Goal: Information Seeking & Learning: Learn about a topic

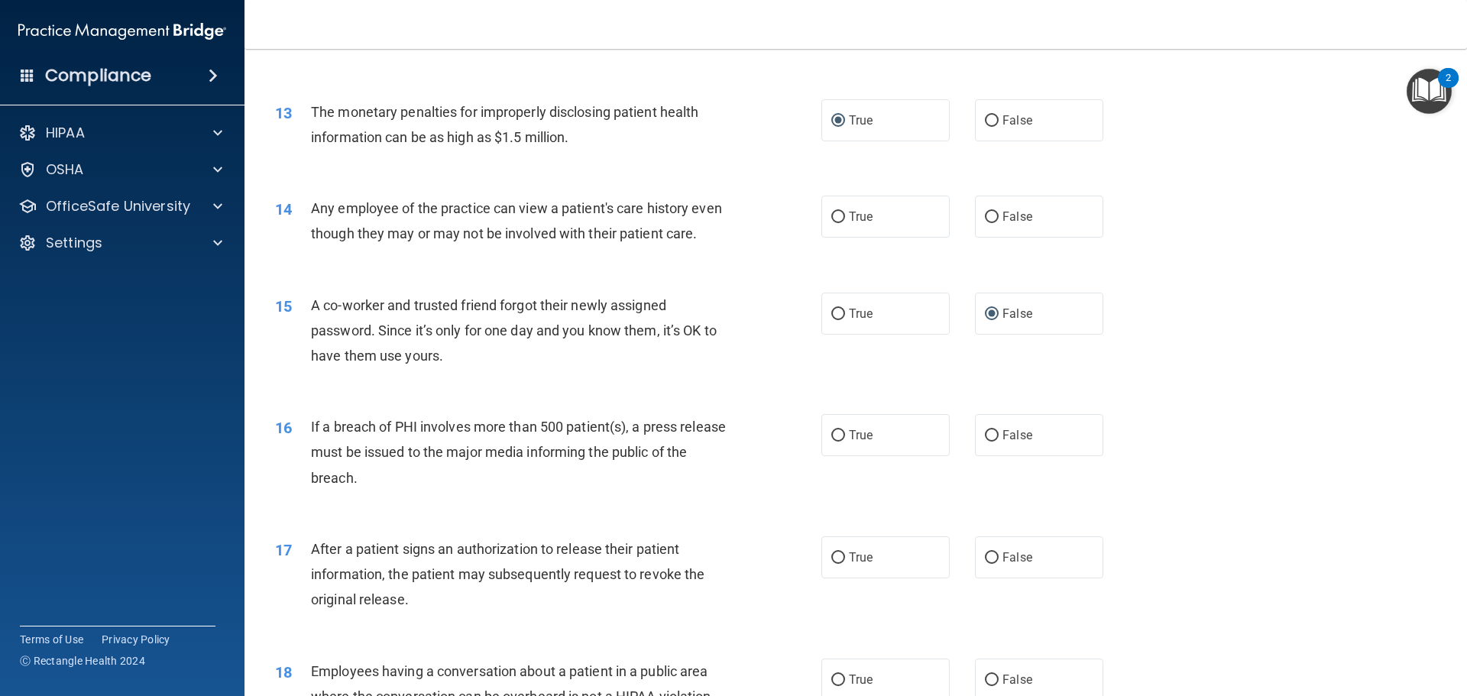
scroll to position [1316, 0]
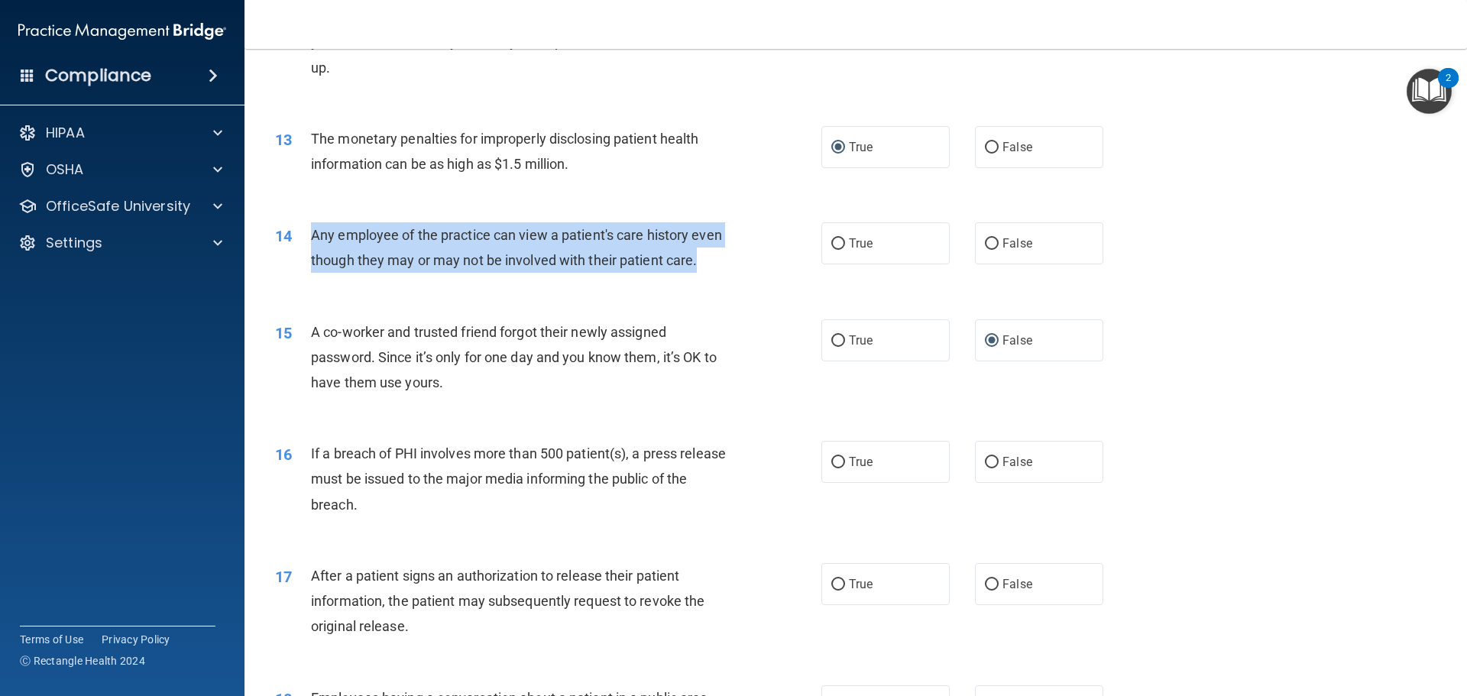
drag, startPoint x: 347, startPoint y: 284, endPoint x: 315, endPoint y: 237, distance: 57.2
click at [315, 237] on div "Any employee of the practice can view a patient's care history even though they…" at bounding box center [524, 247] width 427 height 50
copy span "Any employee of the practice can view a patient's care history even though they…"
click at [987, 244] on input "False" at bounding box center [992, 243] width 14 height 11
radio input "true"
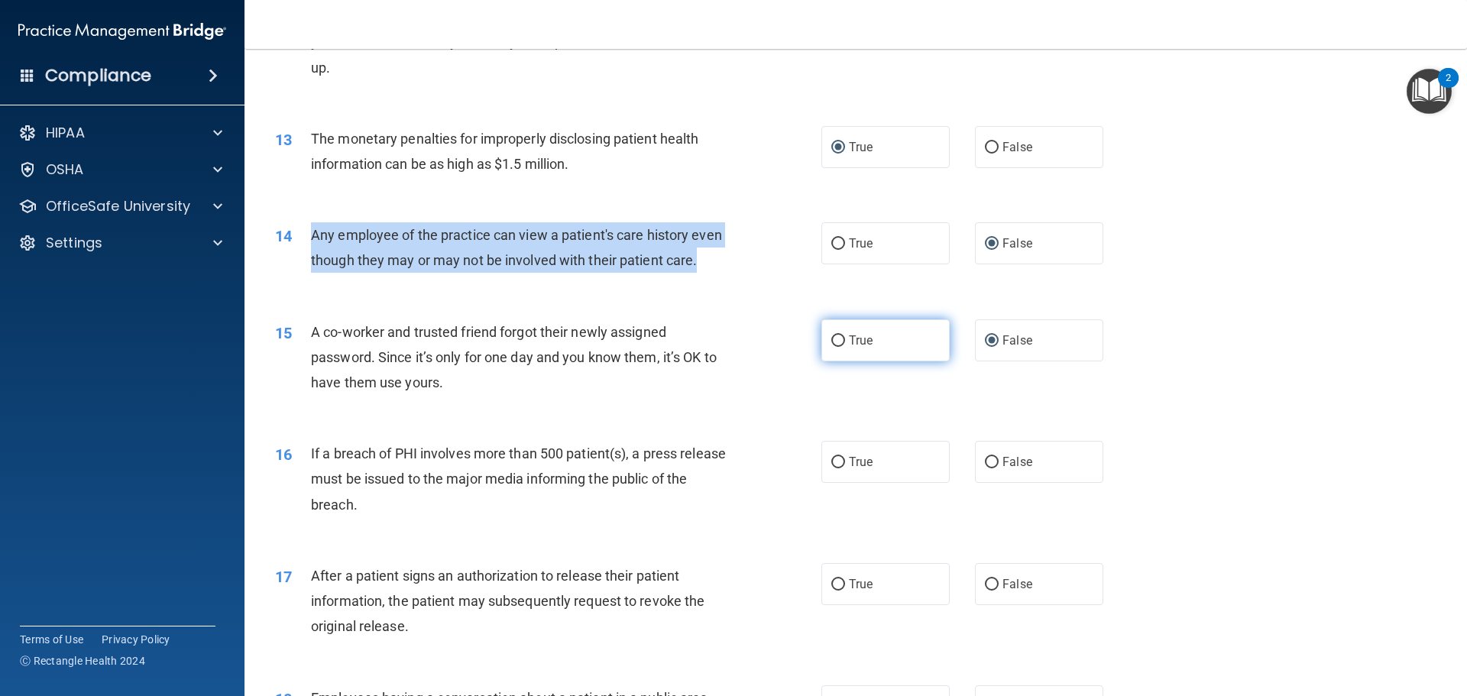
scroll to position [1469, 0]
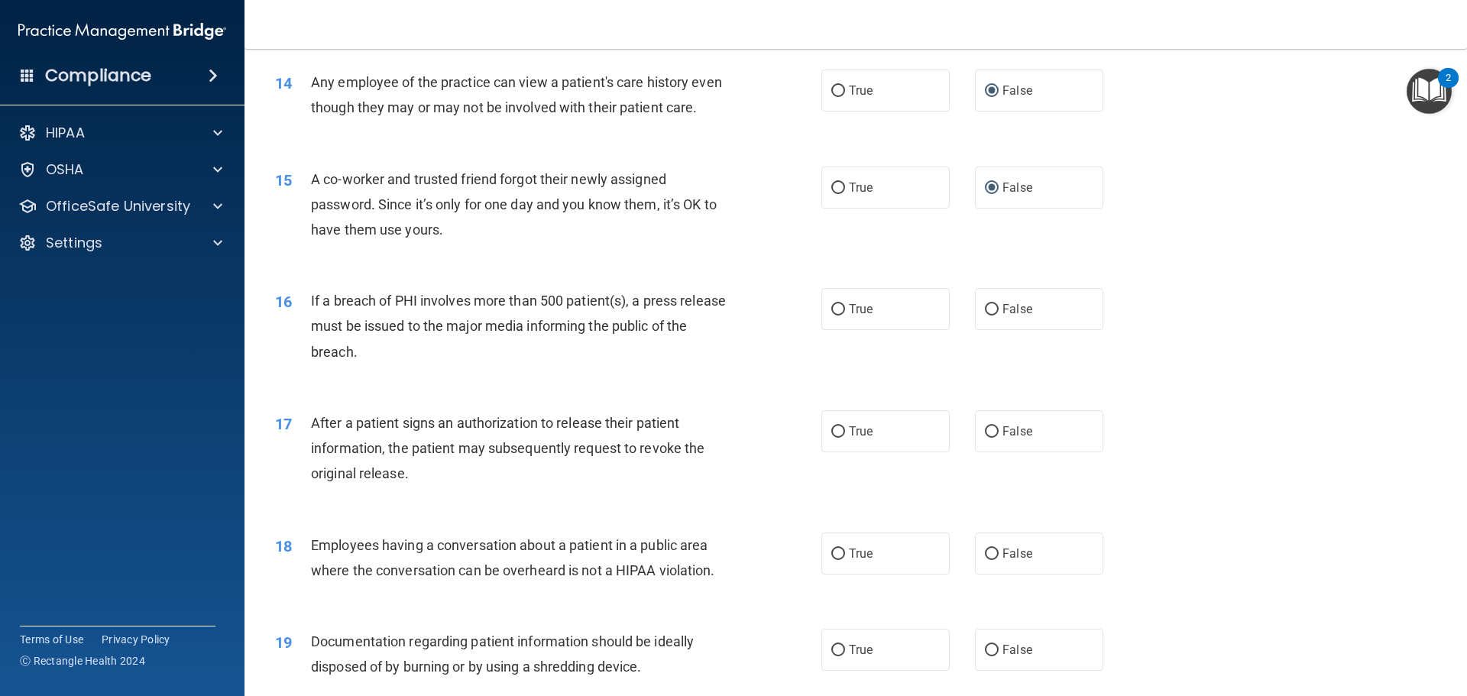
click at [754, 362] on div "16 If a breach of PHI involves more than 500 patient(s), a press release must b…" at bounding box center [548, 330] width 592 height 84
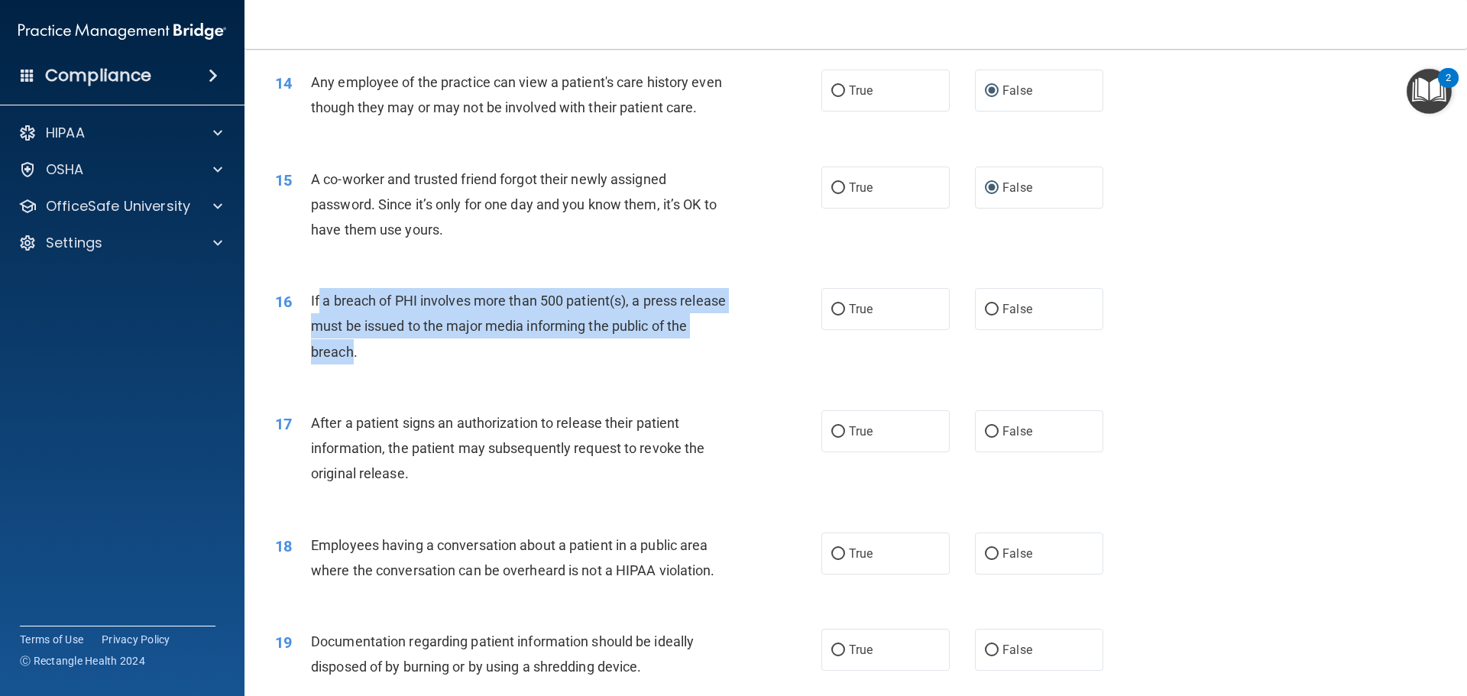
drag, startPoint x: 377, startPoint y: 379, endPoint x: 319, endPoint y: 313, distance: 87.7
click at [319, 313] on div "If a breach of PHI involves more than 500 patient(s), a press release must be i…" at bounding box center [524, 326] width 427 height 76
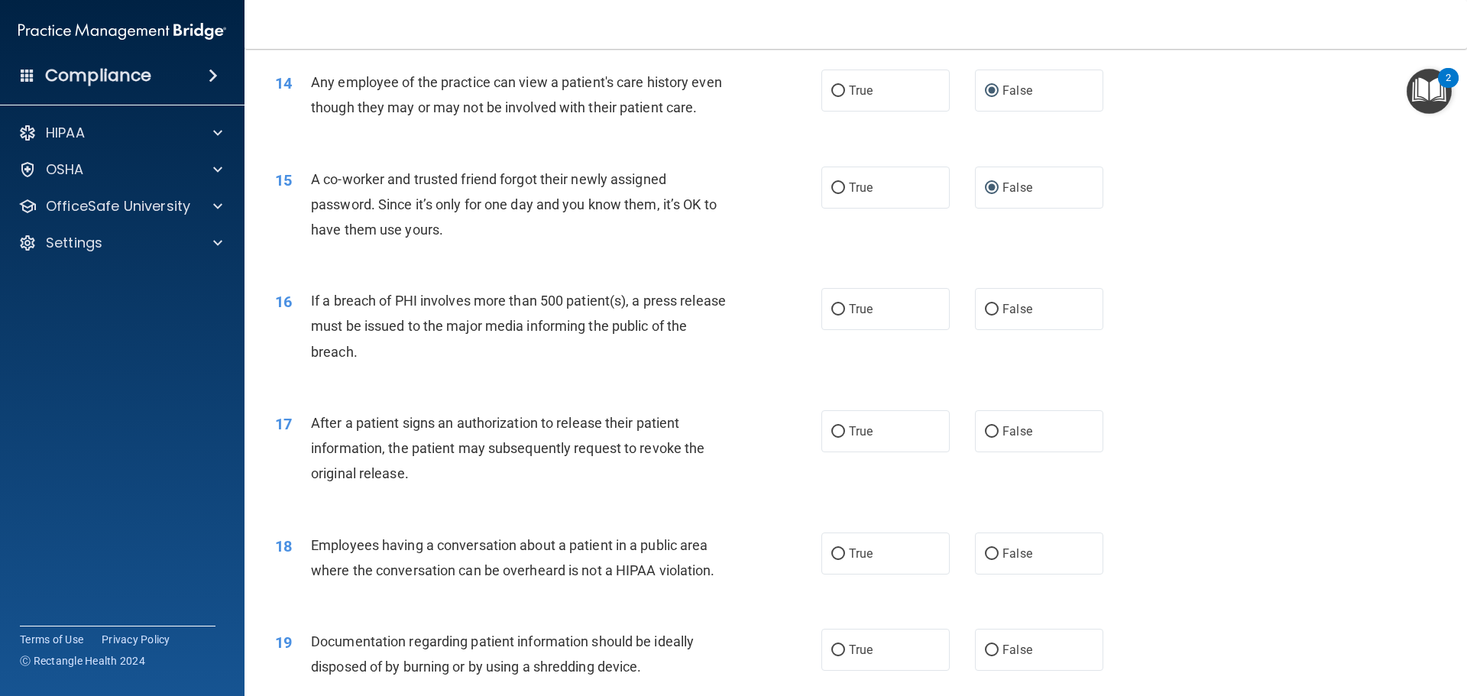
drag, startPoint x: 319, startPoint y: 321, endPoint x: 309, endPoint y: 316, distance: 11.6
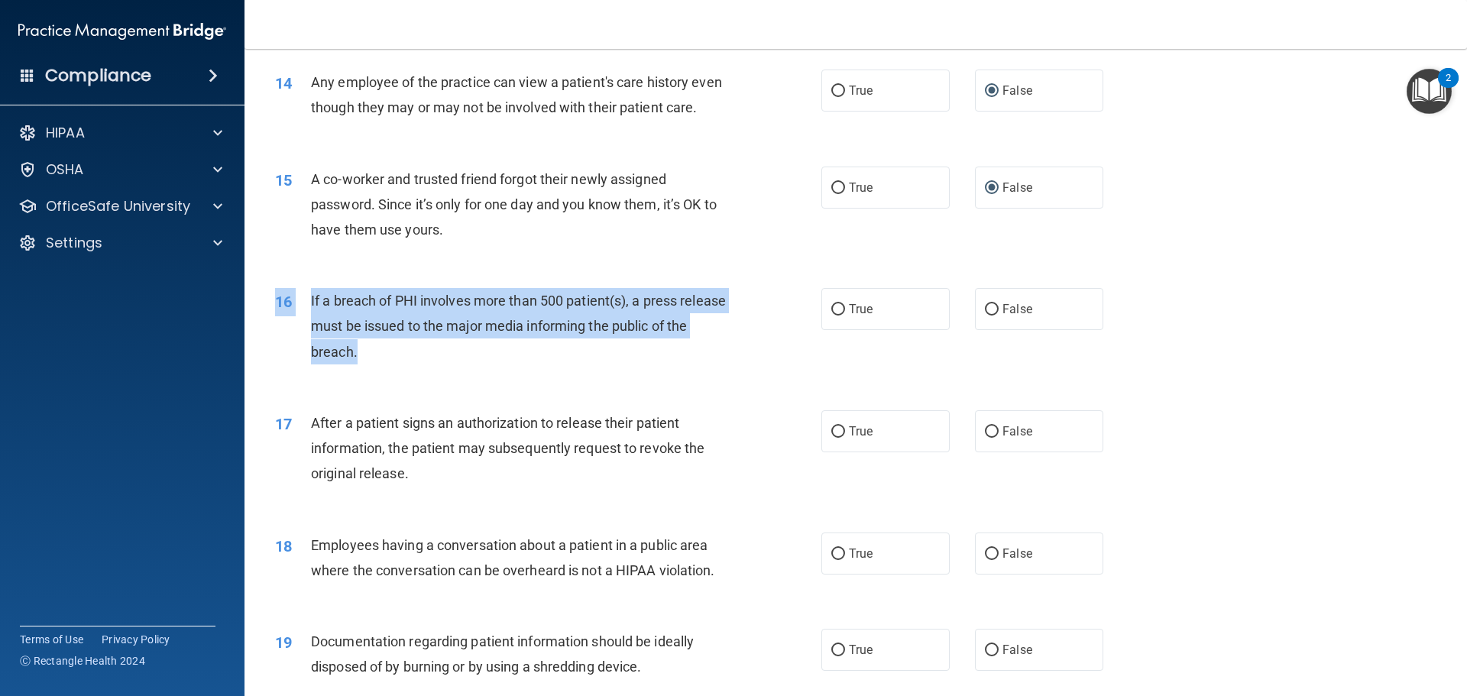
drag, startPoint x: 382, startPoint y: 382, endPoint x: 311, endPoint y: 308, distance: 102.7
click at [311, 308] on div "16 If a breach of PHI involves more than 500 patient(s), a press release must b…" at bounding box center [856, 330] width 1184 height 122
copy div "16 If a breach of PHI involves more than 500 patient(s), a press release must b…"
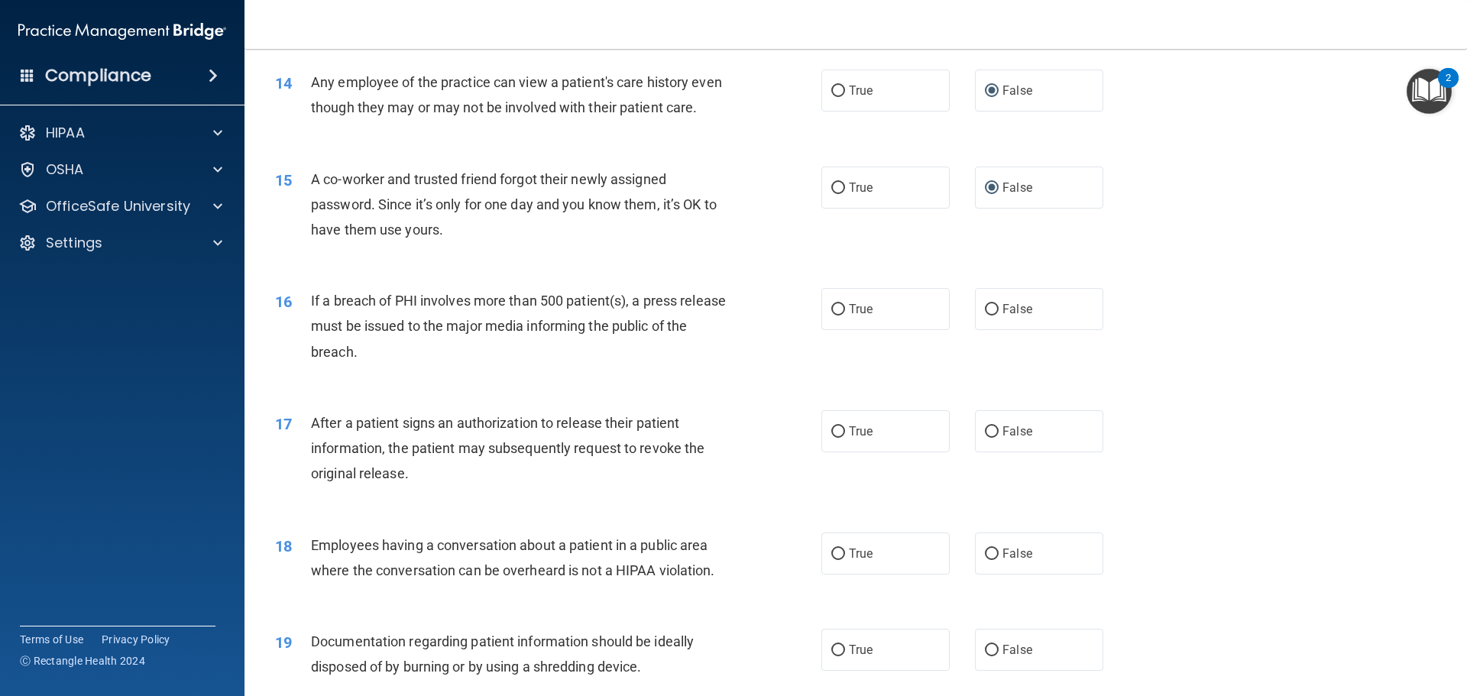
click at [546, 391] on div "16 If a breach of PHI involves more than 500 patient(s), a press release must b…" at bounding box center [856, 330] width 1184 height 122
click at [831, 316] on input "True" at bounding box center [838, 309] width 14 height 11
radio input "true"
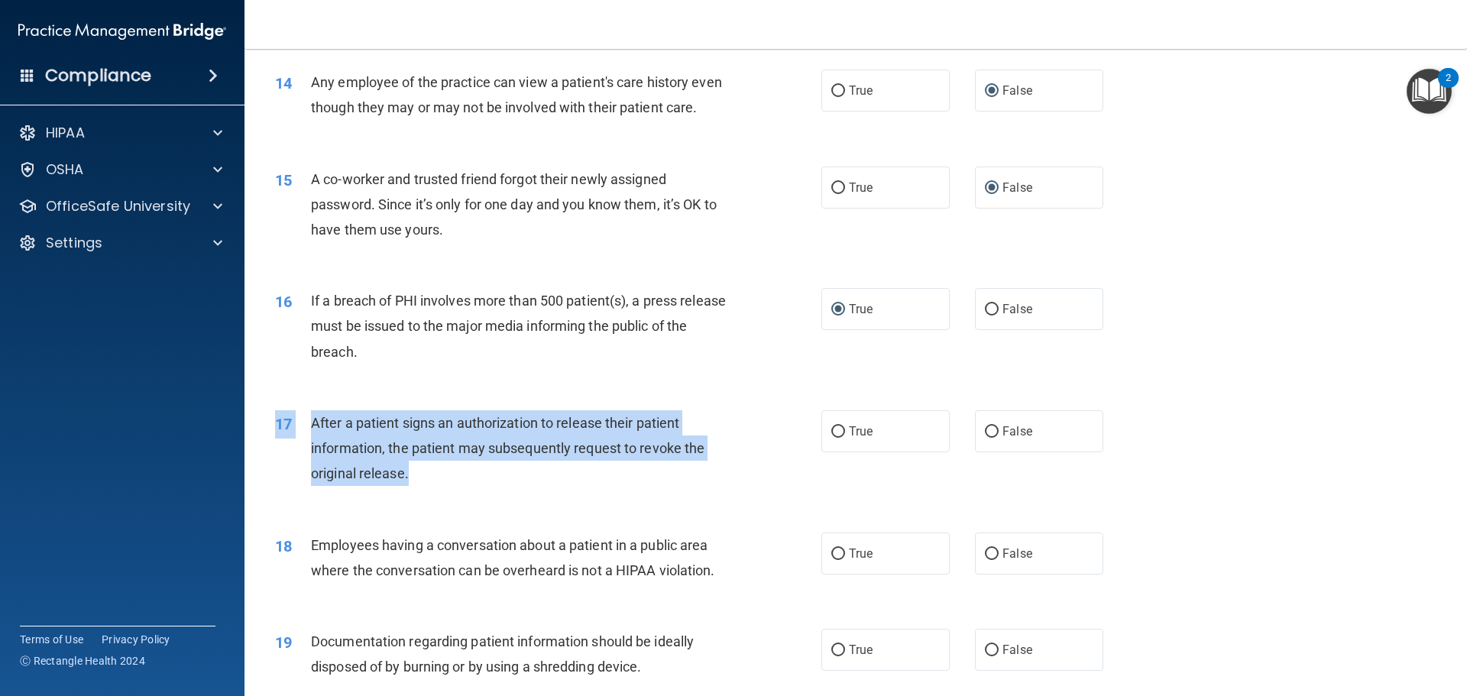
drag, startPoint x: 425, startPoint y: 497, endPoint x: 322, endPoint y: 433, distance: 120.8
click at [322, 433] on div "17 After a patient signs an authorization to release their patient information,…" at bounding box center [856, 452] width 1184 height 122
copy div "17 After a patient signs an authorization to release their patient information,…"
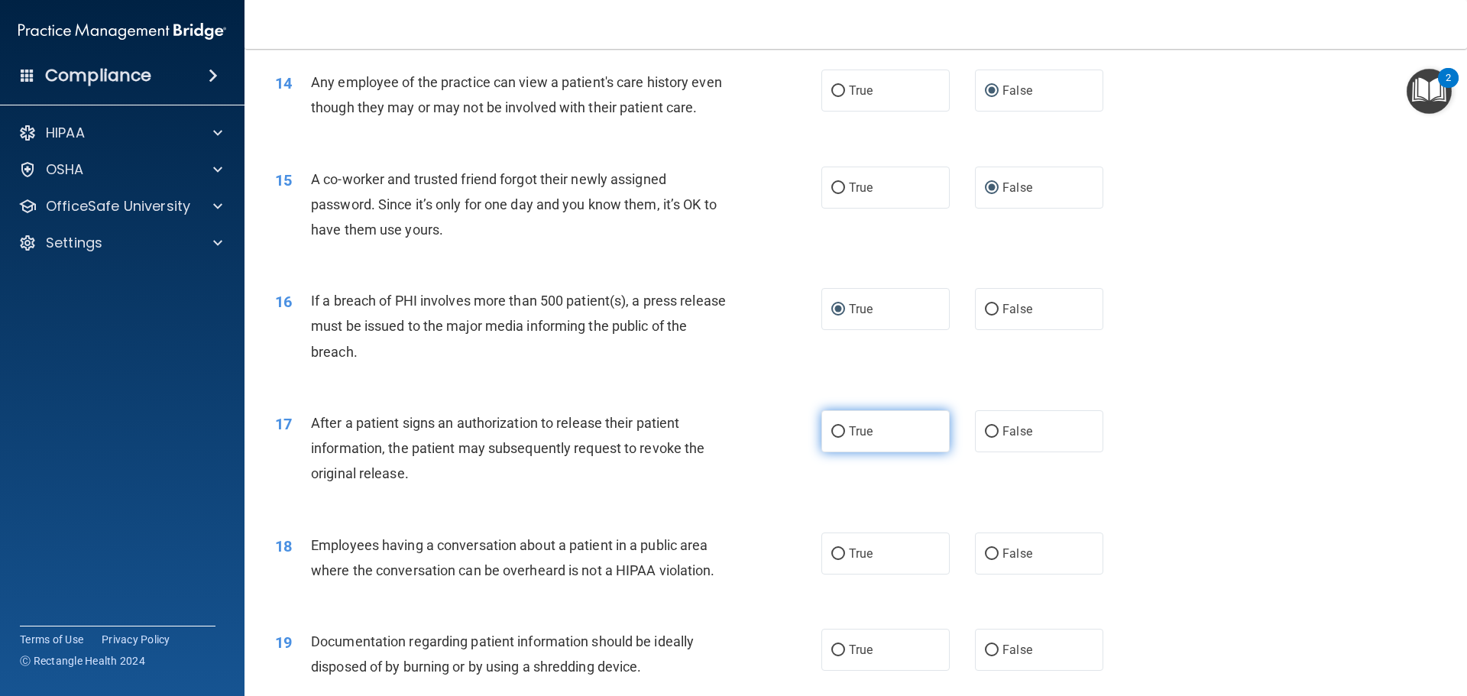
click at [840, 452] on label "True" at bounding box center [885, 431] width 128 height 42
click at [840, 438] on input "True" at bounding box center [838, 431] width 14 height 11
radio input "true"
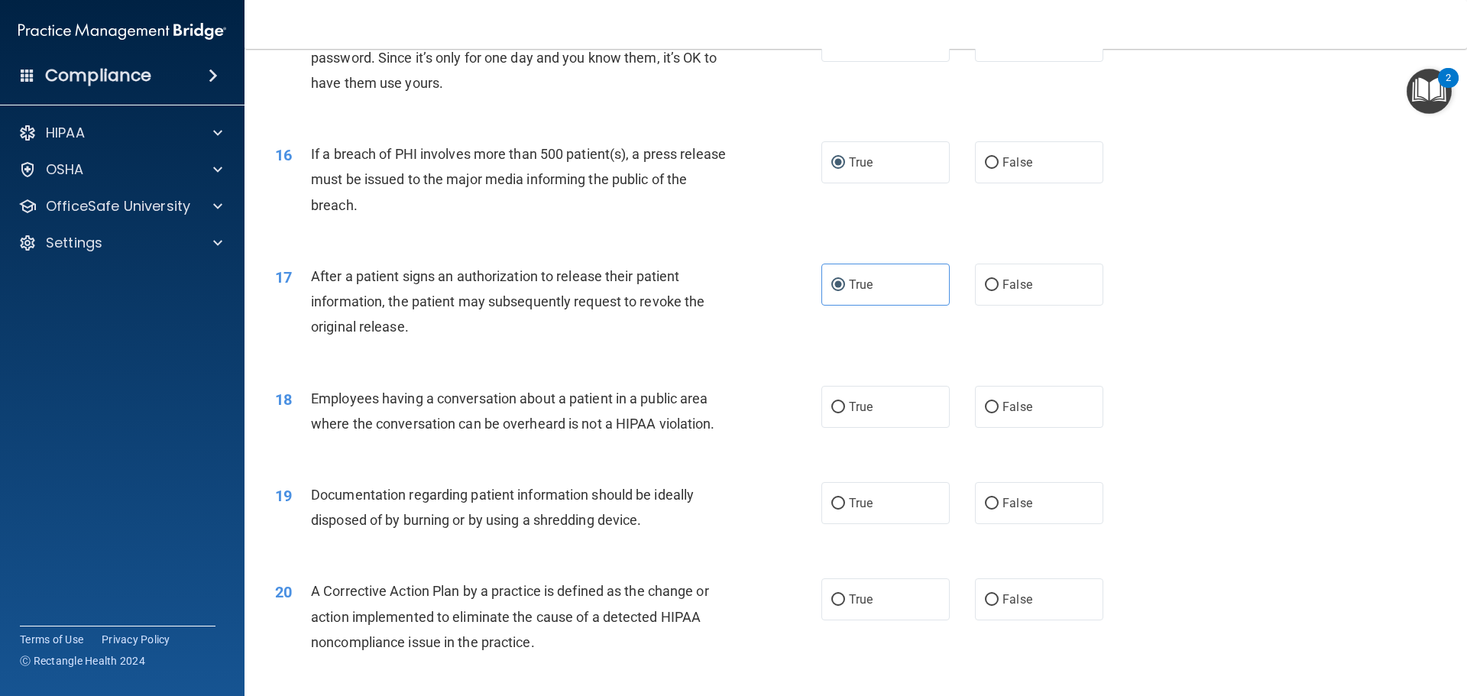
scroll to position [1621, 0]
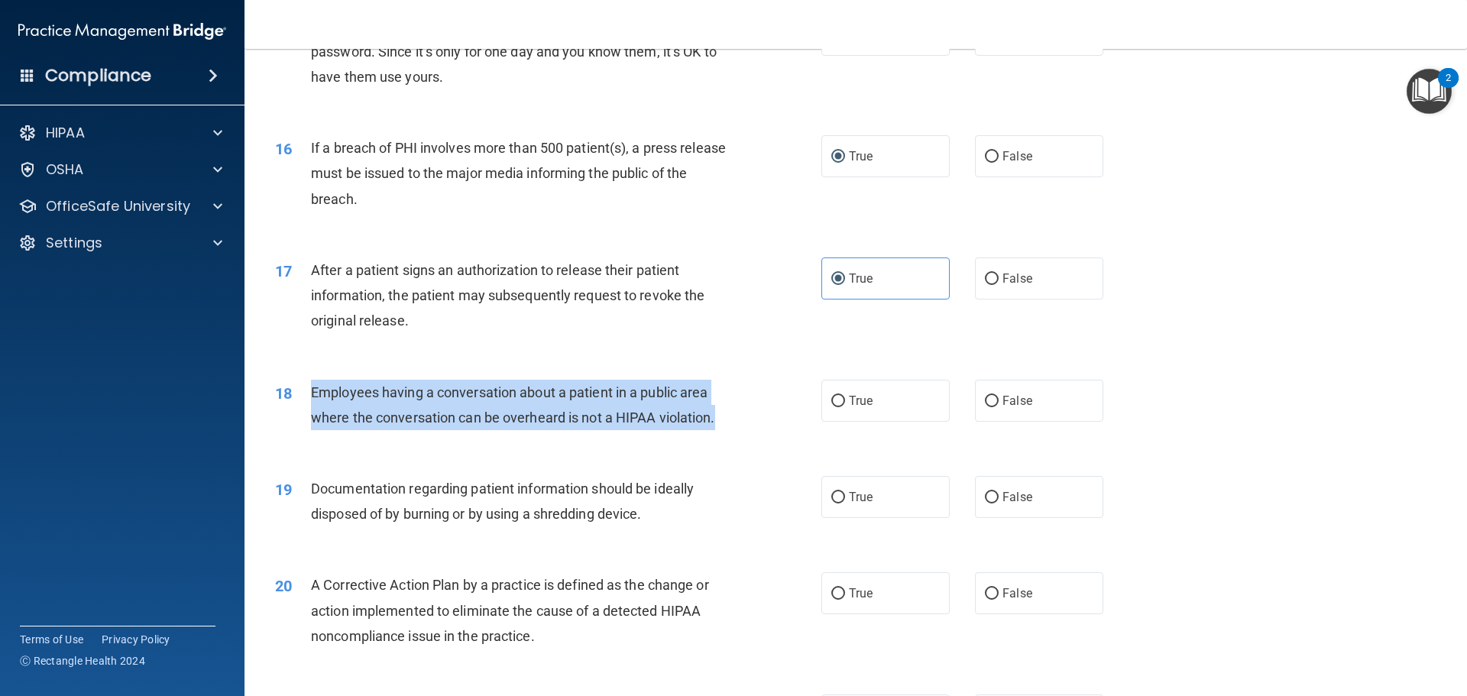
drag, startPoint x: 716, startPoint y: 447, endPoint x: 298, endPoint y: 413, distance: 419.3
click at [298, 413] on div "18 Employees having a conversation about a patient in a public area where the c…" at bounding box center [548, 409] width 592 height 58
copy div "Employees having a conversation about a patient in a public area where the conv…"
click at [985, 407] on input "False" at bounding box center [992, 401] width 14 height 11
radio input "true"
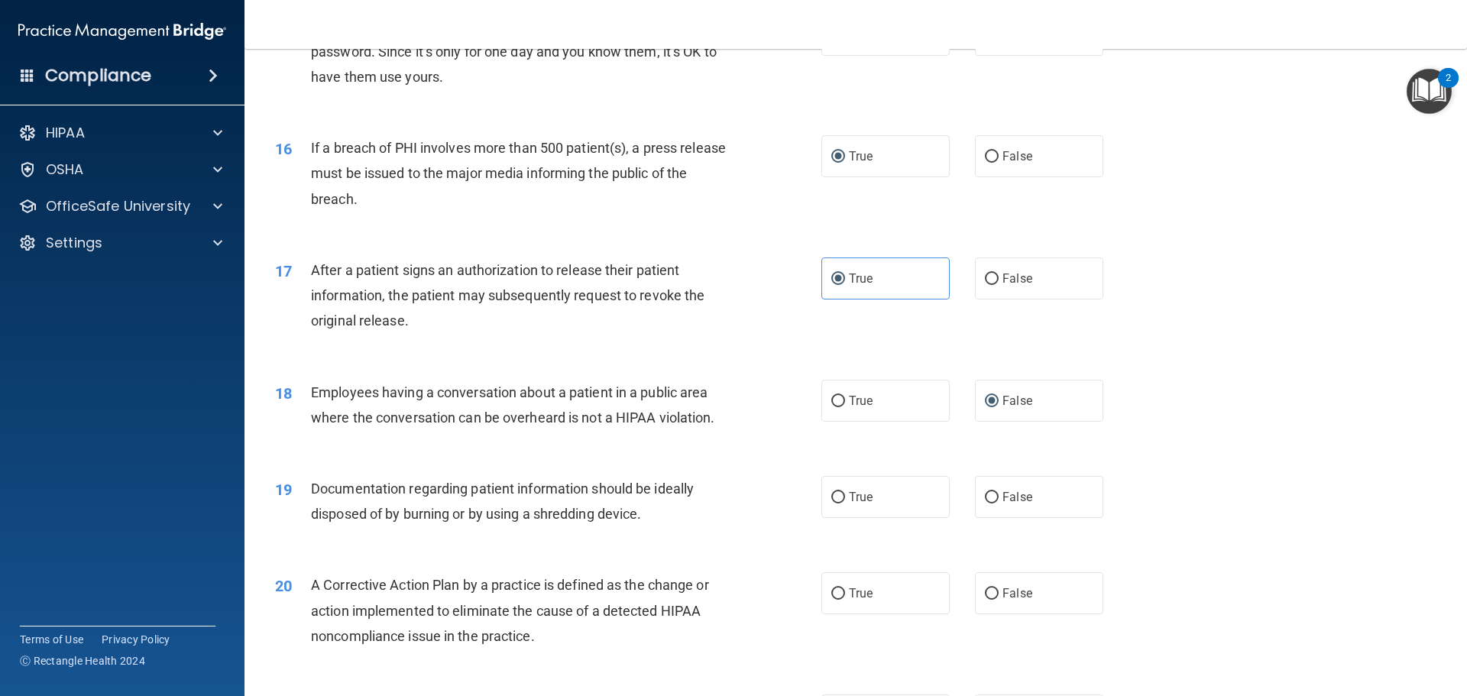
click at [728, 492] on div "19 Documentation regarding patient information should be ideally disposed of by…" at bounding box center [856, 505] width 1184 height 96
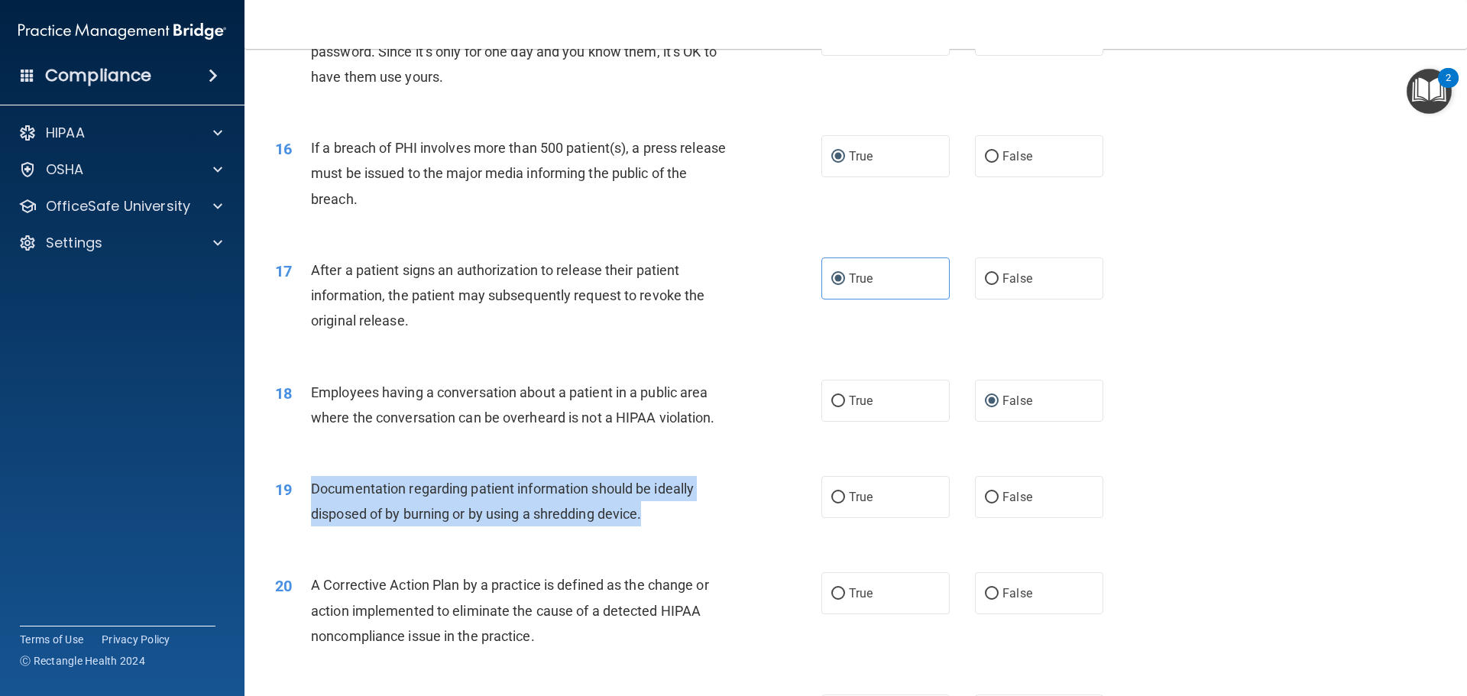
drag, startPoint x: 648, startPoint y: 538, endPoint x: 308, endPoint y: 508, distance: 341.3
click at [303, 506] on div "19 Documentation regarding patient information should be ideally disposed of by…" at bounding box center [548, 505] width 592 height 58
copy div "Documentation regarding patient information should be ideally disposed of by bu…"
click at [831, 504] on input "True" at bounding box center [838, 497] width 14 height 11
radio input "true"
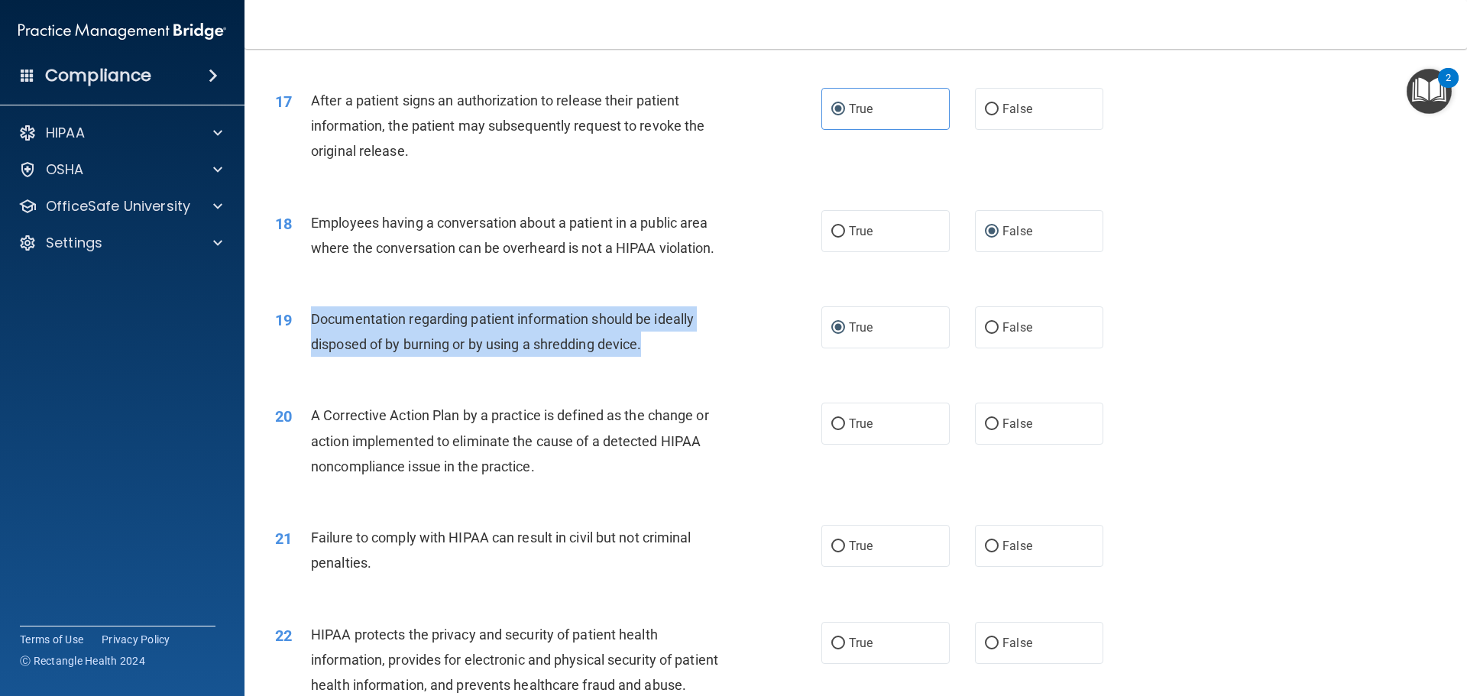
scroll to position [1851, 0]
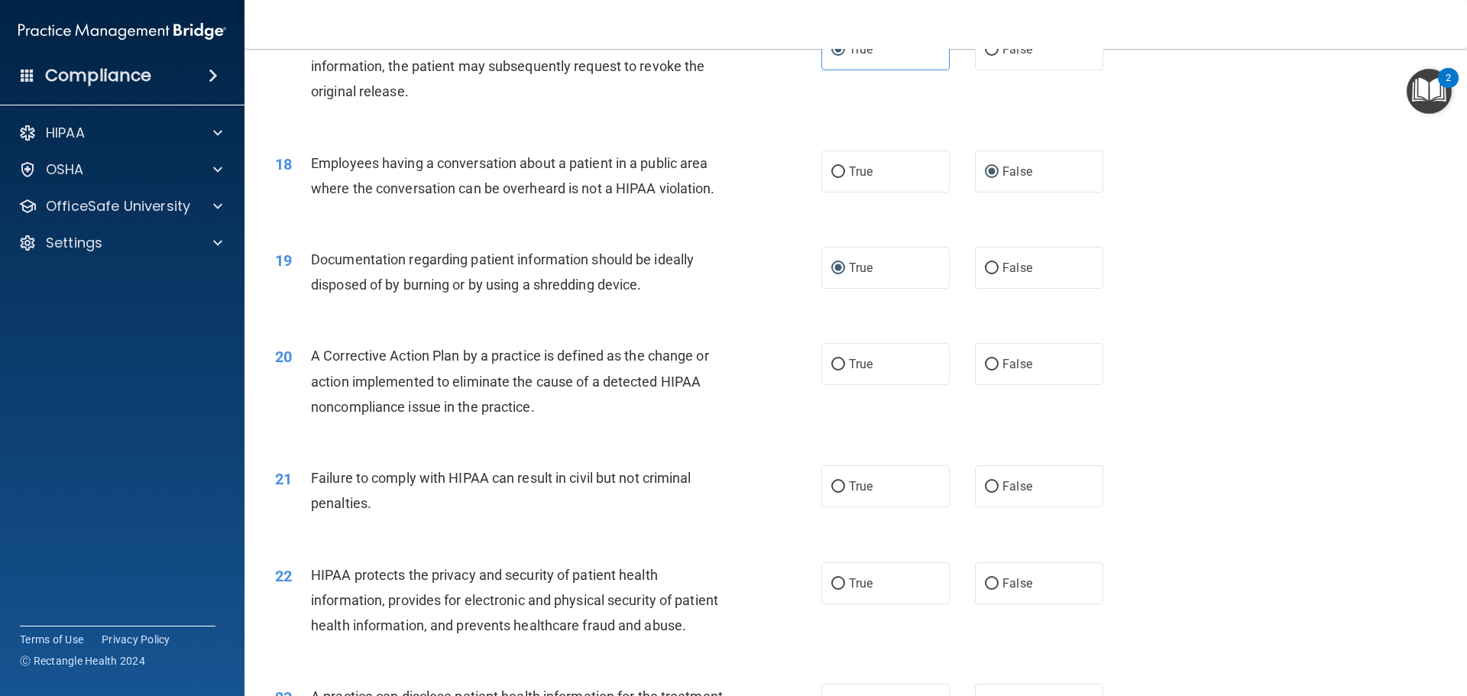
click at [714, 416] on div "A Corrective Action Plan by a practice is defined as the change or action imple…" at bounding box center [524, 381] width 427 height 76
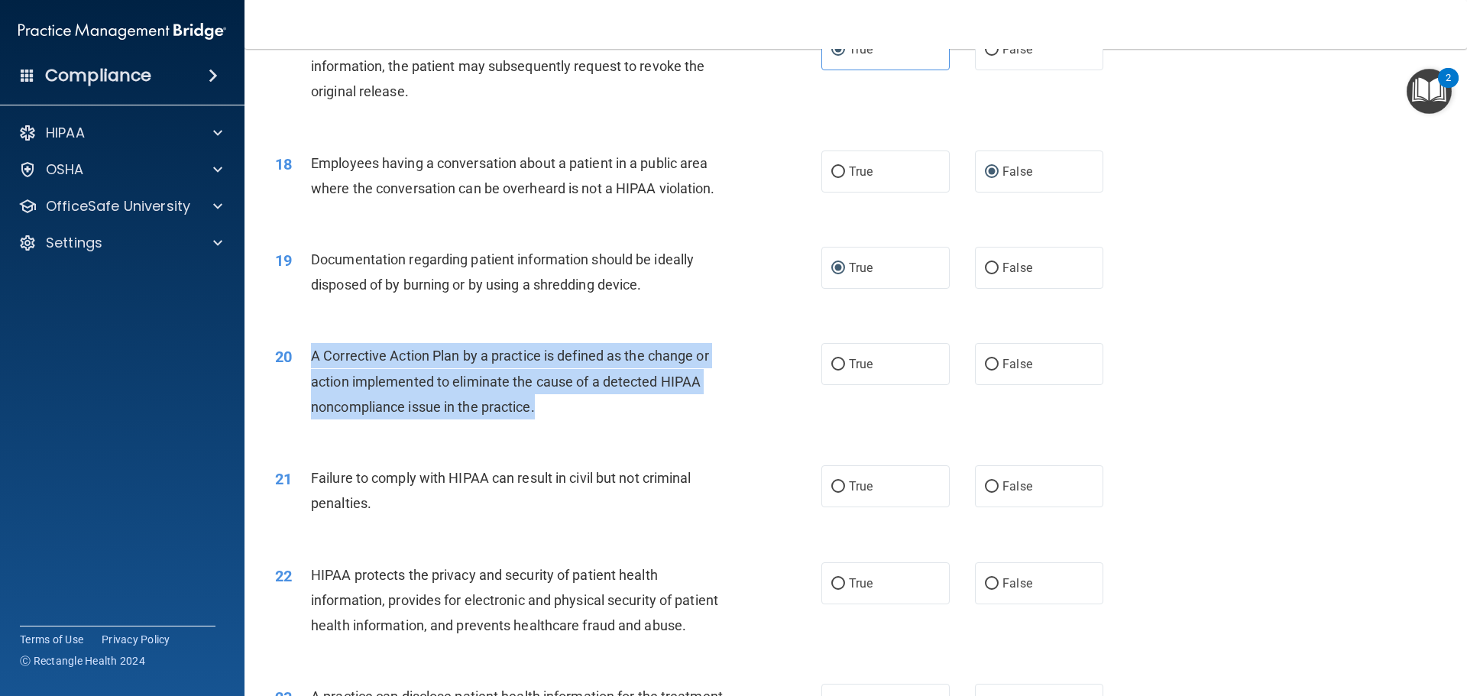
drag, startPoint x: 537, startPoint y: 438, endPoint x: 313, endPoint y: 386, distance: 230.6
click at [313, 386] on div "A Corrective Action Plan by a practice is defined as the change or action imple…" at bounding box center [524, 381] width 427 height 76
copy span "A Corrective Action Plan by a practice is defined as the change or action imple…"
click at [831, 493] on input "True" at bounding box center [838, 486] width 14 height 11
radio input "true"
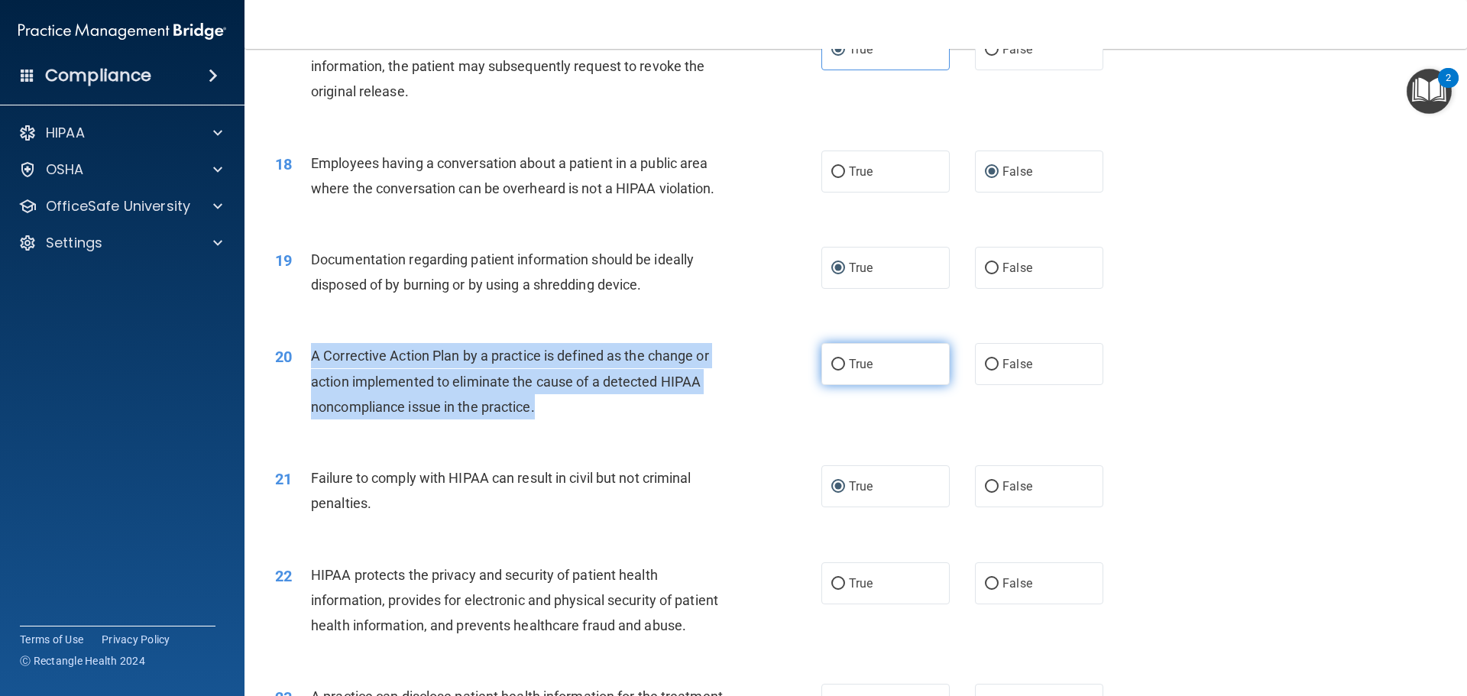
click at [834, 371] on input "True" at bounding box center [838, 364] width 14 height 11
radio input "true"
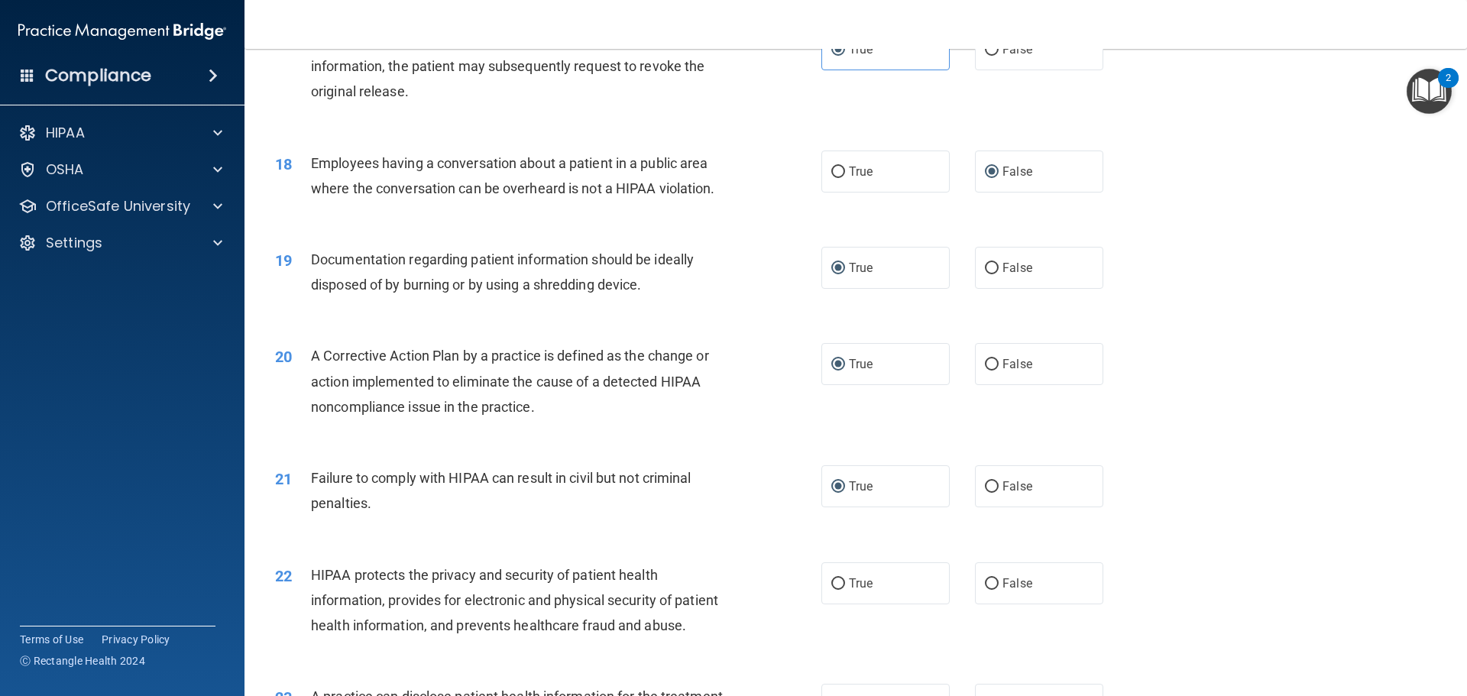
click at [371, 511] on span "Failure to comply with HIPAA can result in civil but not criminal penalties." at bounding box center [501, 490] width 381 height 41
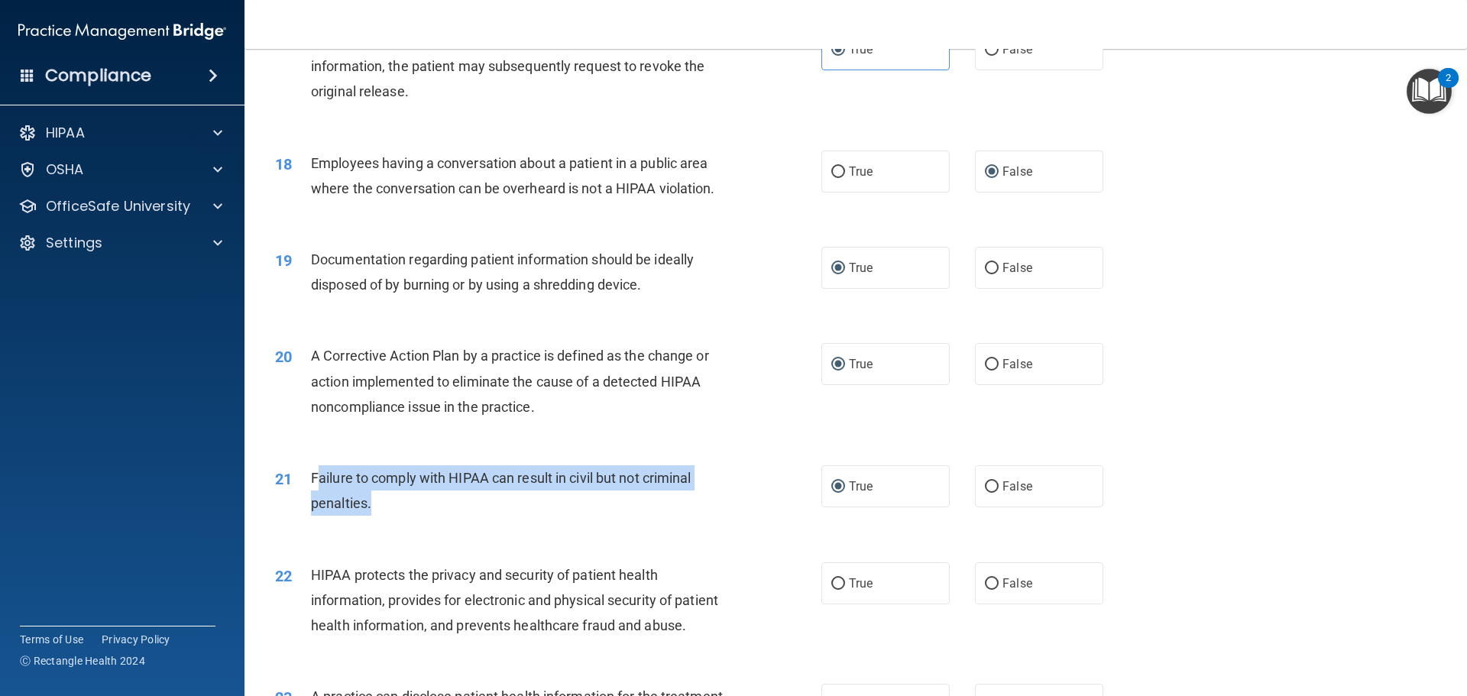
drag, startPoint x: 370, startPoint y: 532, endPoint x: 319, endPoint y: 494, distance: 63.9
click at [319, 494] on div "Failure to comply with HIPAA can result in civil but not criminal penalties." at bounding box center [524, 490] width 427 height 50
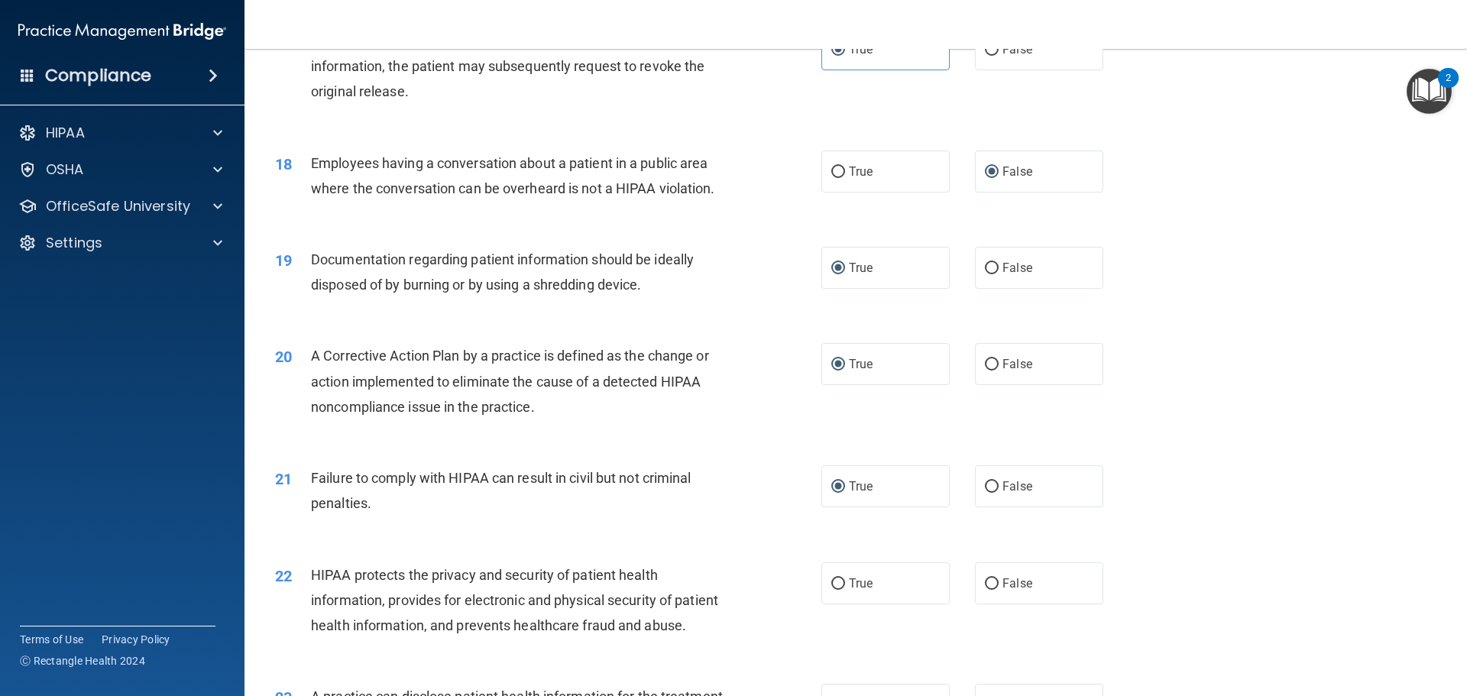
drag, startPoint x: 319, startPoint y: 494, endPoint x: 310, endPoint y: 490, distance: 9.2
click at [381, 523] on div "21 Failure to comply with HIPAA can result in civil but not criminal penalties." at bounding box center [548, 494] width 592 height 58
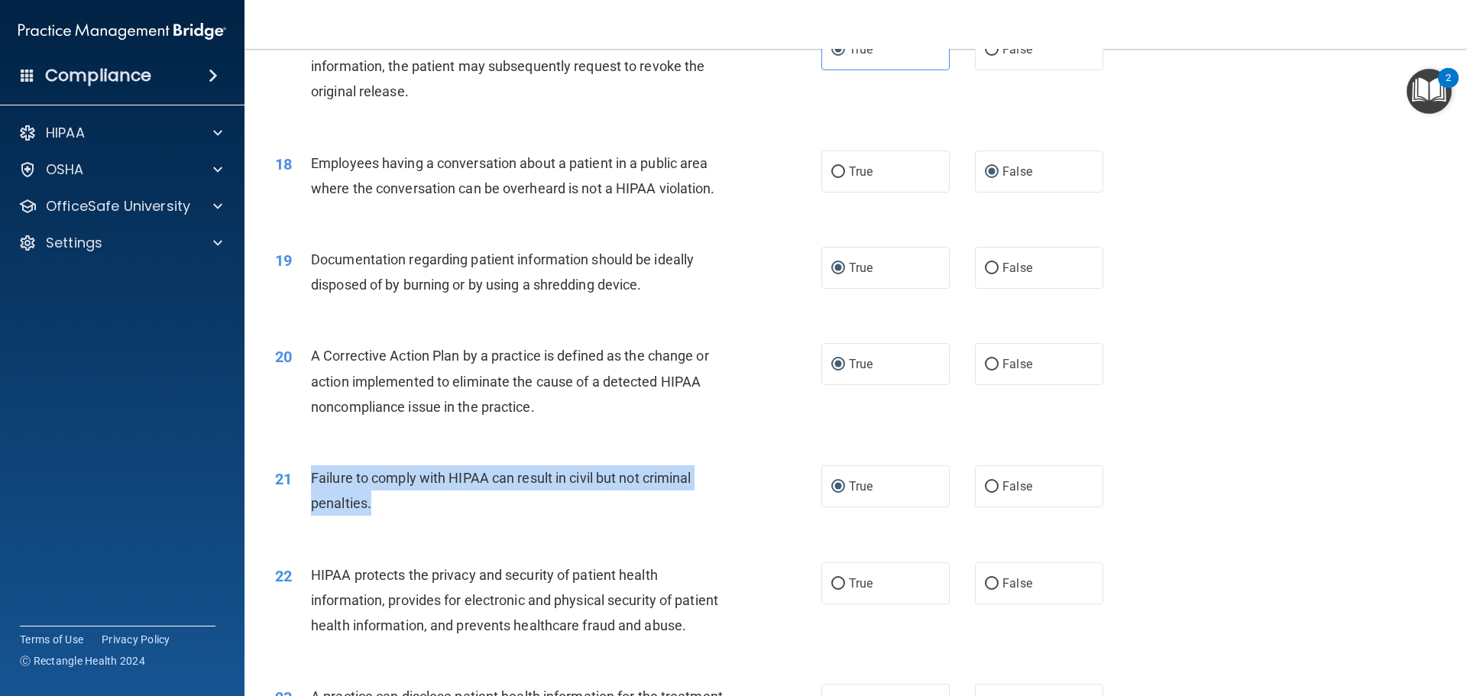
drag, startPoint x: 370, startPoint y: 532, endPoint x: 303, endPoint y: 502, distance: 72.8
click at [303, 502] on div "21 Failure to comply with HIPAA can result in civil but not criminal penalties." at bounding box center [548, 494] width 592 height 58
copy div "Failure to comply with HIPAA can result in civil but not criminal penalties."
click at [985, 493] on input "False" at bounding box center [992, 486] width 14 height 11
radio input "true"
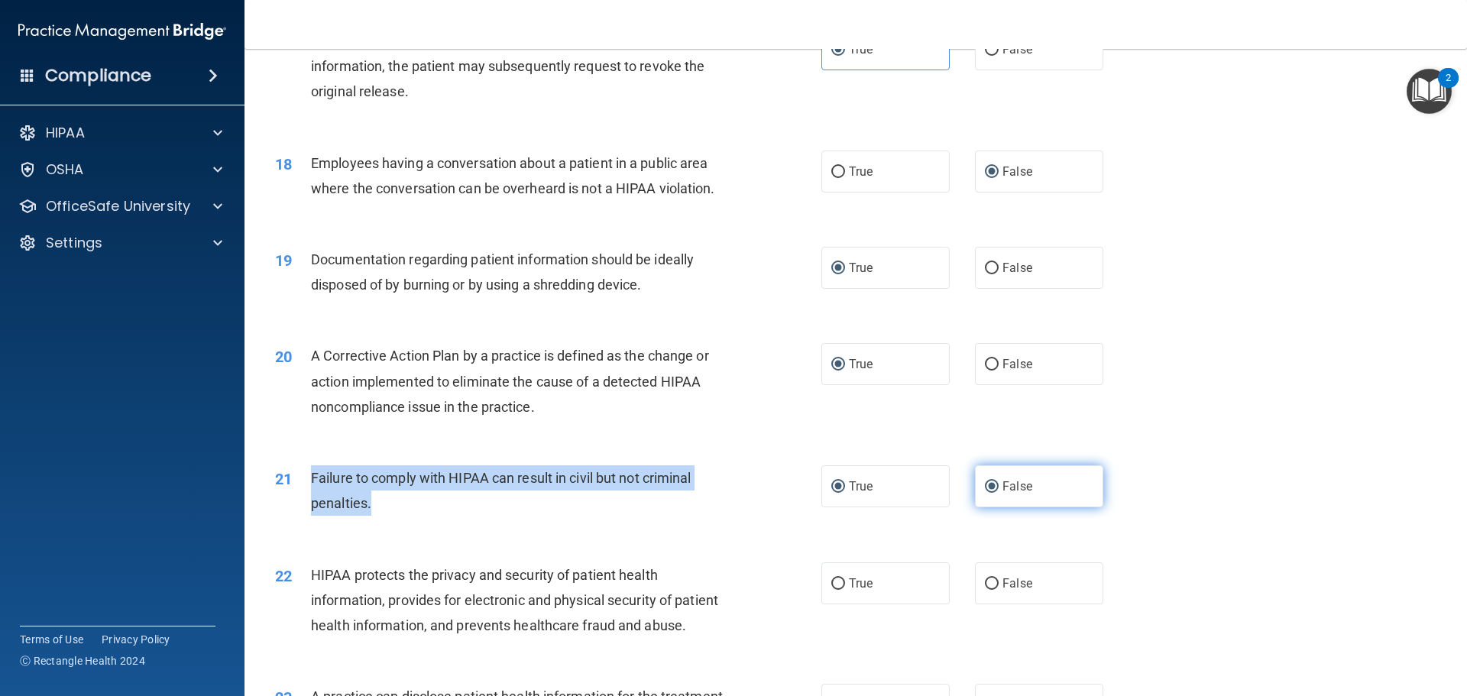
radio input "false"
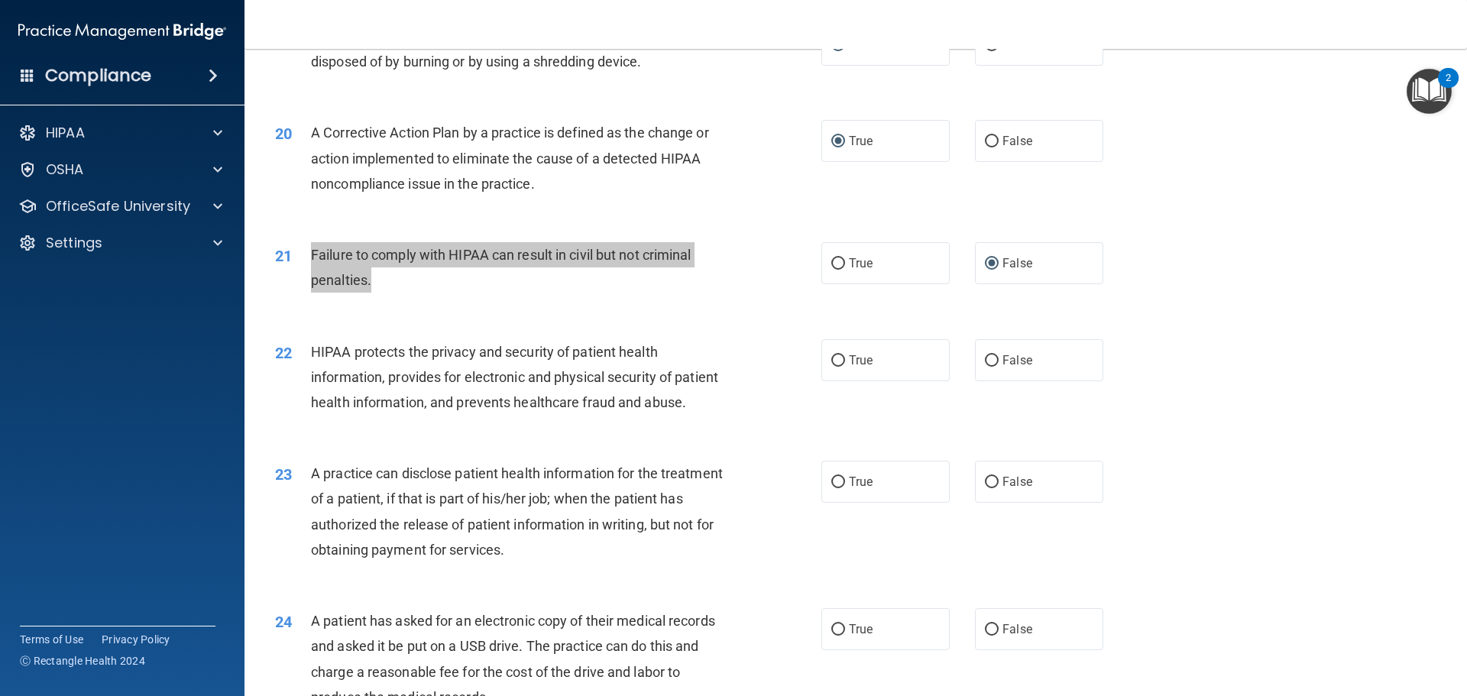
scroll to position [2080, 0]
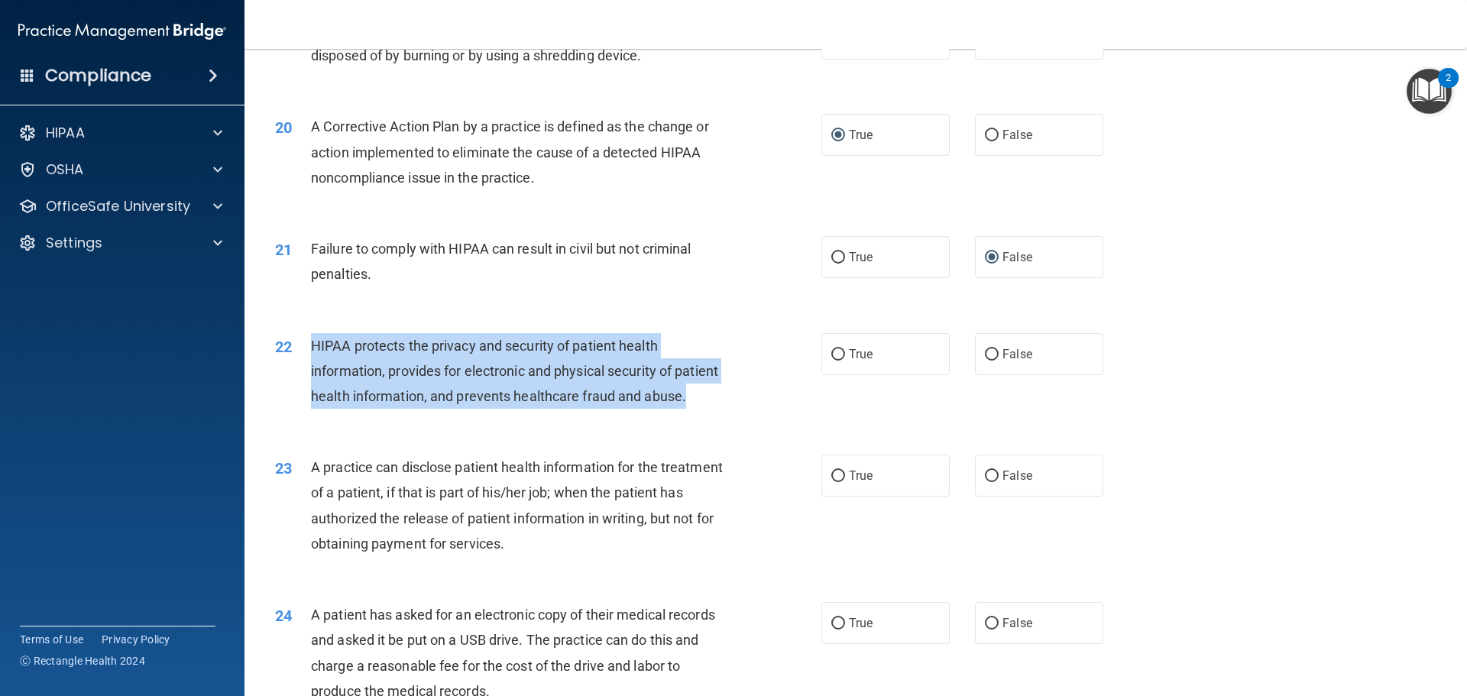
drag, startPoint x: 351, startPoint y: 443, endPoint x: 308, endPoint y: 365, distance: 89.3
click at [308, 365] on div "22 HIPAA protects the privacy and security of patient health information, provi…" at bounding box center [548, 375] width 592 height 84
copy div "HIPAA protects the privacy and security of patient health information, provides…"
drag, startPoint x: 833, startPoint y: 379, endPoint x: 845, endPoint y: 382, distance: 12.6
click at [833, 361] on input "True" at bounding box center [838, 354] width 14 height 11
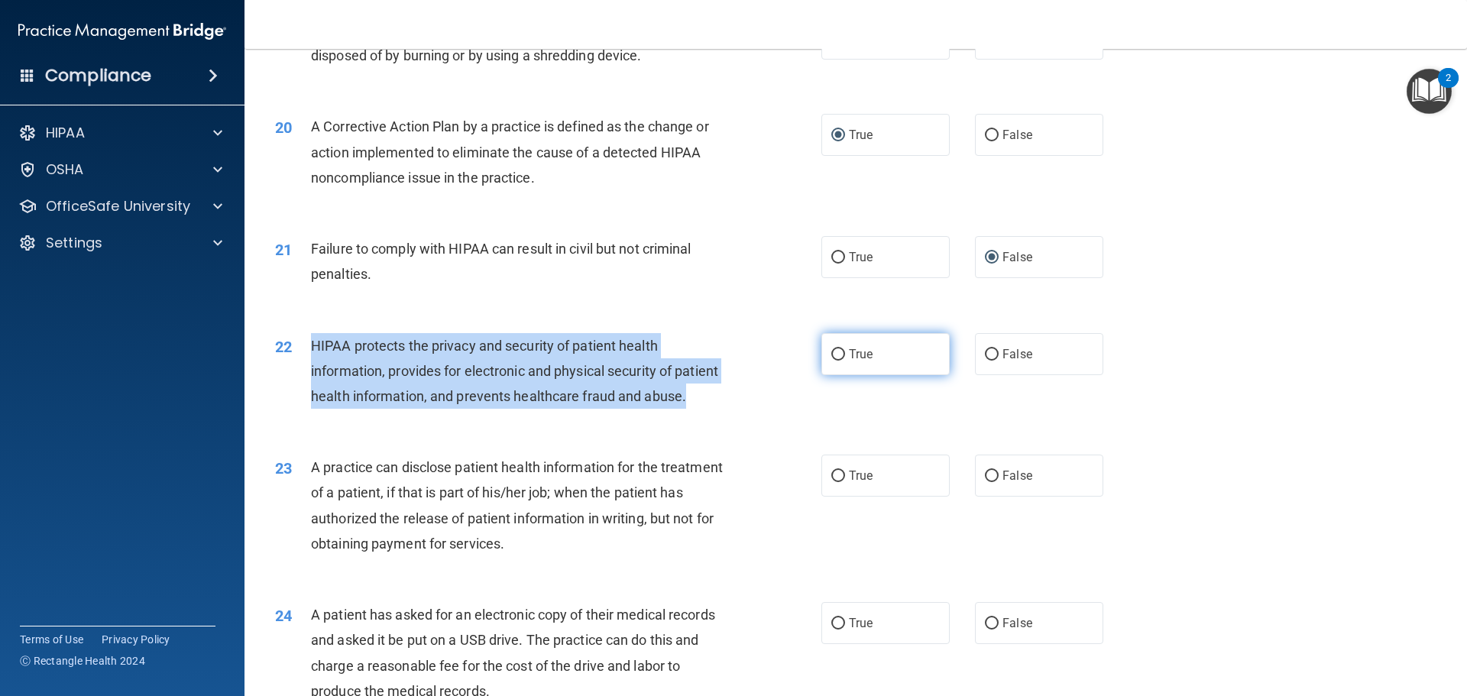
radio input "true"
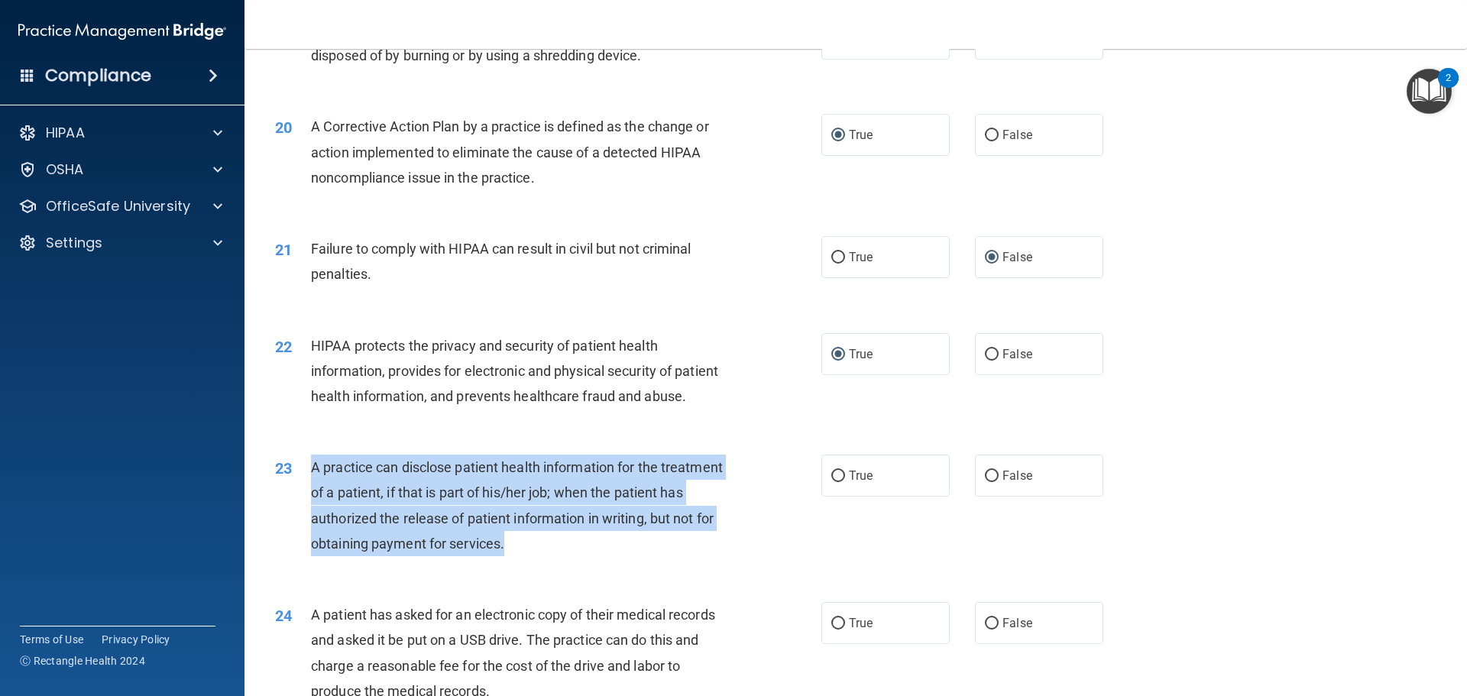
drag, startPoint x: 574, startPoint y: 593, endPoint x: 298, endPoint y: 524, distance: 284.3
click at [298, 524] on div "23 A practice can disclose patient health information for the treatment of a pa…" at bounding box center [548, 509] width 592 height 109
copy div "A practice can disclose patient health information for the treatment of a patie…"
click at [985, 482] on input "False" at bounding box center [992, 476] width 14 height 11
radio input "true"
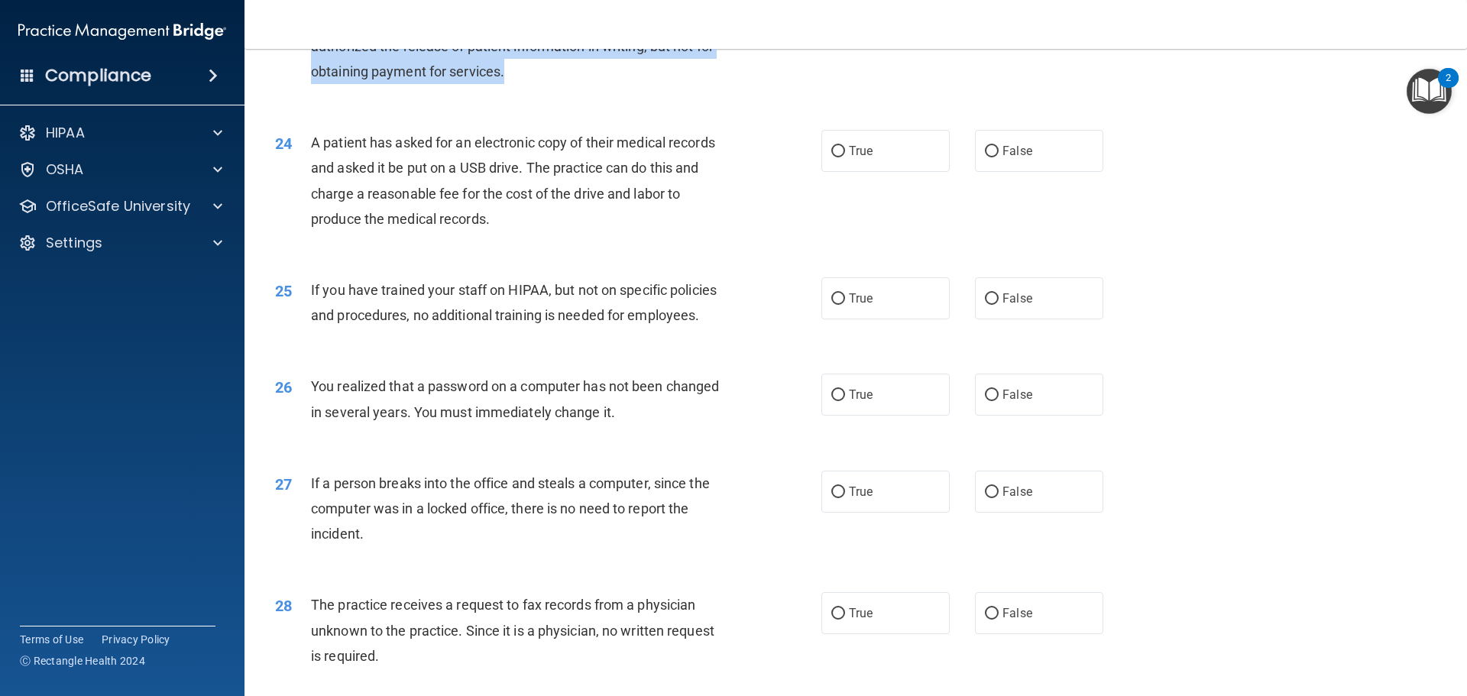
scroll to position [2615, 0]
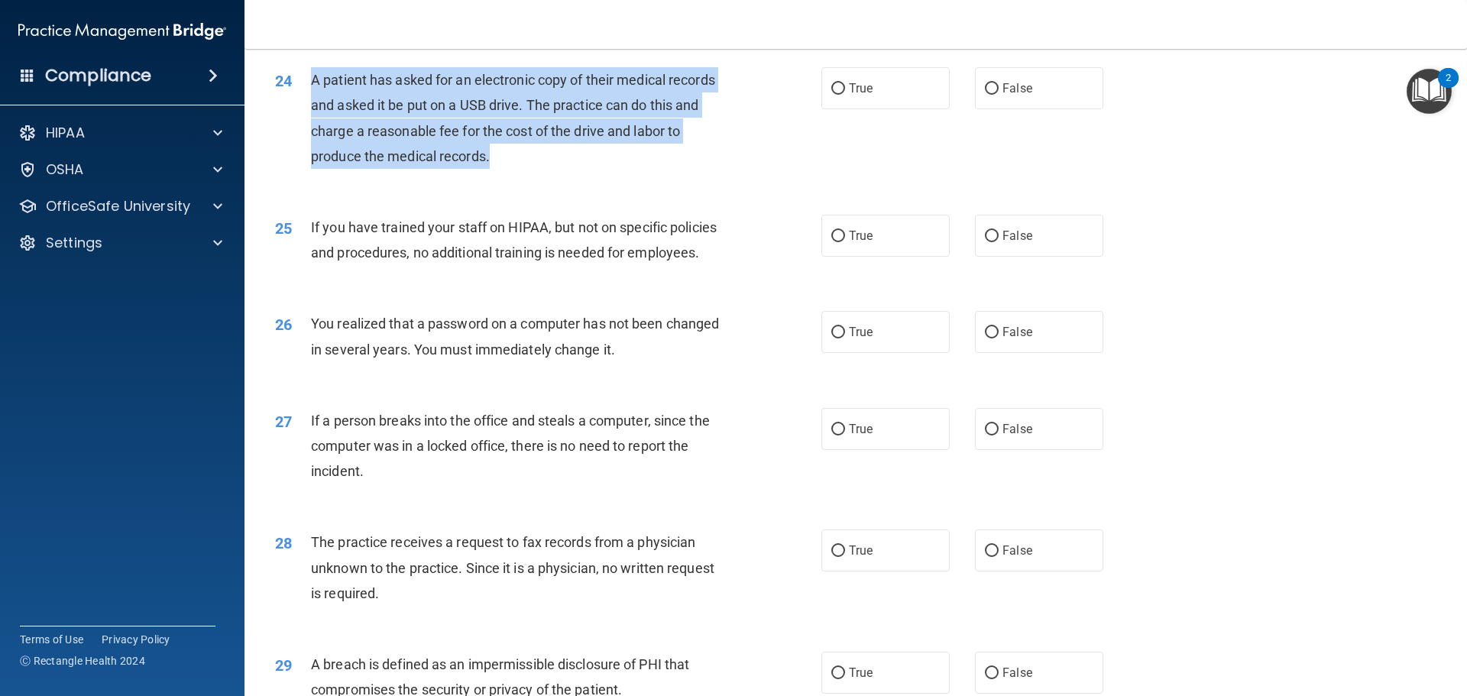
drag, startPoint x: 491, startPoint y: 210, endPoint x: 303, endPoint y: 129, distance: 204.7
click at [303, 129] on div "24 A patient has asked for an electronic copy of their medical records and aske…" at bounding box center [548, 121] width 592 height 109
copy div "A patient has asked for an electronic copy of their medical records and asked i…"
click at [831, 95] on input "True" at bounding box center [838, 88] width 14 height 11
radio input "true"
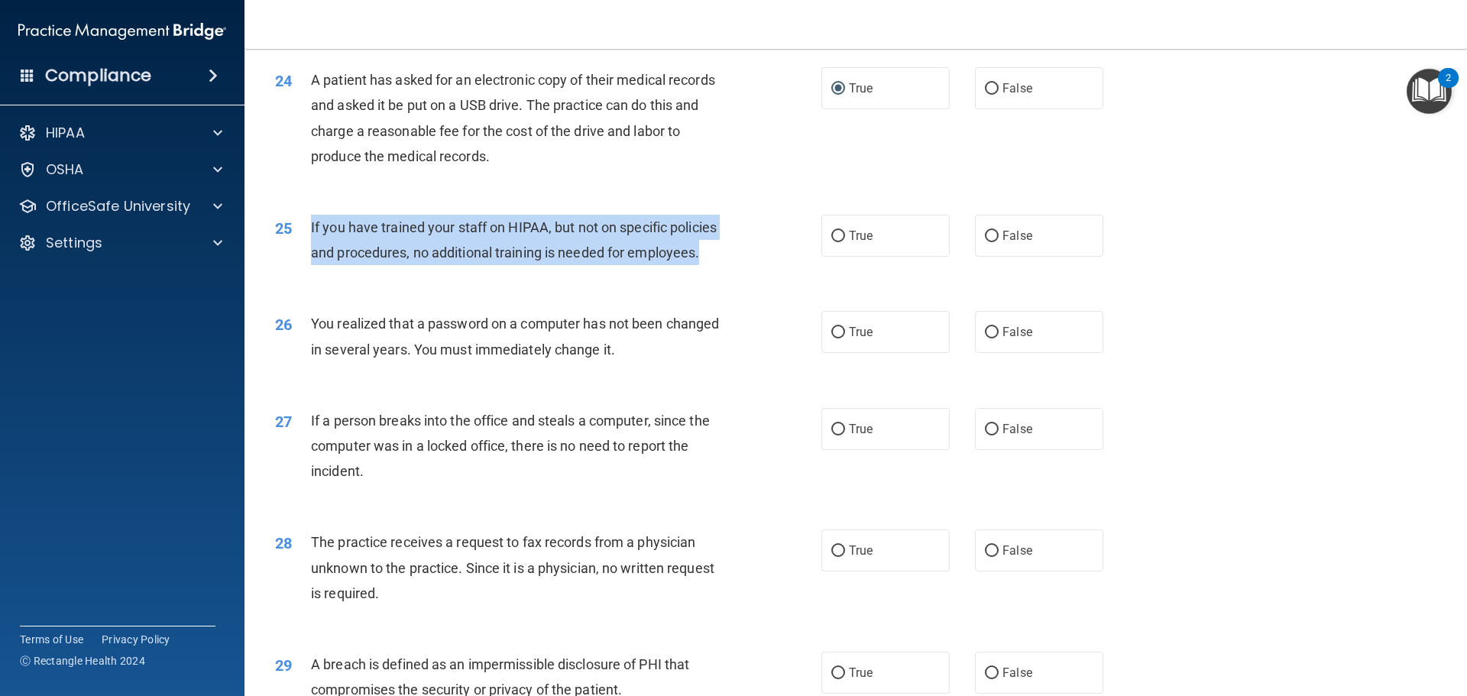
drag, startPoint x: 708, startPoint y: 306, endPoint x: 304, endPoint y: 278, distance: 404.4
click at [304, 273] on div "25 If you have trained your staff on HIPAA, but not on specific policies and pr…" at bounding box center [548, 244] width 592 height 58
click at [986, 242] on input "False" at bounding box center [992, 236] width 14 height 11
radio input "true"
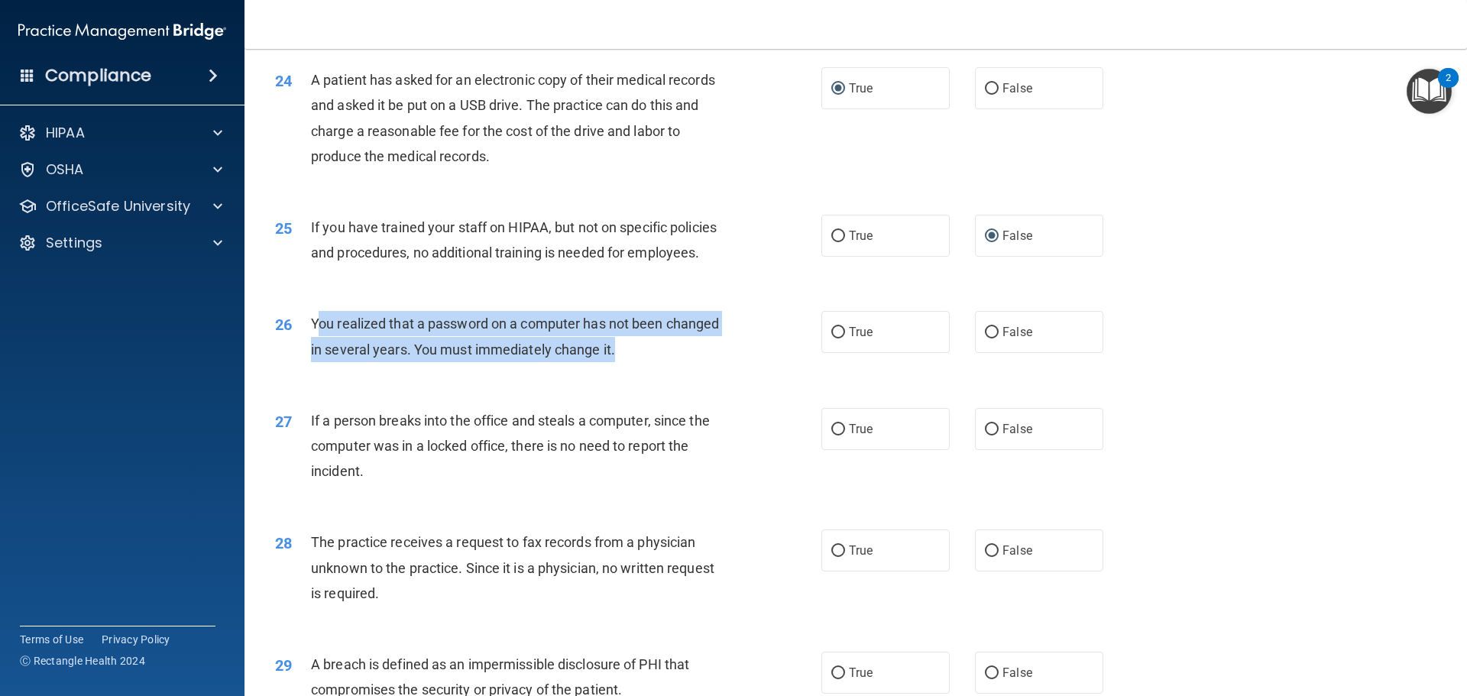
drag, startPoint x: 616, startPoint y: 399, endPoint x: 316, endPoint y: 375, distance: 301.2
click at [316, 361] on div "You realized that a password on a computer has not been changed in several year…" at bounding box center [524, 336] width 427 height 50
click at [657, 361] on div "You realized that a password on a computer has not been changed in several year…" at bounding box center [524, 336] width 427 height 50
drag, startPoint x: 615, startPoint y: 400, endPoint x: 299, endPoint y: 370, distance: 317.7
click at [299, 369] on div "26 You realized that a password on a computer has not been changed in several y…" at bounding box center [548, 340] width 592 height 58
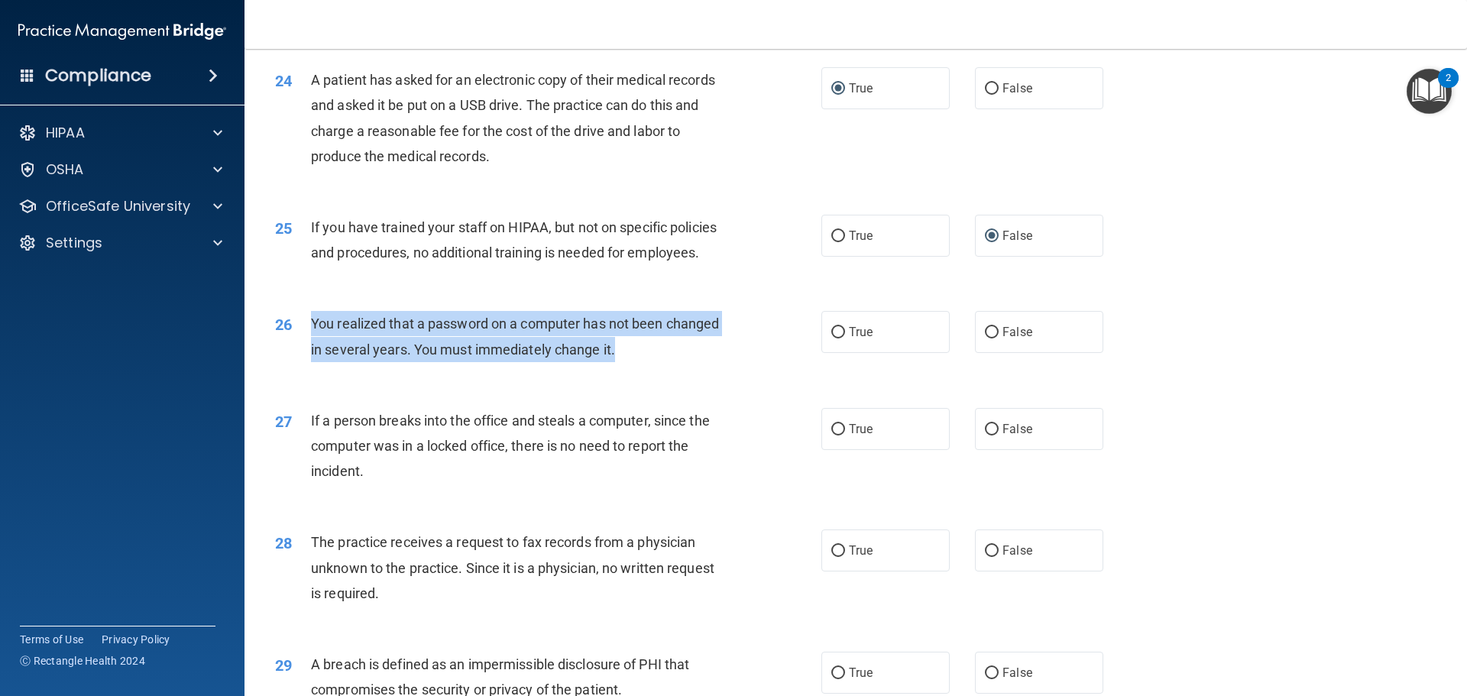
drag, startPoint x: 832, startPoint y: 384, endPoint x: 811, endPoint y: 364, distance: 28.6
click at [832, 338] on input "True" at bounding box center [838, 332] width 14 height 11
radio input "true"
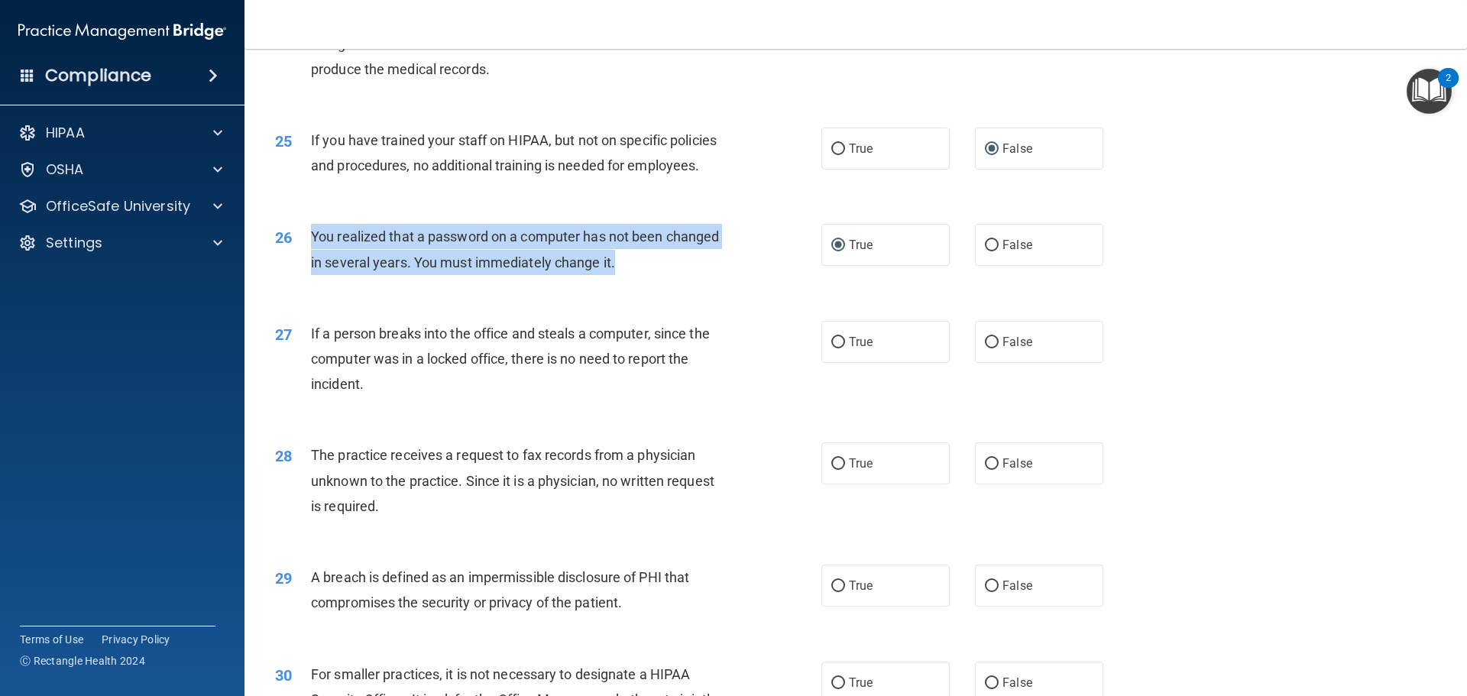
scroll to position [2920, 0]
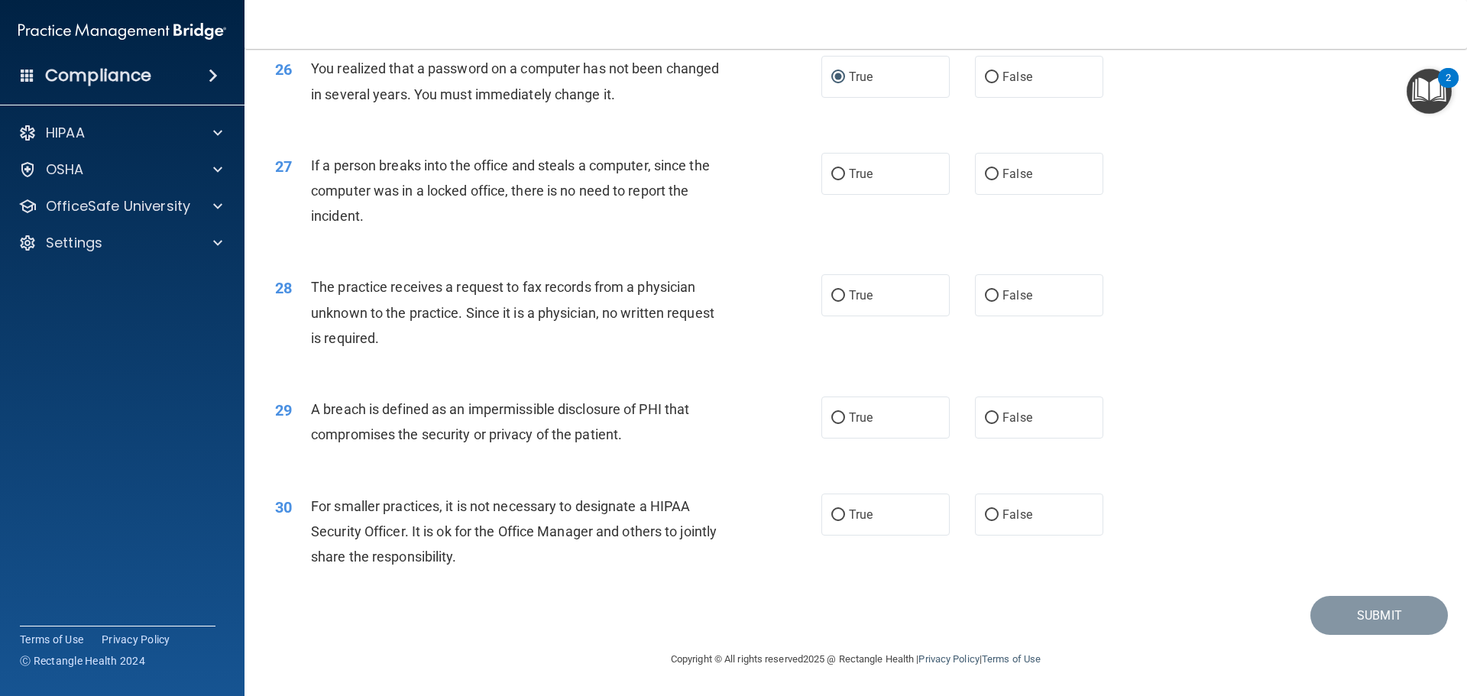
click at [1206, 359] on div "28 The practice receives a request to fax records from a physician unknown to t…" at bounding box center [856, 316] width 1184 height 122
click at [1423, 92] on img "Open Resource Center, 2 new notifications" at bounding box center [1429, 91] width 45 height 45
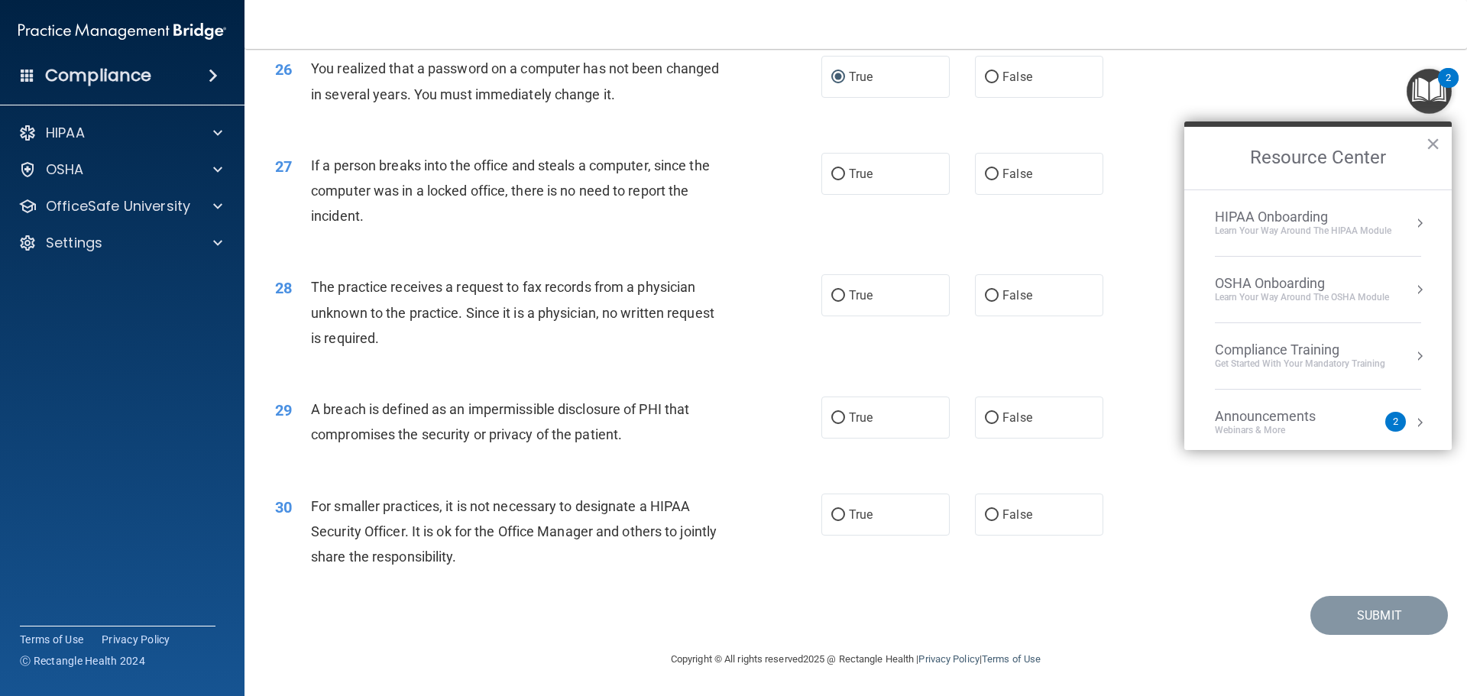
click at [1231, 80] on div "26 You realized that a password on a computer has not been changed in several y…" at bounding box center [856, 85] width 1184 height 96
click at [1433, 140] on button "×" at bounding box center [1433, 143] width 15 height 24
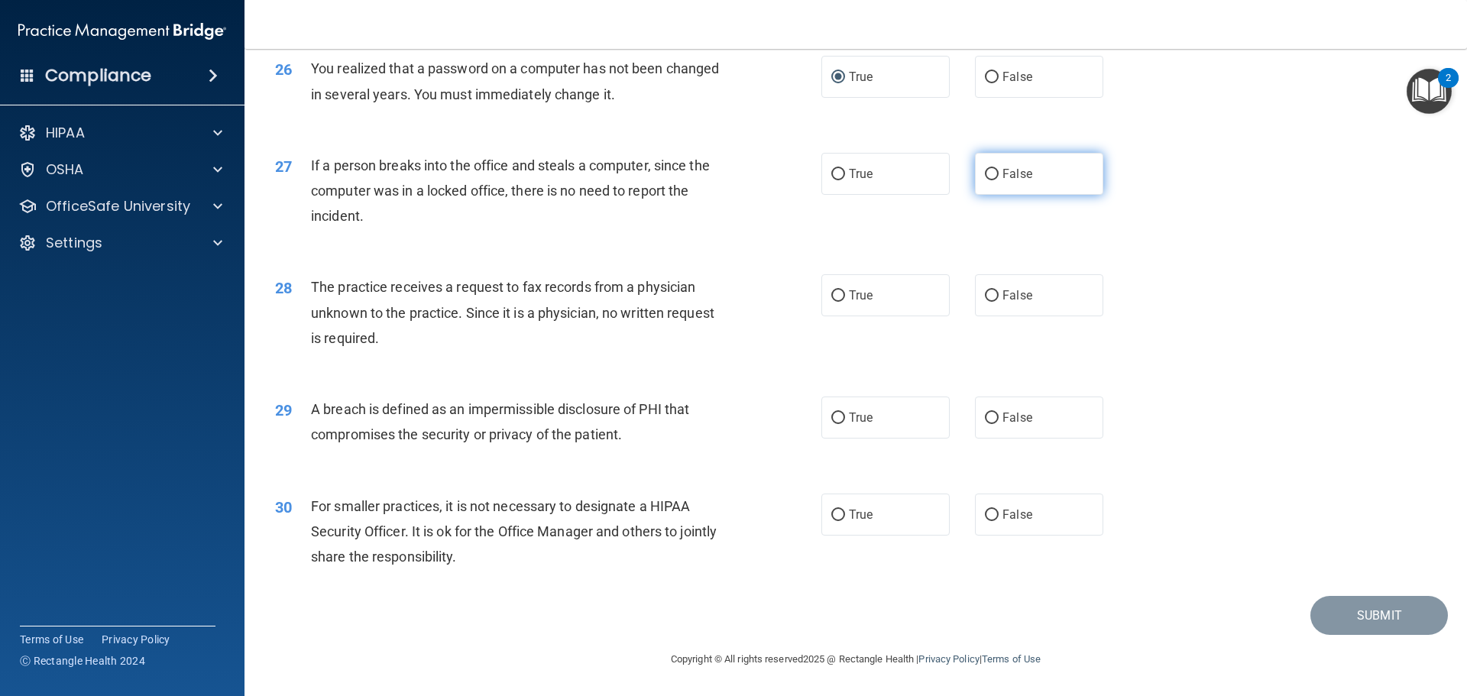
click at [985, 170] on input "False" at bounding box center [992, 174] width 14 height 11
radio input "true"
click at [511, 377] on div "28 The practice receives a request to fax records from a physician unknown to t…" at bounding box center [856, 316] width 1184 height 122
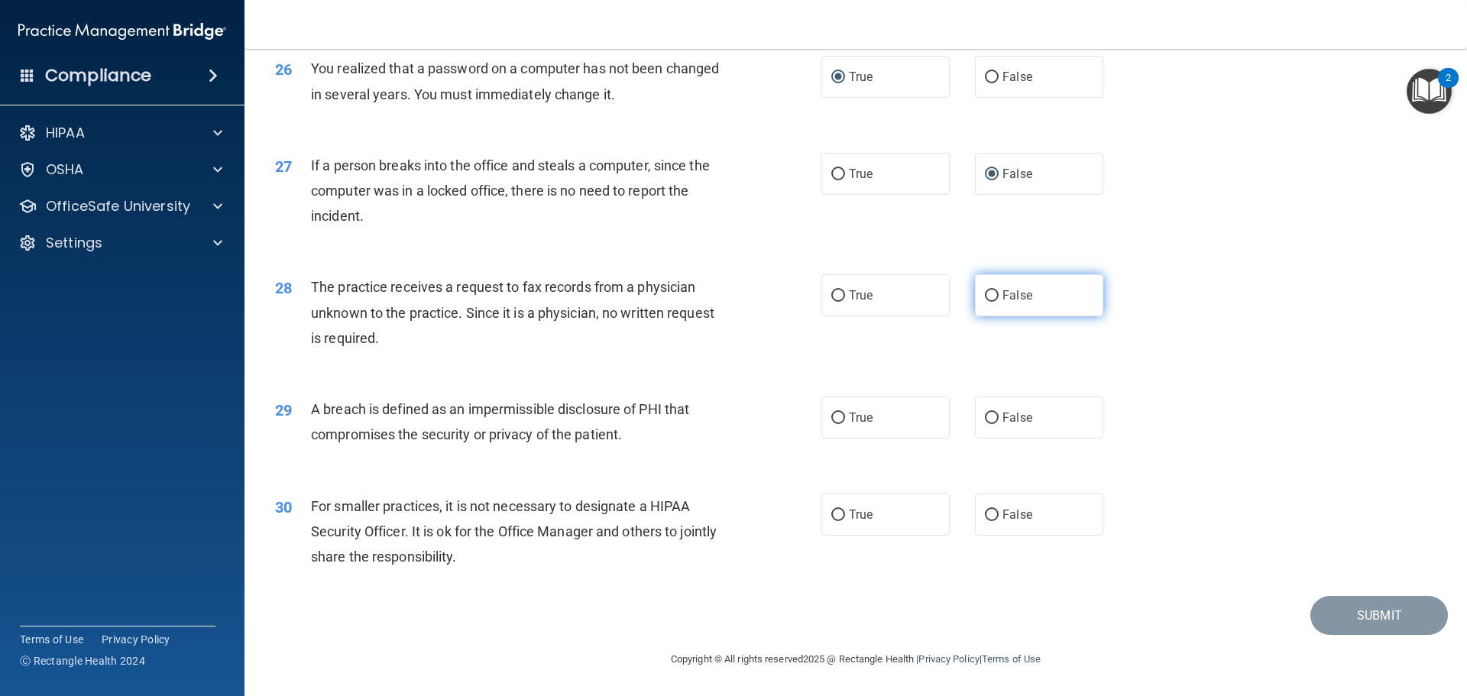
click at [985, 300] on input "False" at bounding box center [992, 295] width 14 height 11
radio input "true"
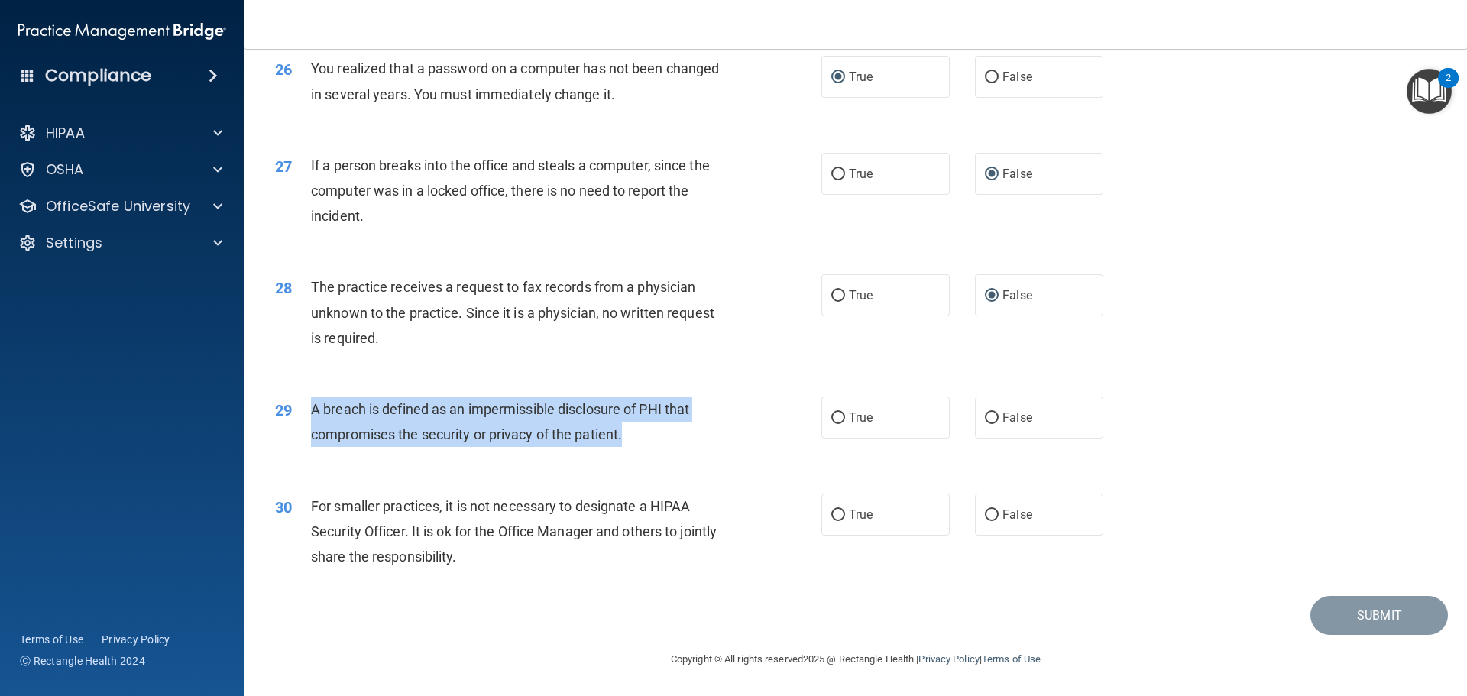
drag, startPoint x: 623, startPoint y: 436, endPoint x: 309, endPoint y: 419, distance: 313.7
click at [309, 419] on div "29 A breach is defined as an impermissible disclosure of PHI that compromises t…" at bounding box center [548, 426] width 592 height 58
drag, startPoint x: 833, startPoint y: 418, endPoint x: 895, endPoint y: 434, distance: 63.9
click at [832, 418] on input "True" at bounding box center [838, 418] width 14 height 11
radio input "true"
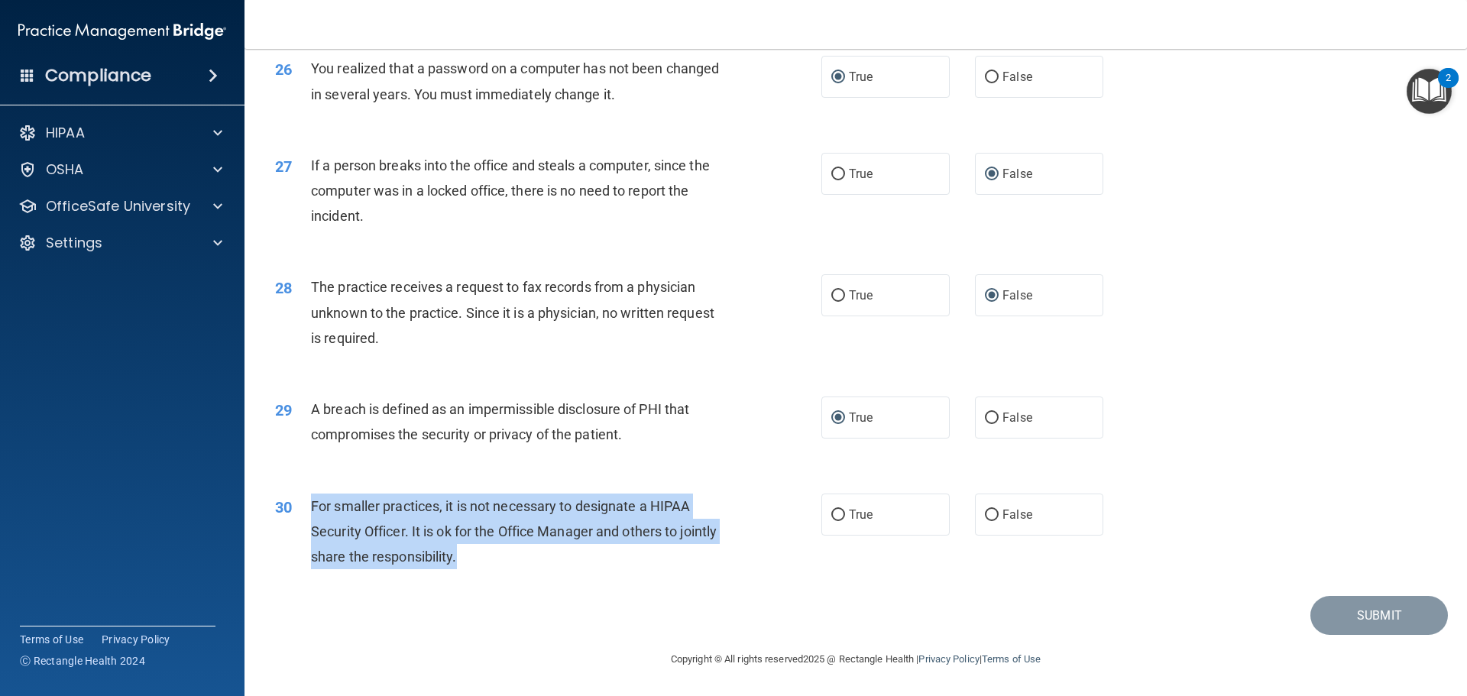
drag, startPoint x: 499, startPoint y: 555, endPoint x: 296, endPoint y: 497, distance: 211.6
click at [296, 497] on div "30 For smaller practices, it is not necessary to designate a HIPAA Security Off…" at bounding box center [548, 536] width 592 height 84
click at [989, 517] on input "False" at bounding box center [992, 515] width 14 height 11
radio input "true"
click at [1362, 621] on button "Submit" at bounding box center [1379, 615] width 138 height 39
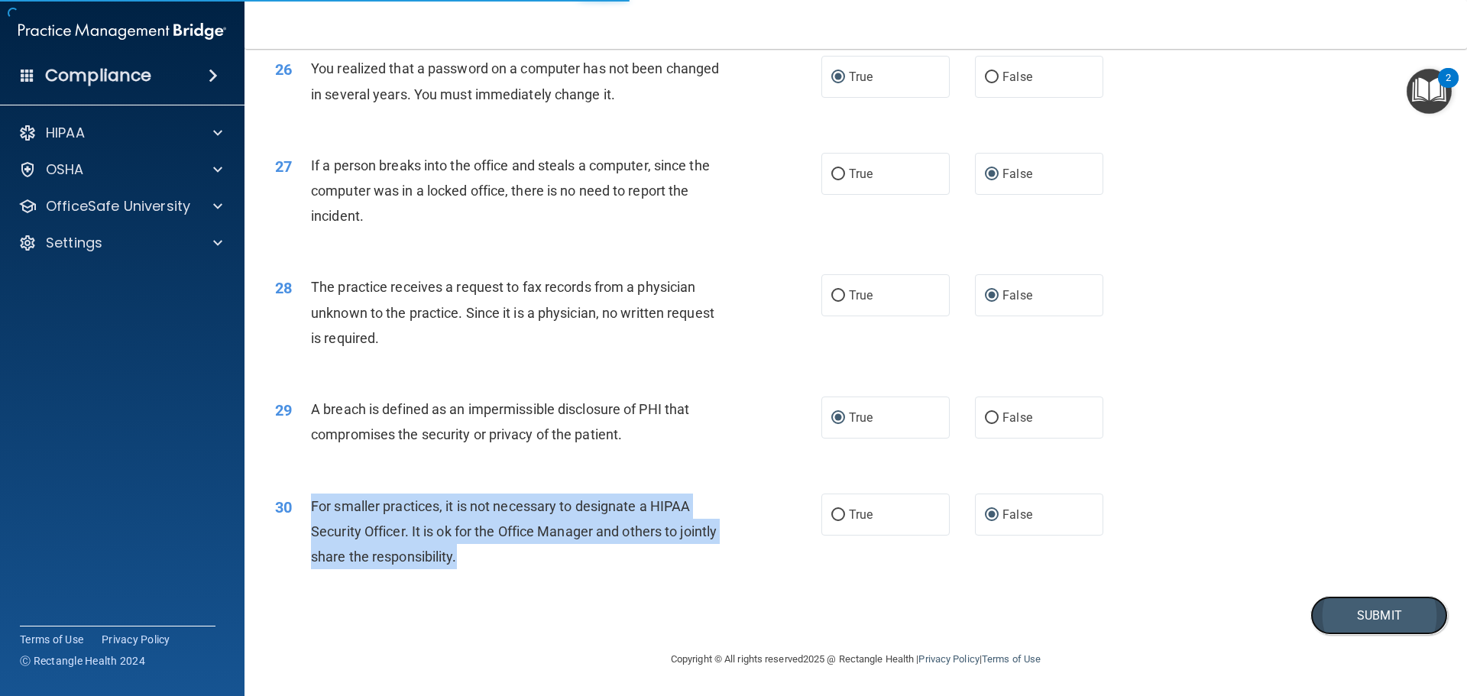
click at [1343, 619] on button "Submit" at bounding box center [1379, 615] width 138 height 39
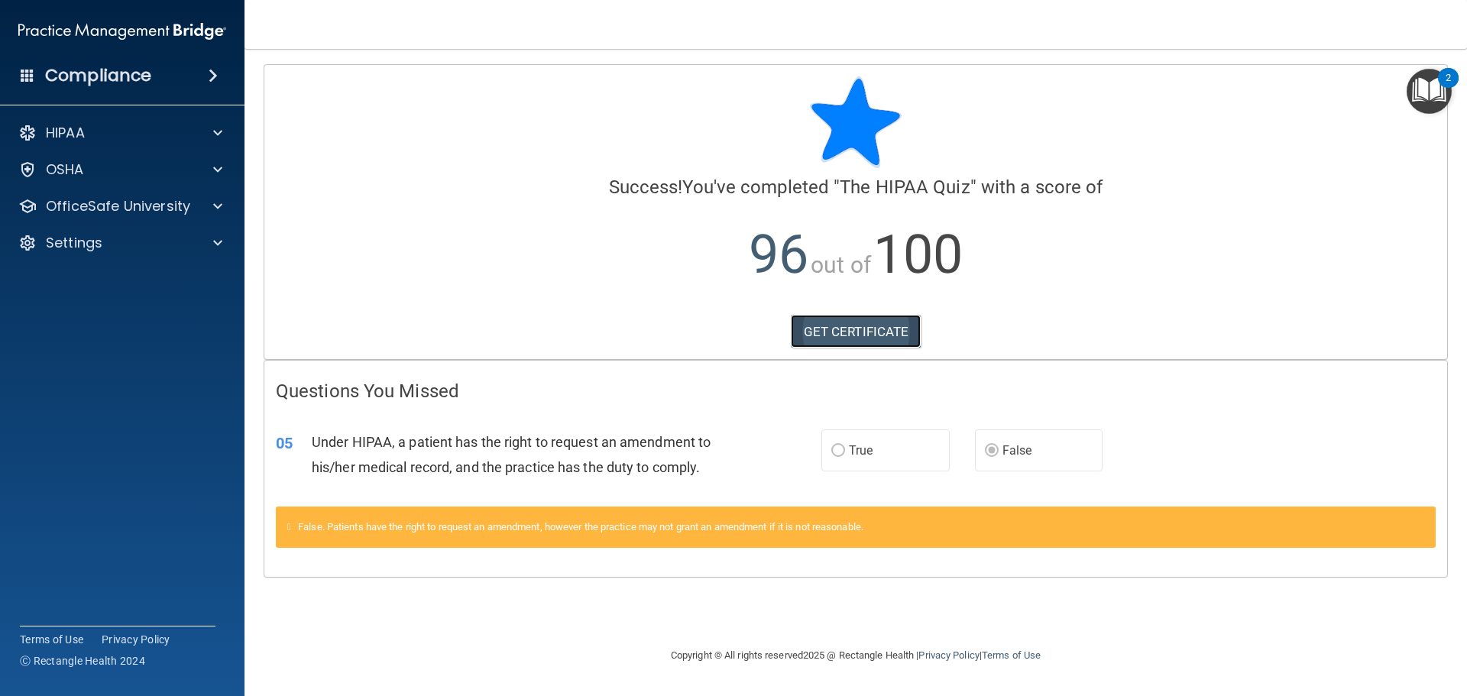
click at [908, 334] on link "GET CERTIFICATE" at bounding box center [856, 332] width 131 height 34
click at [102, 210] on p "OfficeSafe University" at bounding box center [118, 206] width 144 height 18
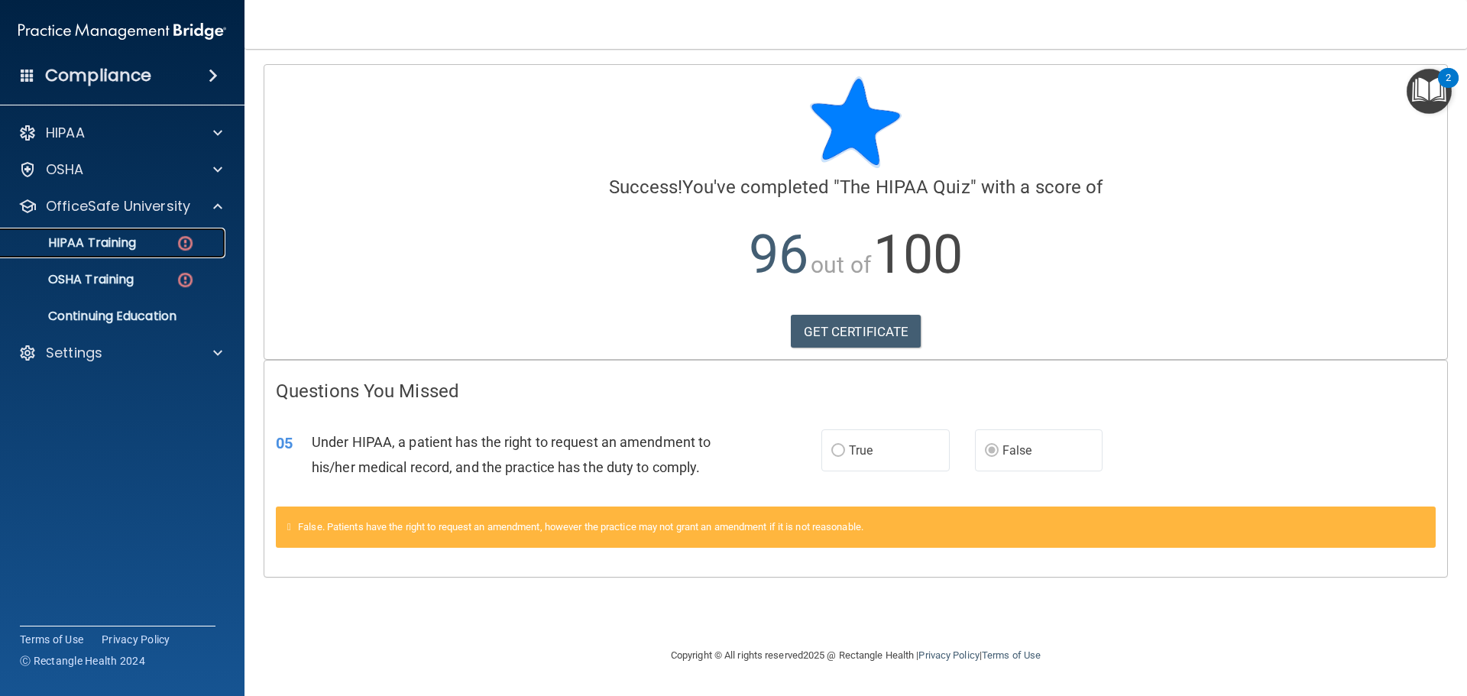
click at [105, 236] on p "HIPAA Training" at bounding box center [73, 242] width 126 height 15
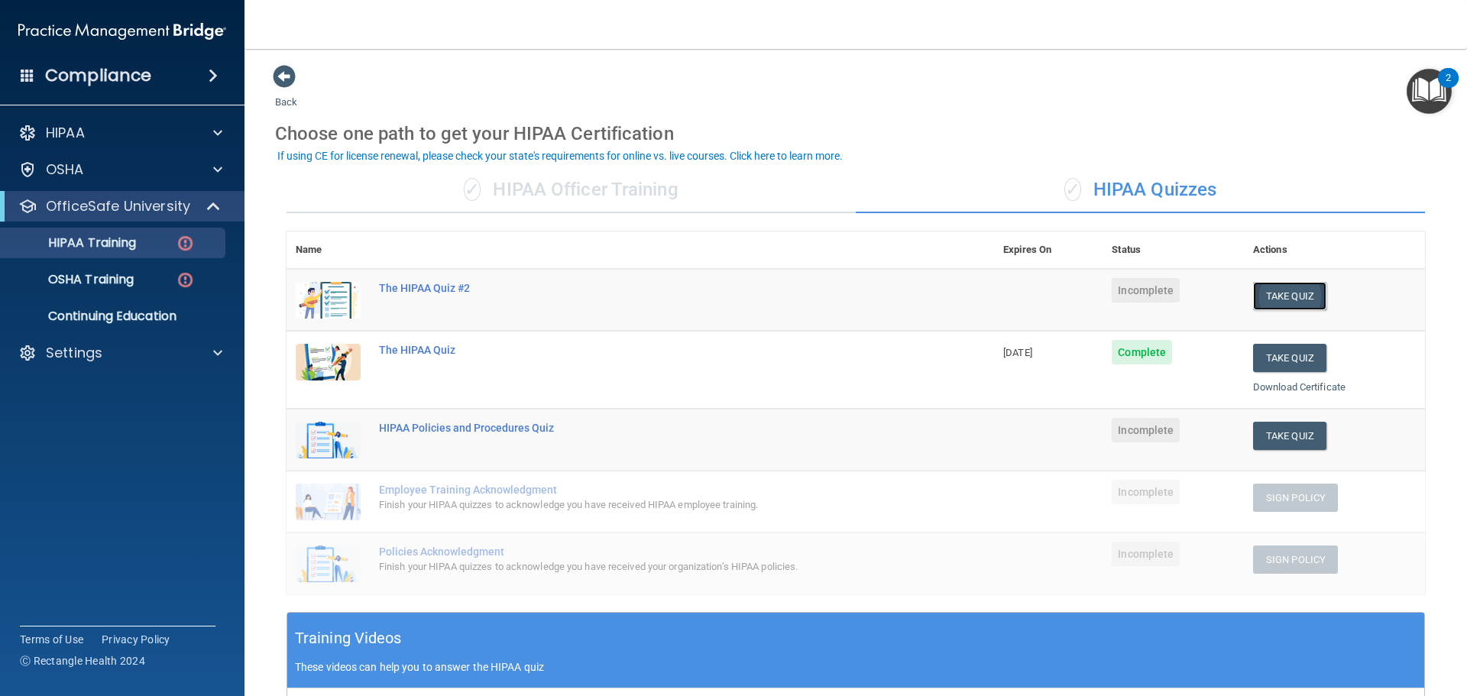
click at [1267, 296] on button "Take Quiz" at bounding box center [1289, 296] width 73 height 28
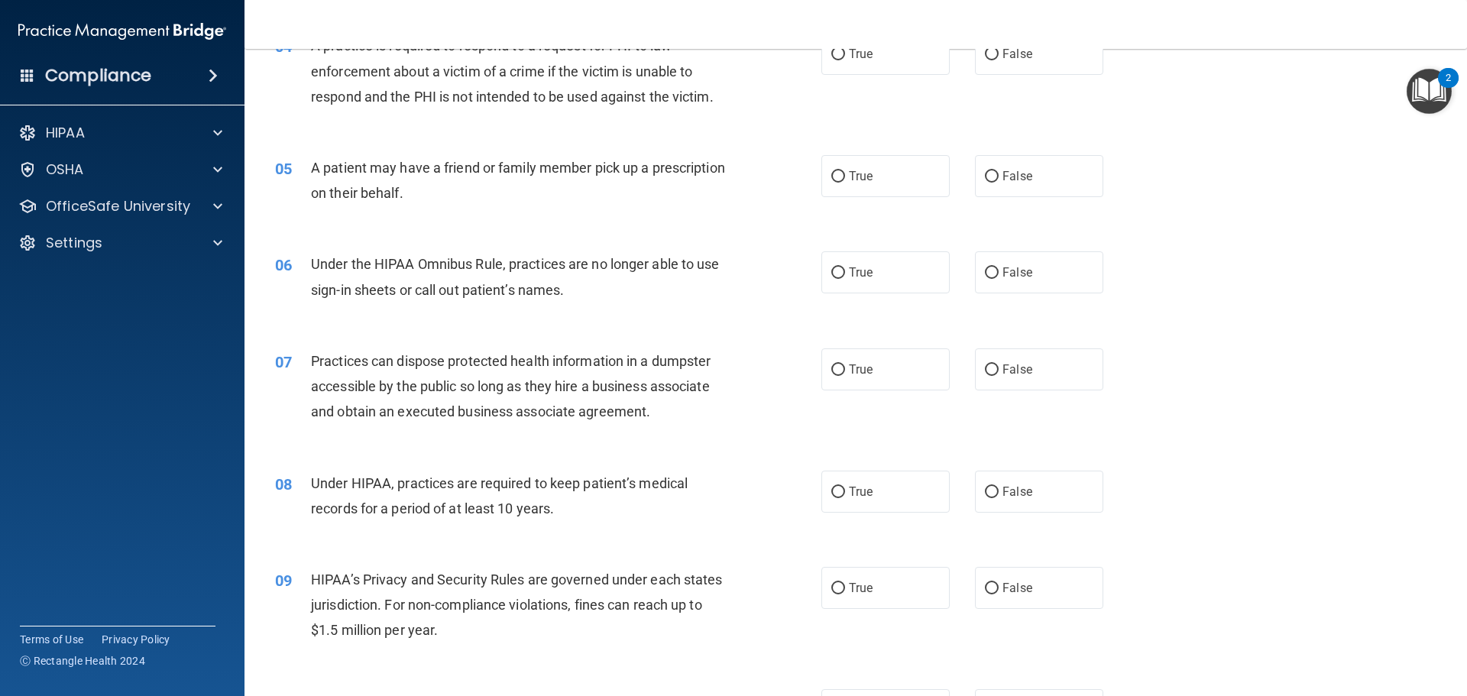
scroll to position [186, 0]
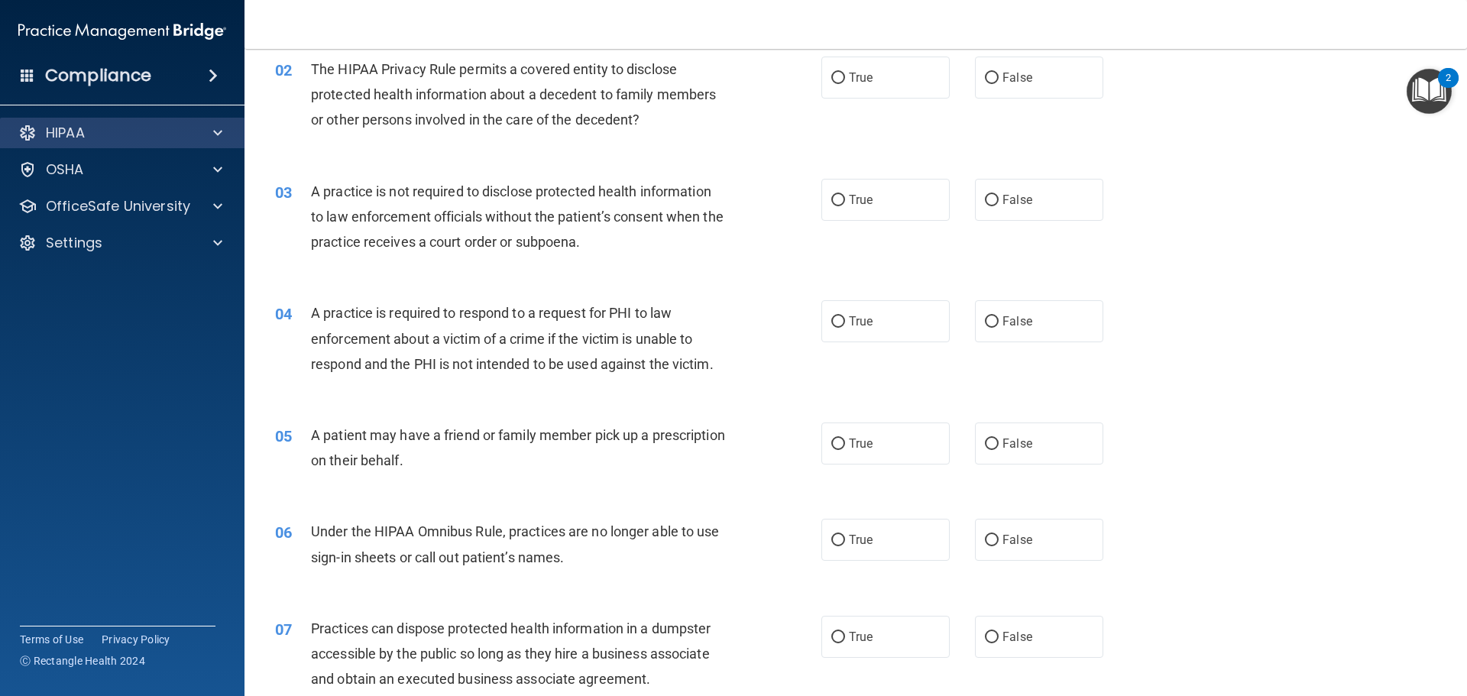
click at [139, 147] on div "HIPAA" at bounding box center [122, 133] width 245 height 31
click at [80, 131] on p "HIPAA" at bounding box center [65, 133] width 39 height 18
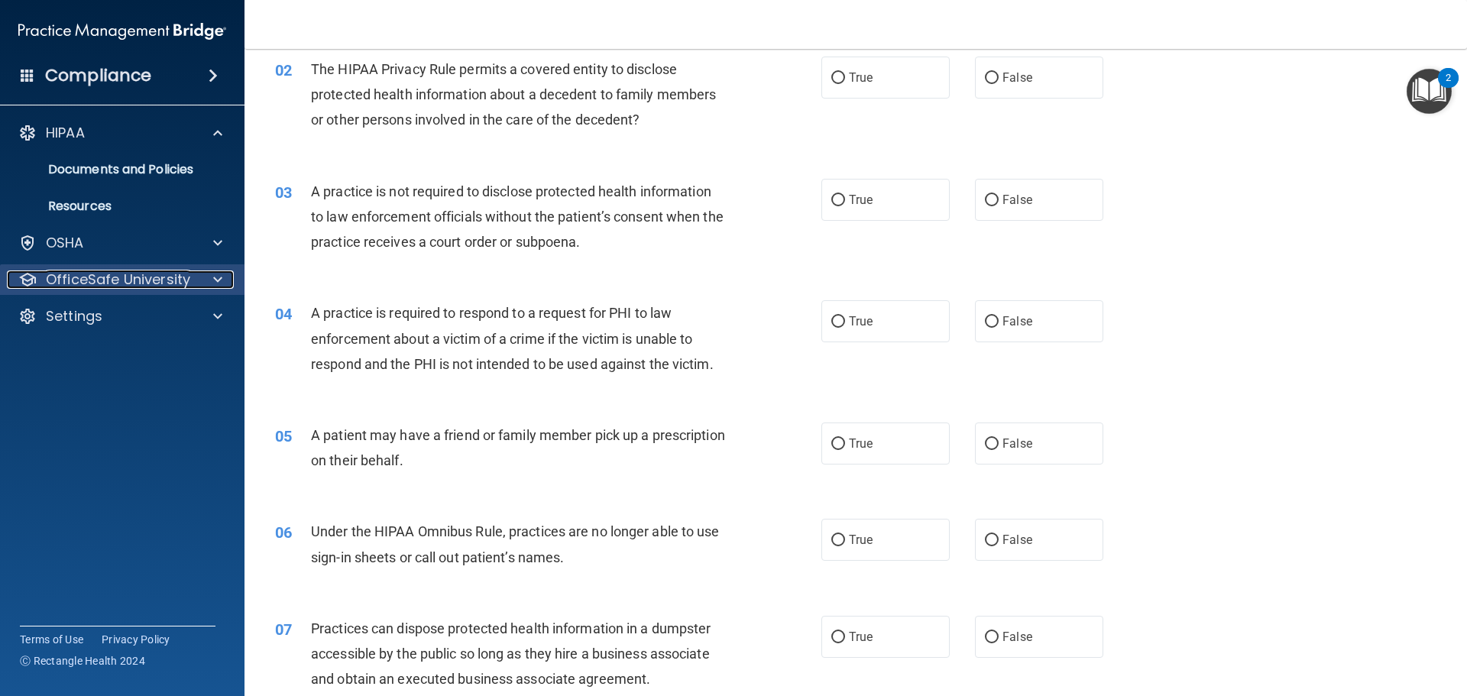
click at [80, 280] on p "OfficeSafe University" at bounding box center [118, 279] width 144 height 18
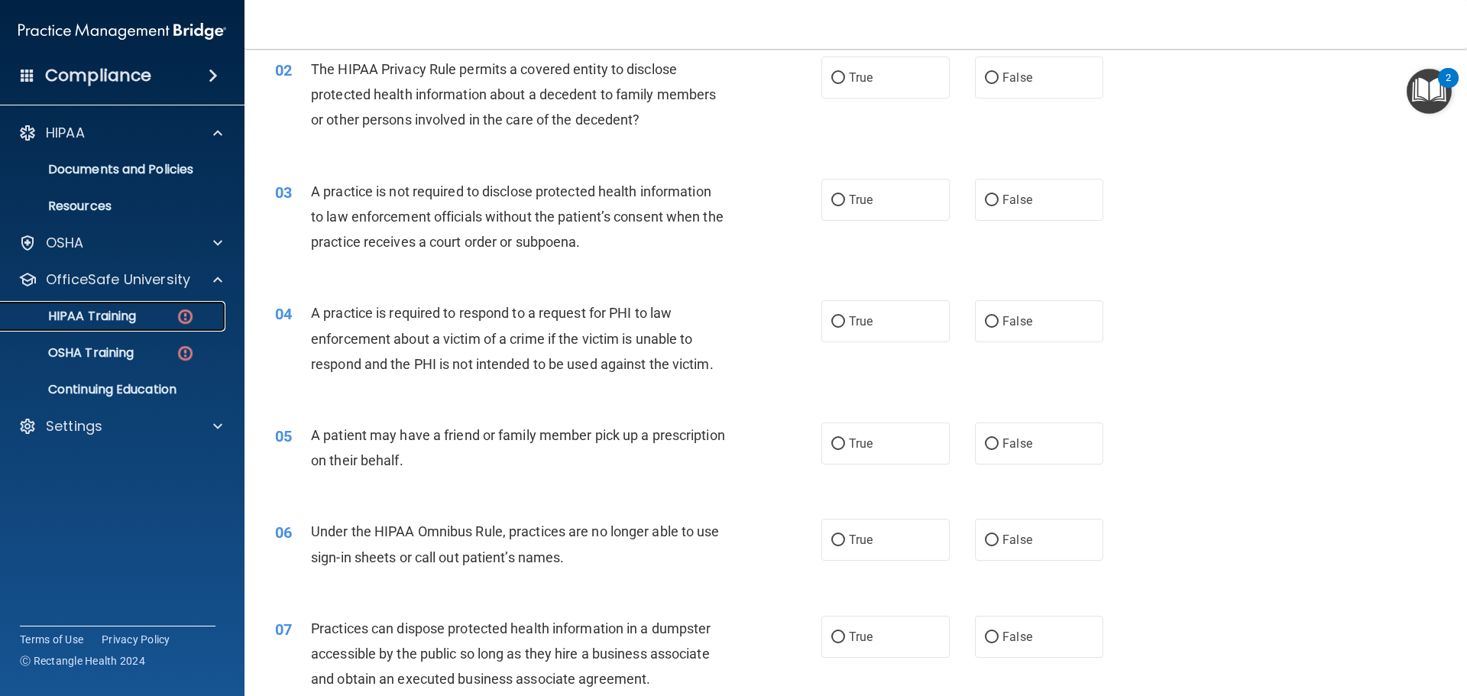
click at [158, 317] on div "HIPAA Training" at bounding box center [114, 316] width 209 height 15
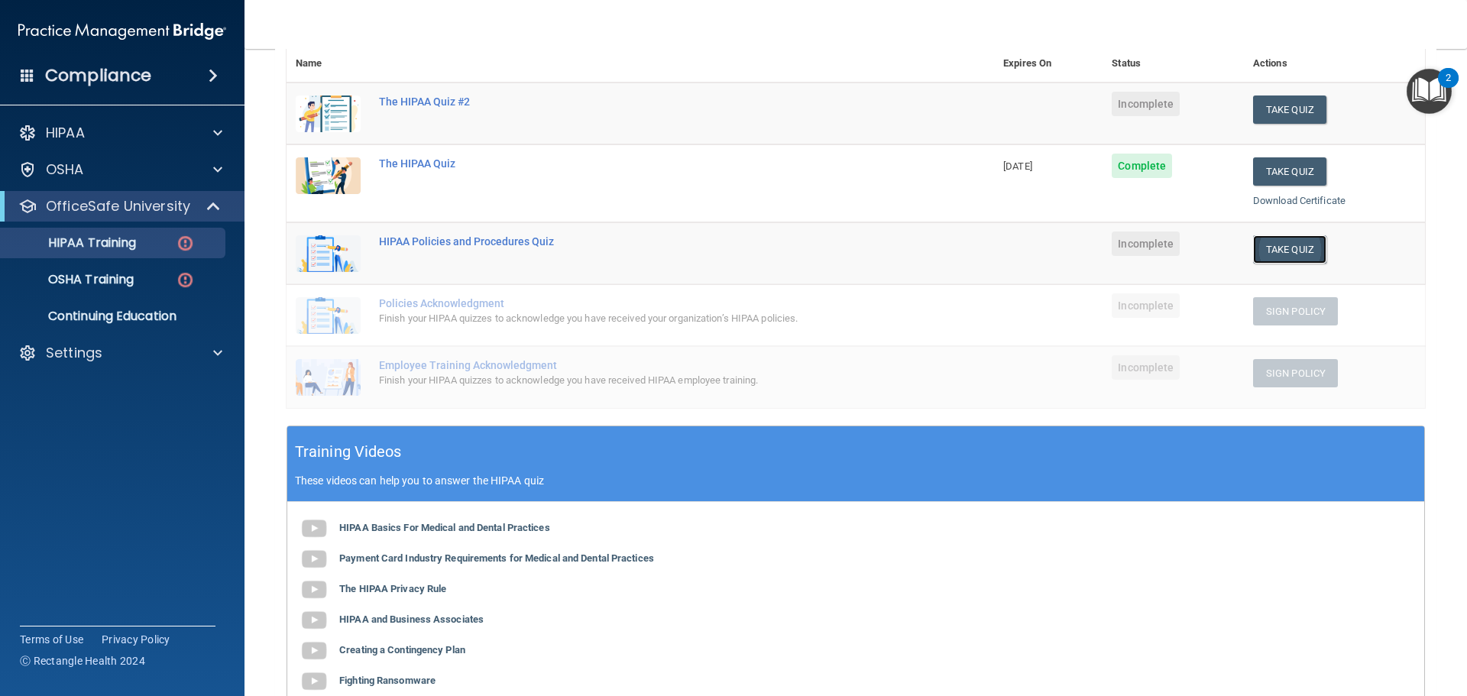
click at [1287, 253] on button "Take Quiz" at bounding box center [1289, 249] width 73 height 28
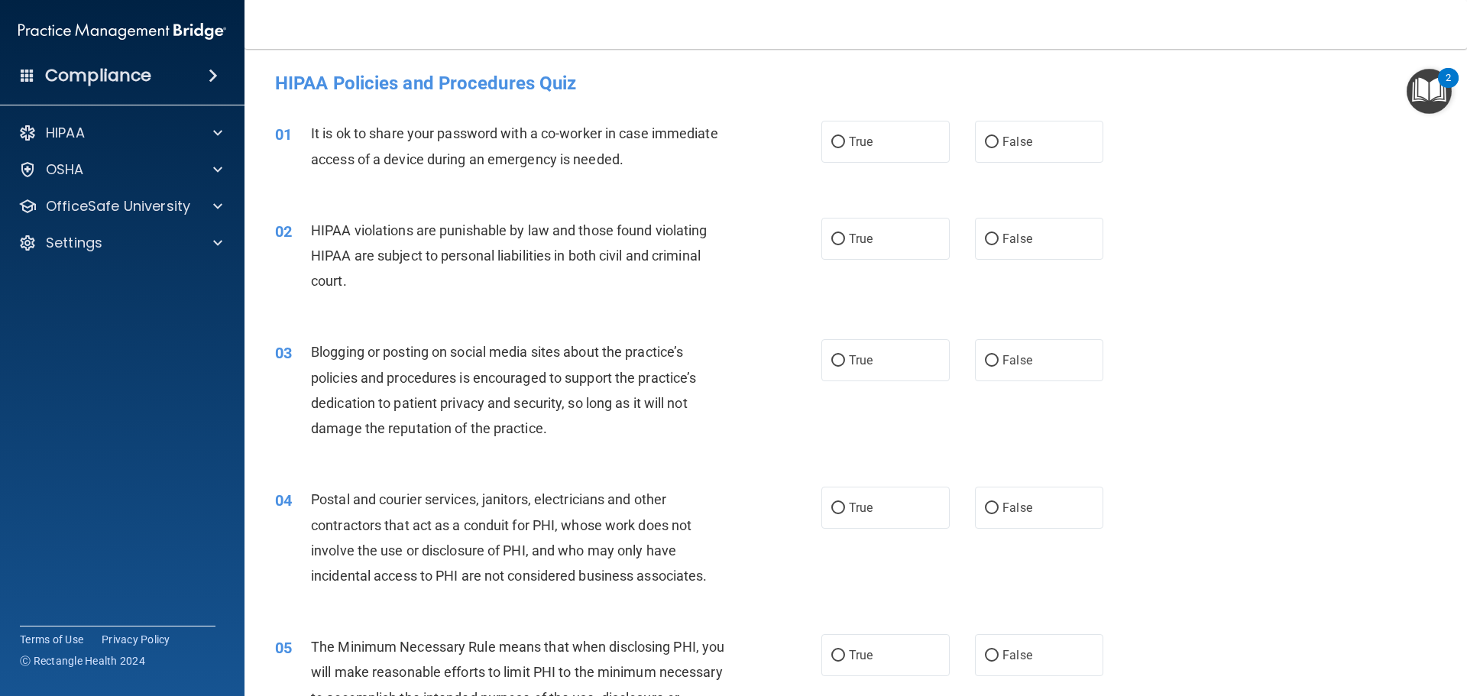
click at [489, 173] on div "01 It is ok to share your password with a co-worker in case immediate access of…" at bounding box center [548, 150] width 592 height 58
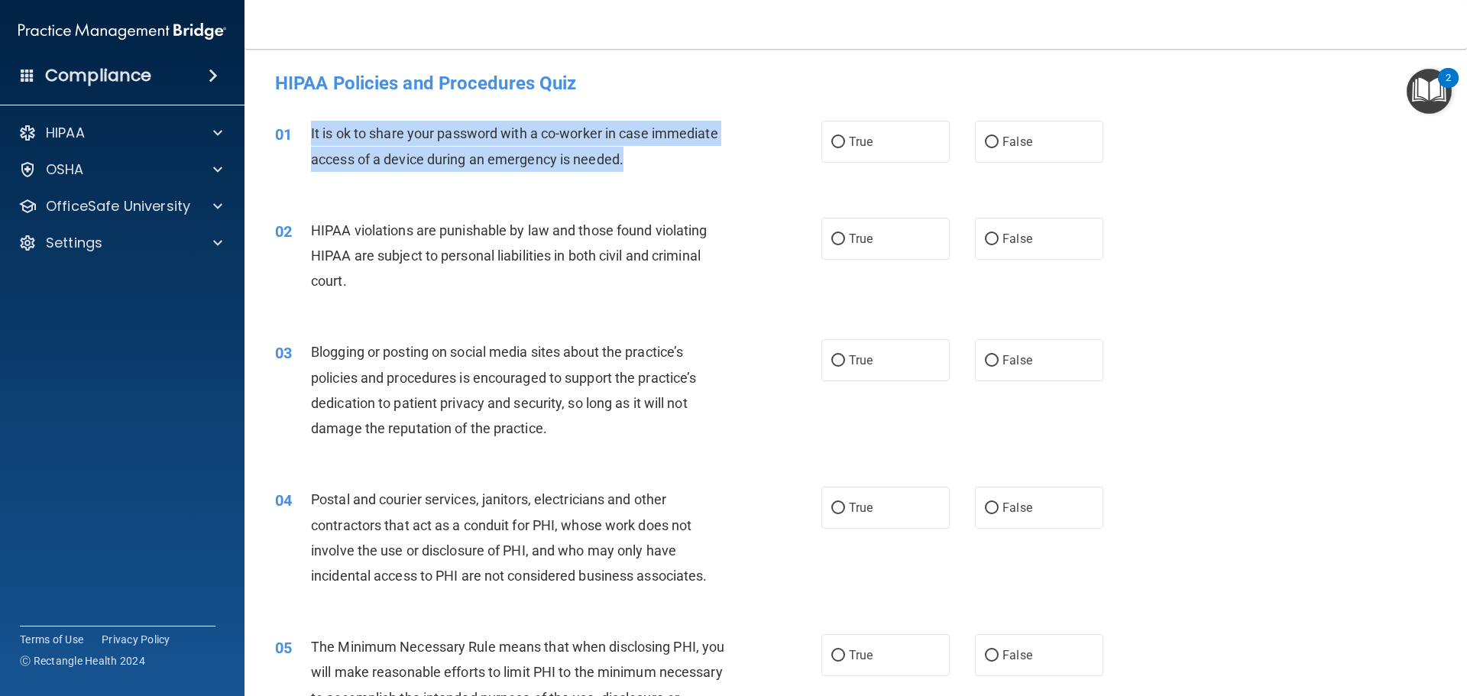
drag, startPoint x: 626, startPoint y: 157, endPoint x: 365, endPoint y: 143, distance: 260.9
click at [317, 133] on div "It is ok to share your password with a co-worker in case immediate access of a …" at bounding box center [524, 146] width 427 height 50
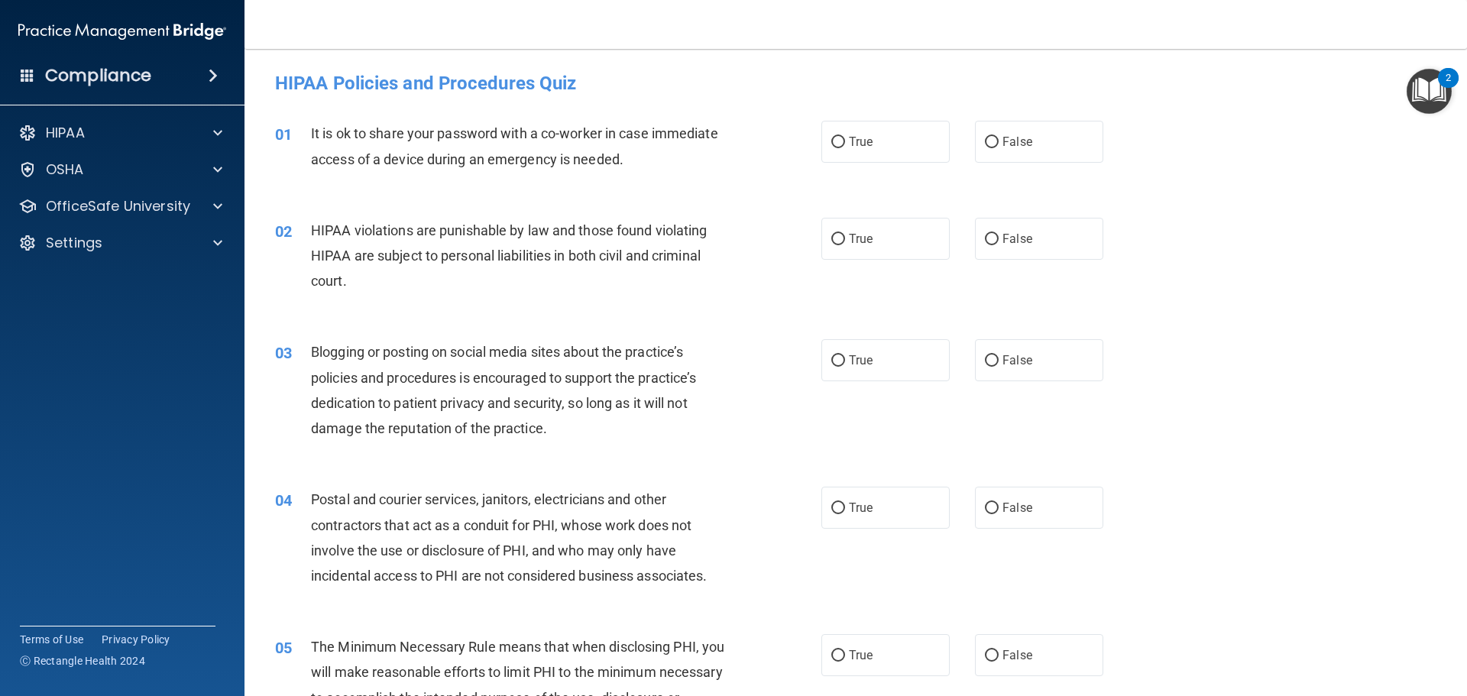
drag, startPoint x: 381, startPoint y: 146, endPoint x: 789, endPoint y: 316, distance: 441.5
click at [789, 316] on div "02 HIPAA violations are punishable by law and those found violating HIPAA are s…" at bounding box center [856, 260] width 1184 height 122
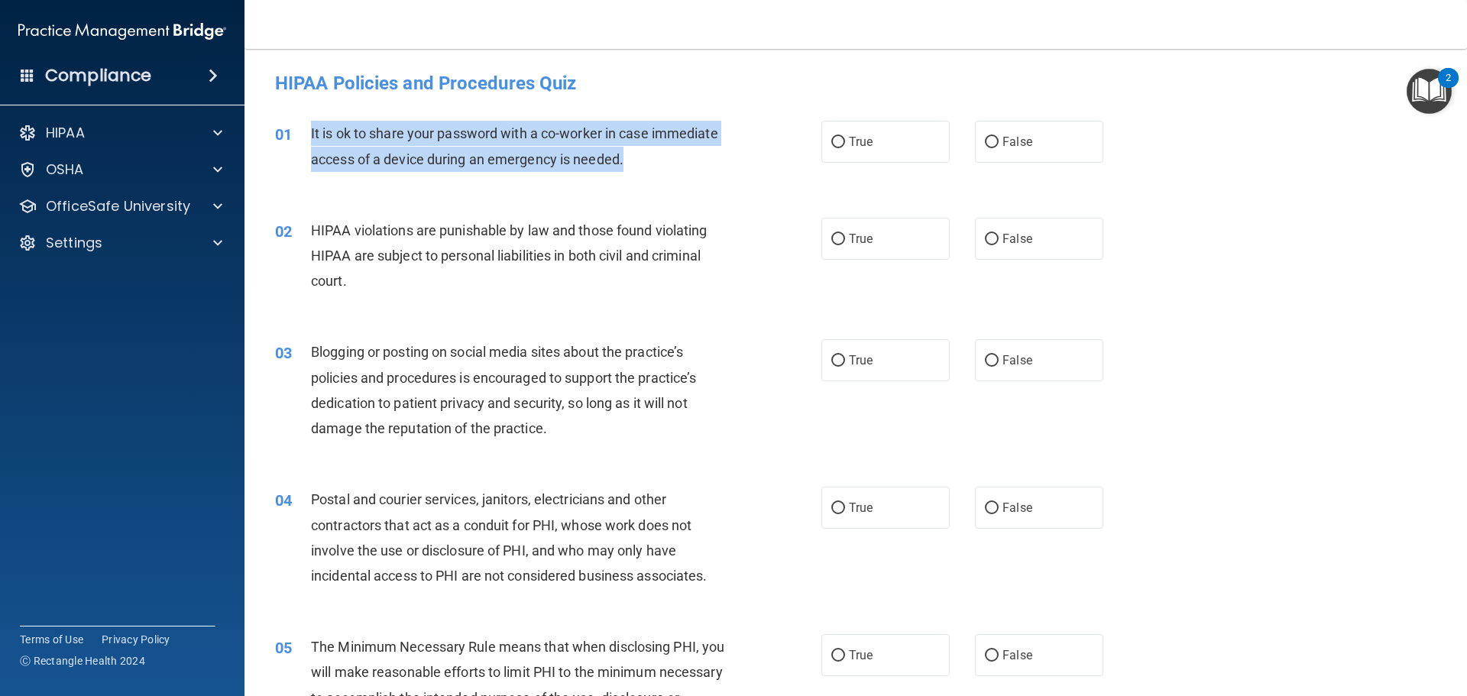
drag, startPoint x: 624, startPoint y: 162, endPoint x: 384, endPoint y: 148, distance: 241.1
click at [327, 132] on span "It is ok to share your password with a co-worker in case immediate access of a …" at bounding box center [514, 145] width 407 height 41
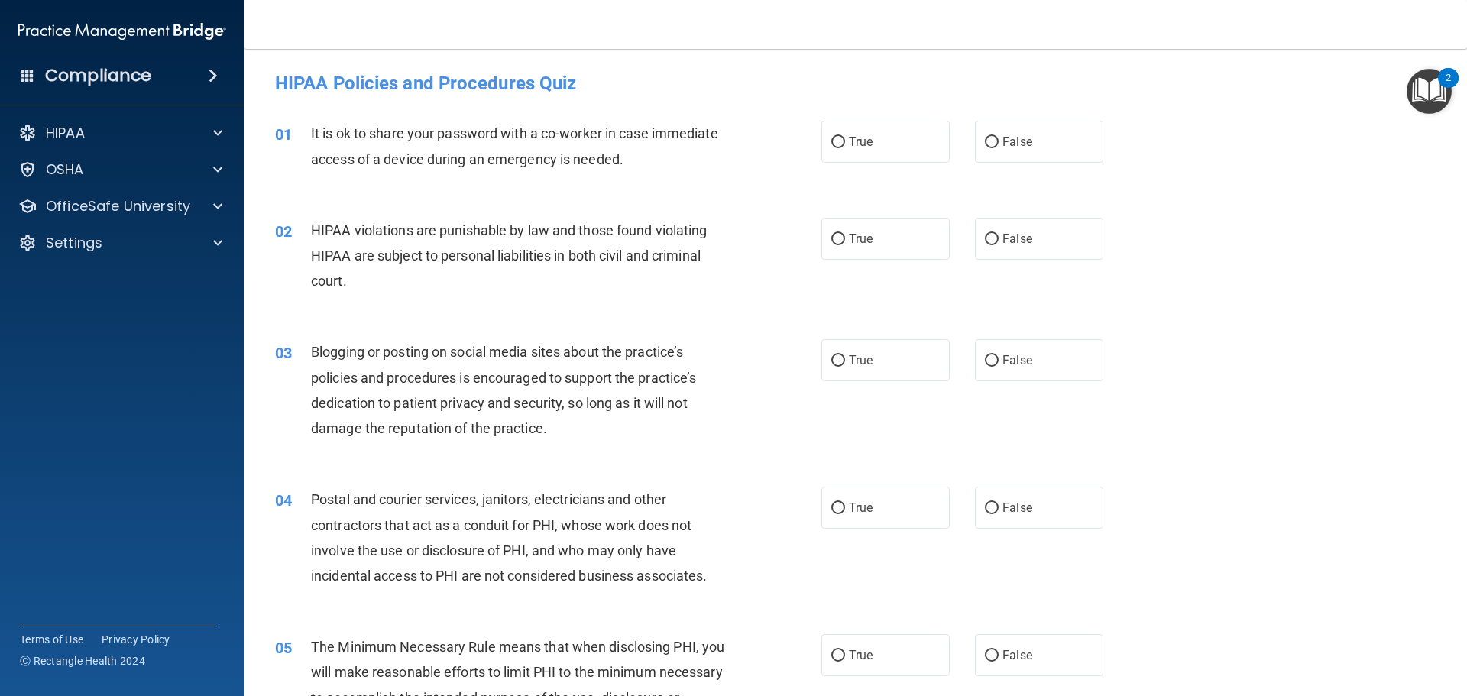
drag, startPoint x: 385, startPoint y: 148, endPoint x: 345, endPoint y: 189, distance: 57.3
click at [345, 189] on div "01 It is ok to share your password with a co-worker in case immediate access of…" at bounding box center [856, 150] width 1184 height 96
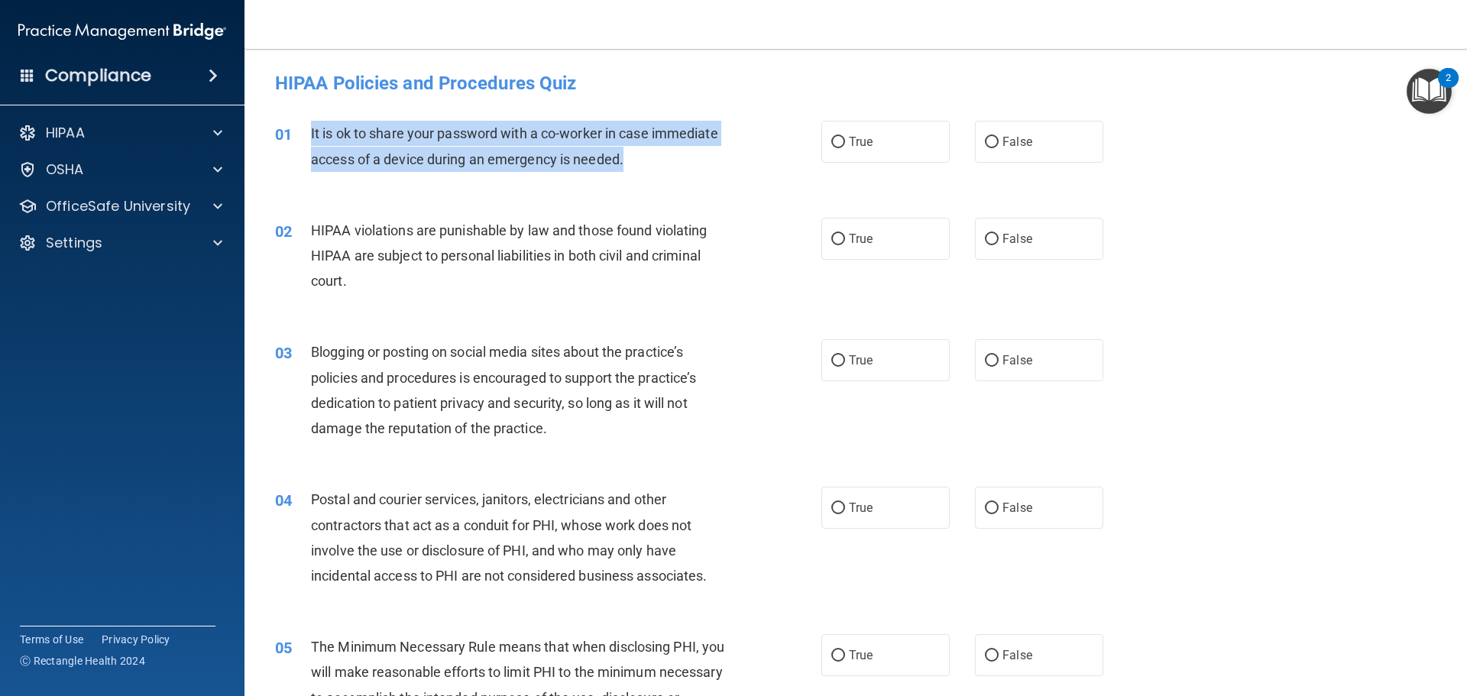
drag, startPoint x: 623, startPoint y: 160, endPoint x: 300, endPoint y: 129, distance: 324.6
click at [300, 129] on div "01 It is ok to share your password with a co-worker in case immediate access of…" at bounding box center [548, 150] width 592 height 58
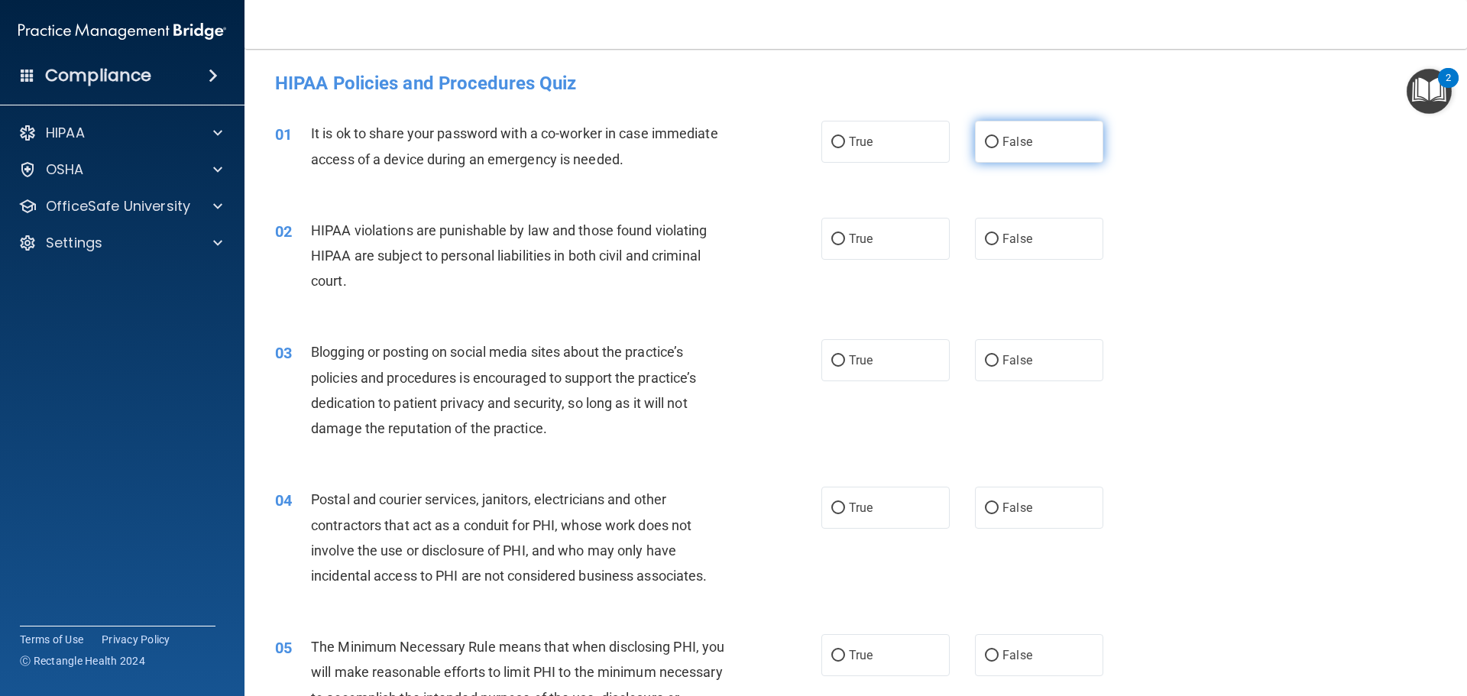
click at [976, 141] on label "False" at bounding box center [1039, 142] width 128 height 42
click at [985, 141] on input "False" at bounding box center [992, 142] width 14 height 11
radio input "true"
click at [831, 238] on input "True" at bounding box center [838, 239] width 14 height 11
radio input "true"
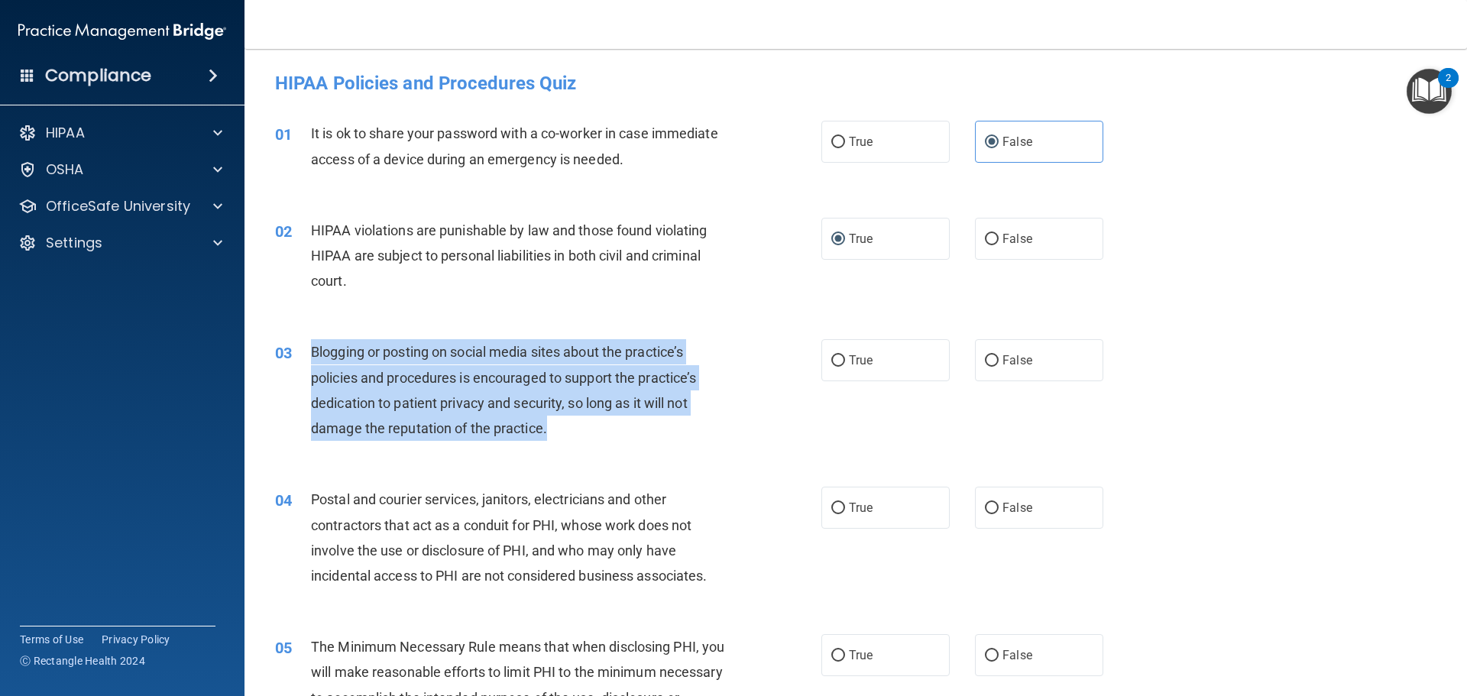
drag, startPoint x: 549, startPoint y: 429, endPoint x: 302, endPoint y: 351, distance: 258.8
click at [302, 351] on div "03 Blogging or posting on social media sites about the practice’s policies and …" at bounding box center [548, 393] width 592 height 109
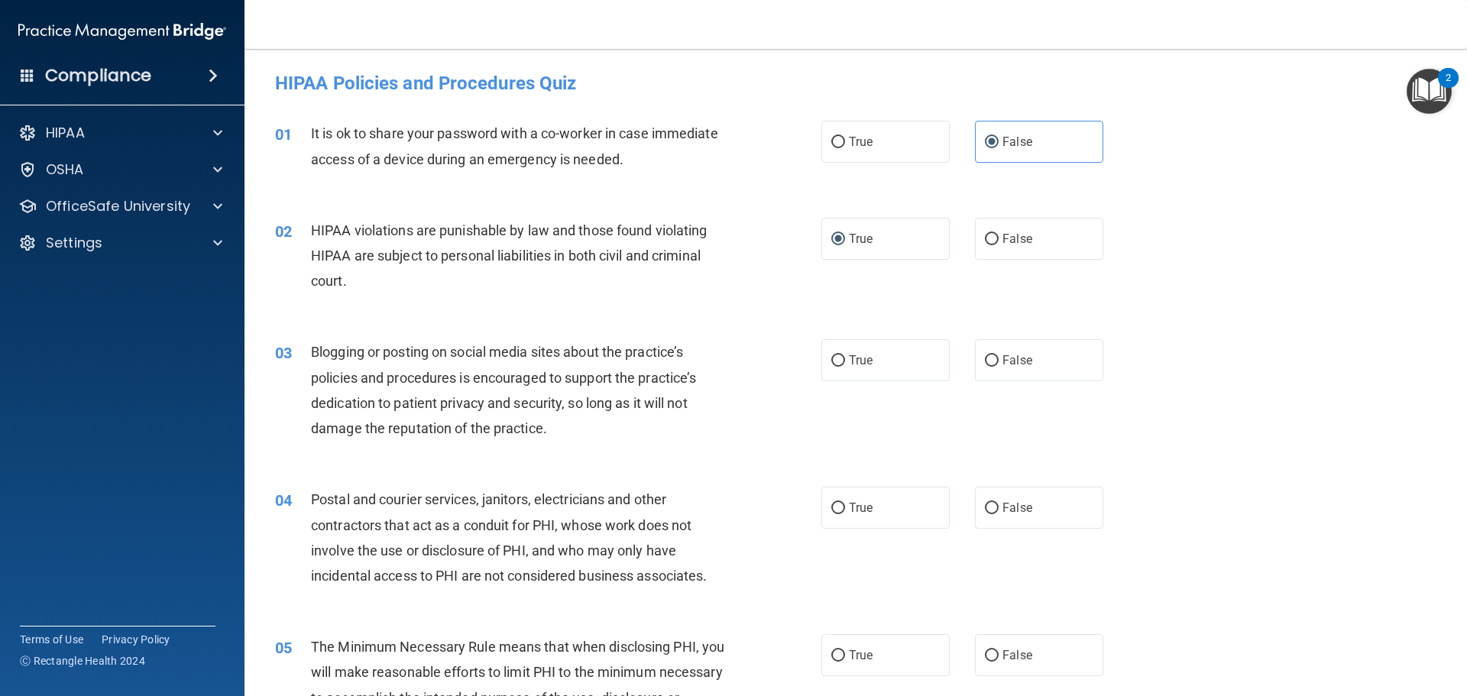
click at [725, 454] on div "03 Blogging or posting on social media sites about the practice’s policies and …" at bounding box center [856, 393] width 1184 height 147
click at [986, 363] on input "False" at bounding box center [992, 360] width 14 height 11
radio input "true"
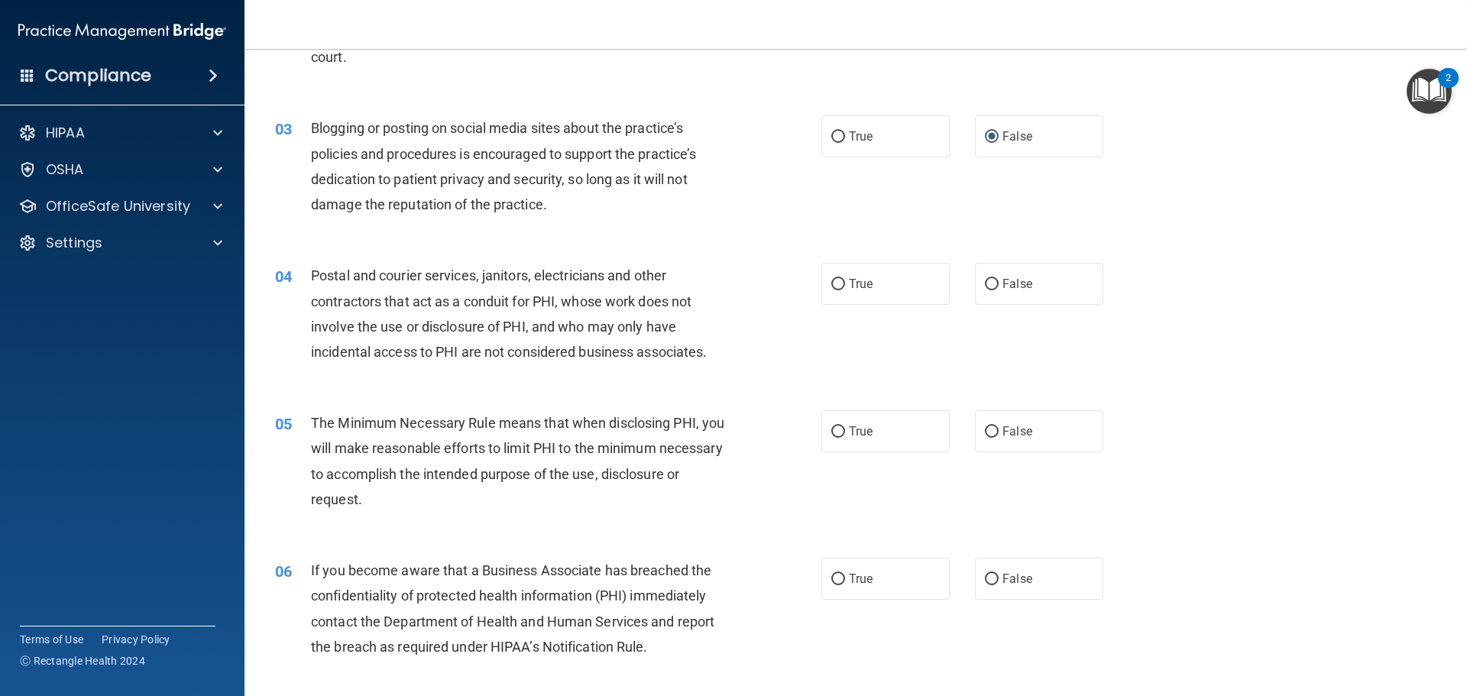
scroll to position [306, 0]
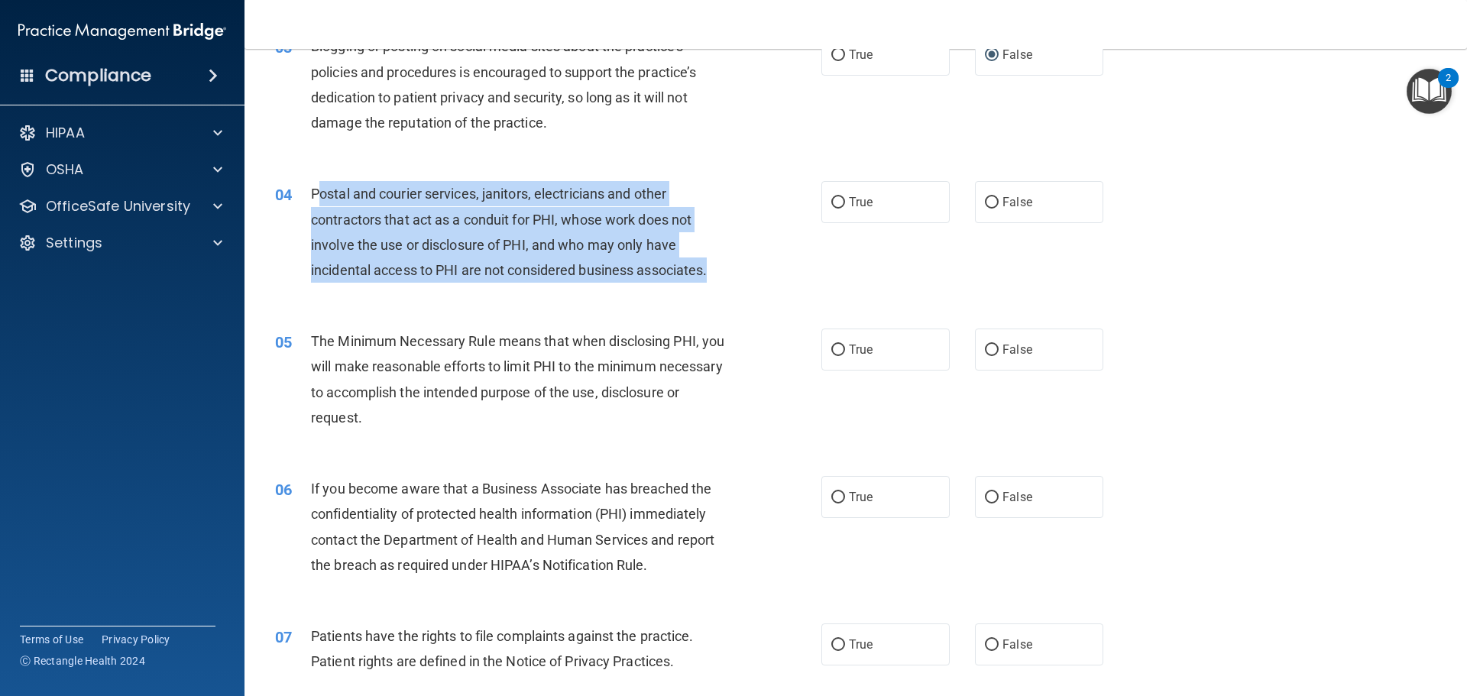
drag, startPoint x: 711, startPoint y: 270, endPoint x: 319, endPoint y: 200, distance: 399.0
click at [319, 200] on span "Postal and courier services, janitors, electricians and other contractors that …" at bounding box center [509, 232] width 396 height 92
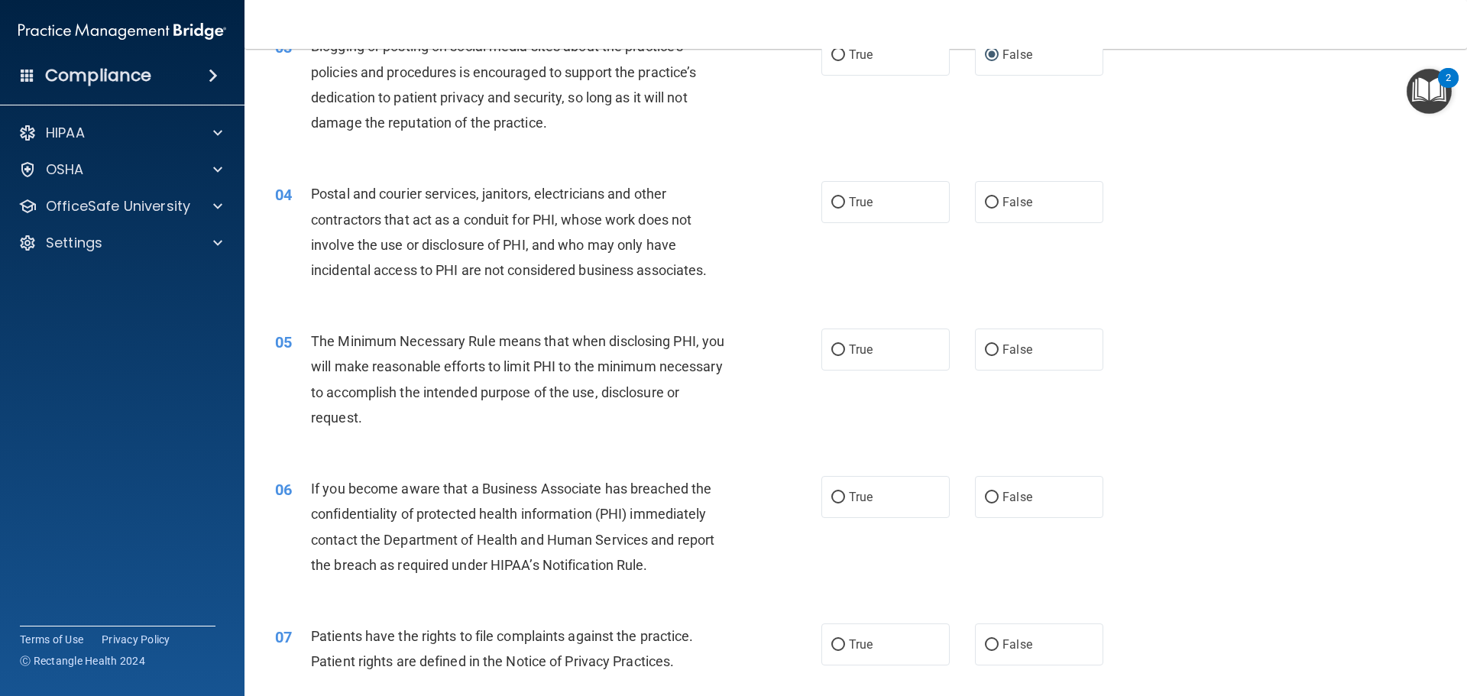
click at [695, 312] on div "05 The Minimum Necessary Rule means that when disclosing PHI, you will make rea…" at bounding box center [856, 382] width 1184 height 147
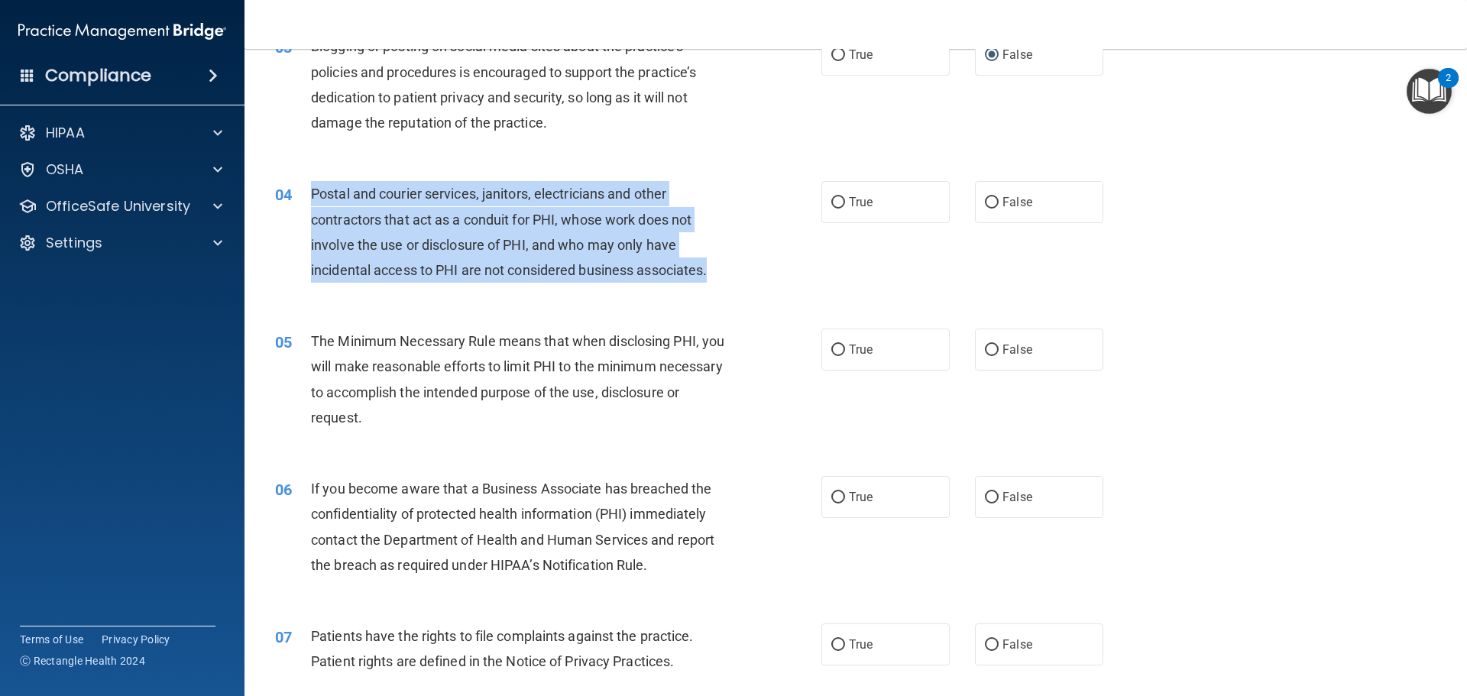
drag, startPoint x: 713, startPoint y: 272, endPoint x: 303, endPoint y: 186, distance: 418.4
click at [303, 186] on div "04 Postal and courier services, janitors, electricians and other contractors th…" at bounding box center [548, 235] width 592 height 109
click at [835, 202] on input "True" at bounding box center [838, 202] width 14 height 11
radio input "true"
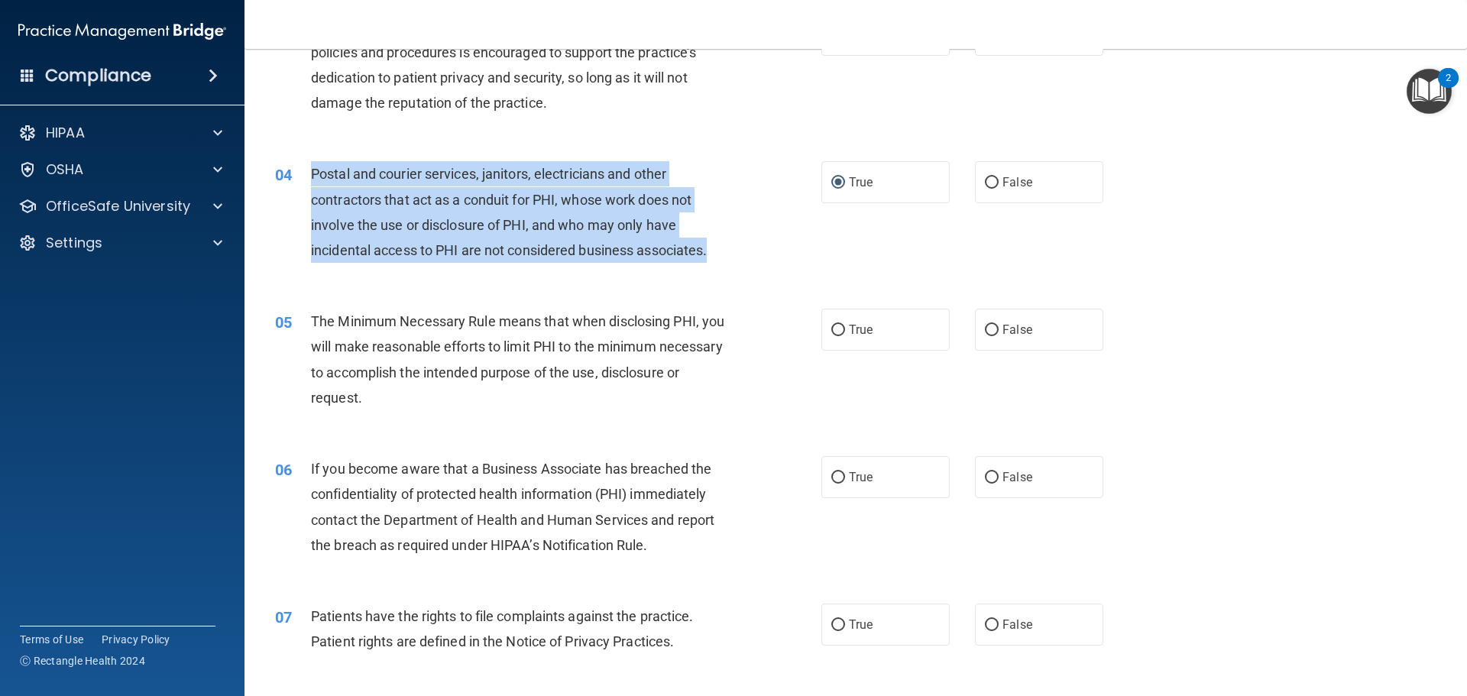
scroll to position [313, 0]
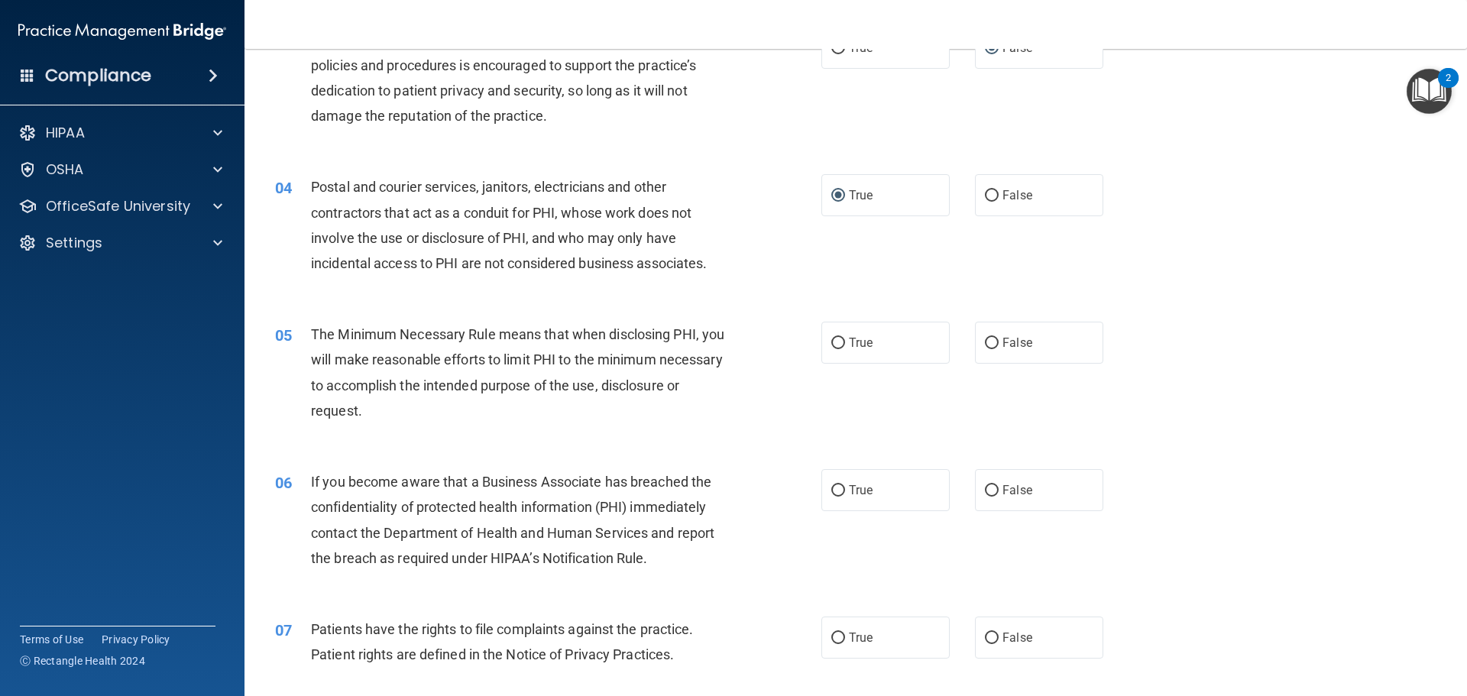
click at [500, 411] on div "The Minimum Necessary Rule means that when disclosing PHI, you will make reason…" at bounding box center [524, 373] width 427 height 102
click at [499, 416] on div "The Minimum Necessary Rule means that when disclosing PHI, you will make reason…" at bounding box center [524, 373] width 427 height 102
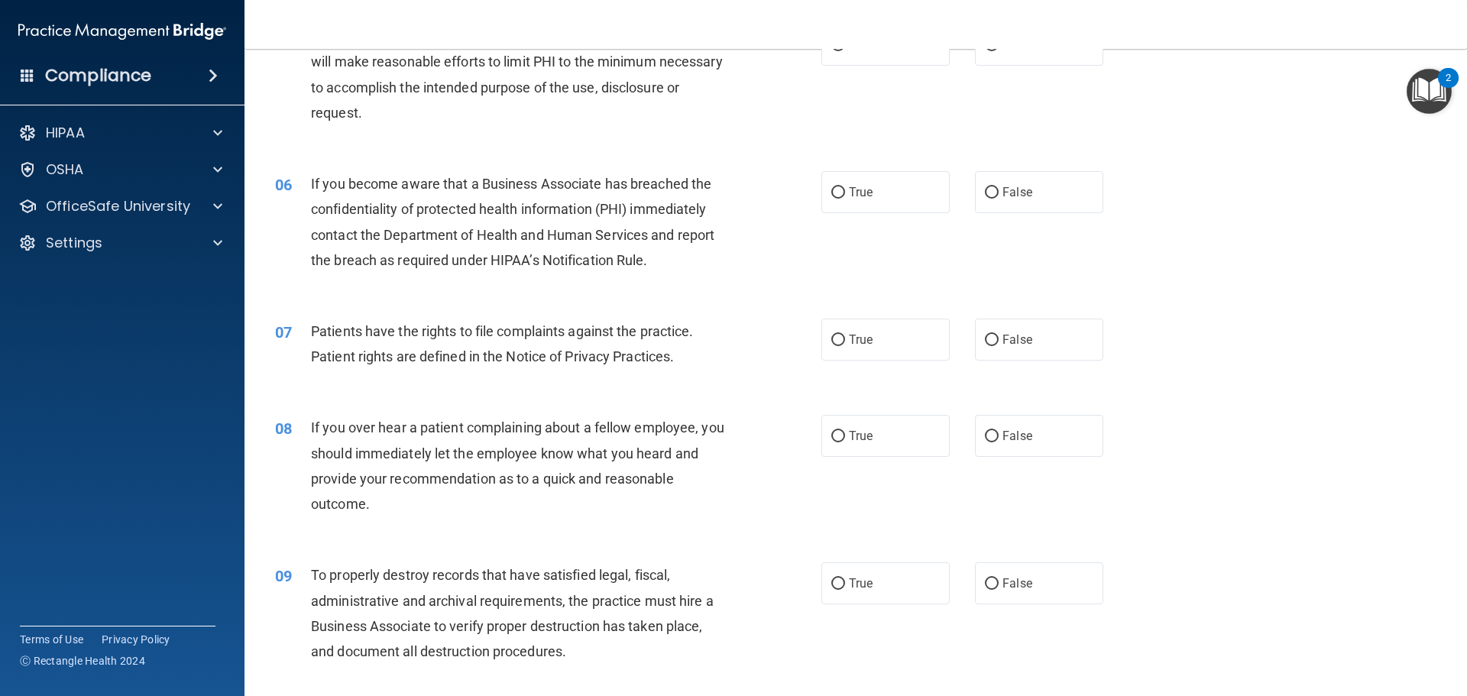
scroll to position [611, 0]
click at [53, 124] on p "HIPAA" at bounding box center [65, 133] width 39 height 18
click at [121, 172] on p "Documents and Policies" at bounding box center [114, 169] width 209 height 15
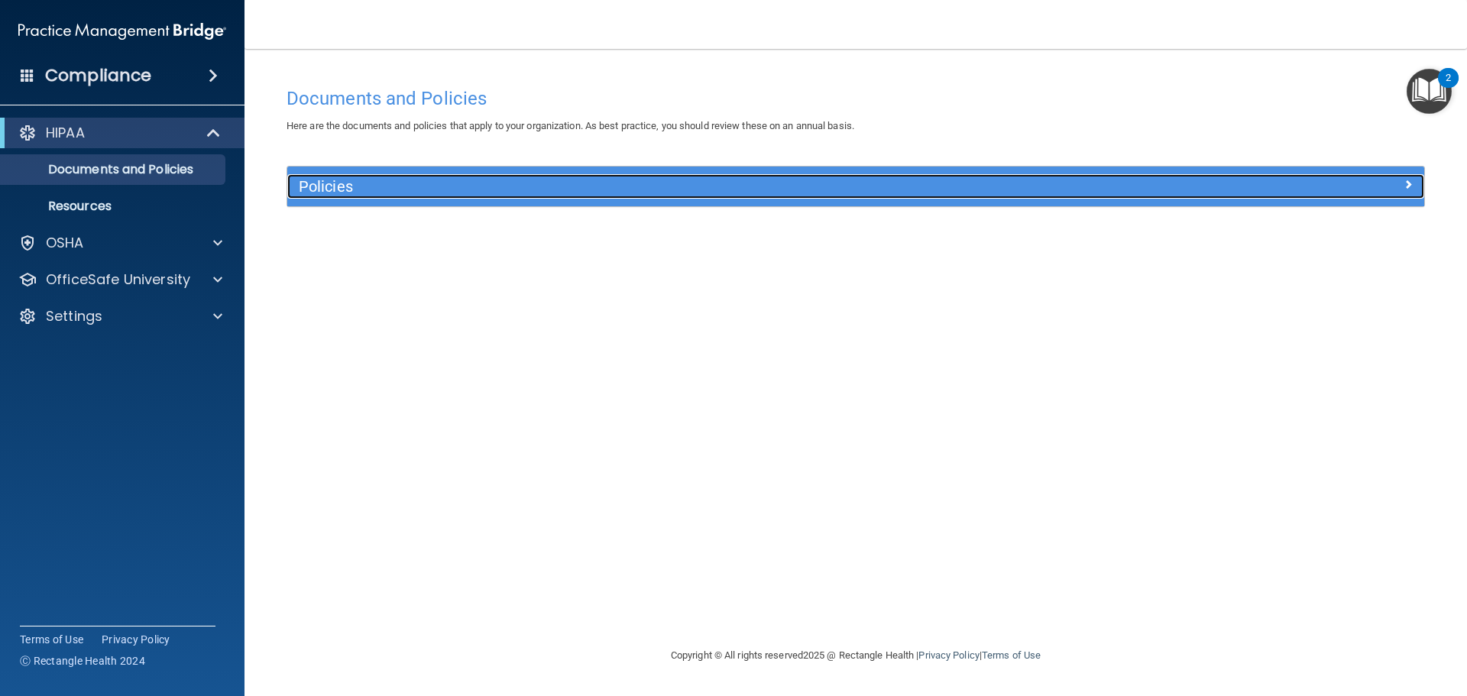
click at [336, 183] on h5 "Policies" at bounding box center [714, 186] width 830 height 17
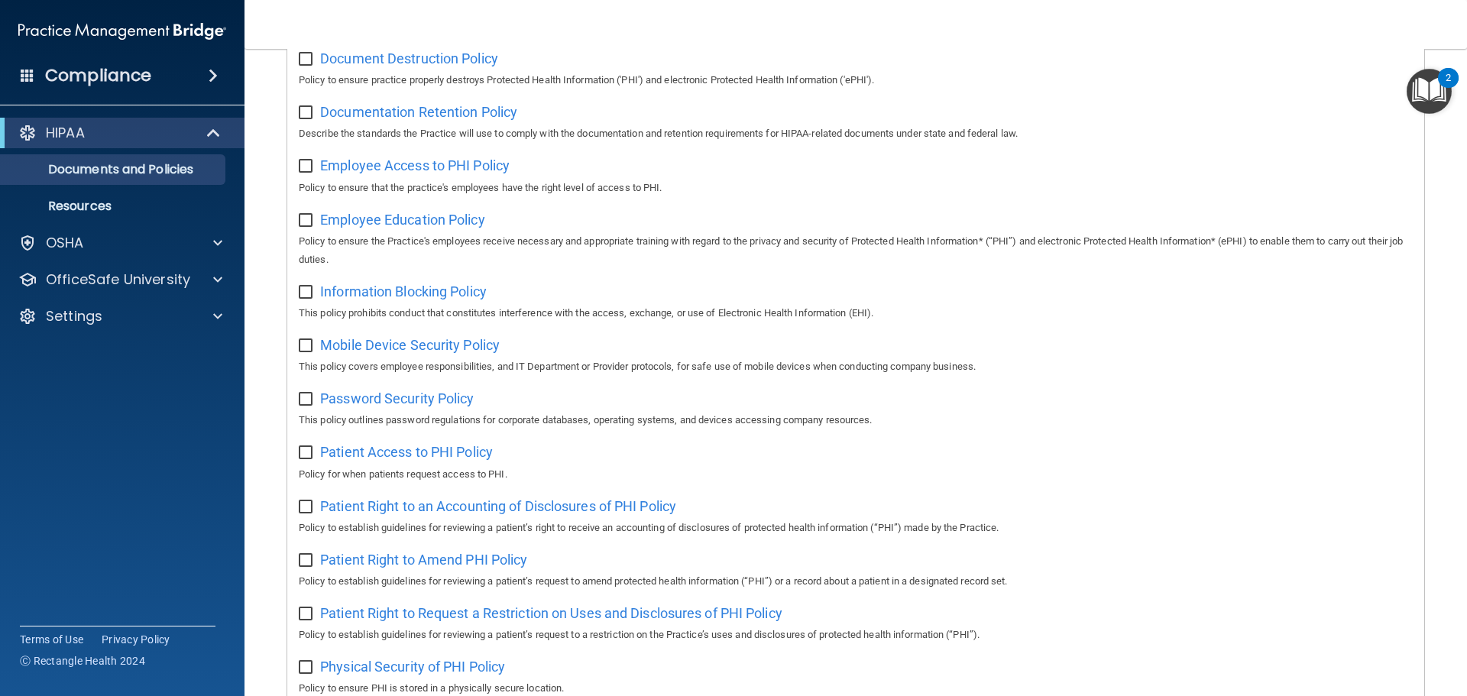
scroll to position [382, 0]
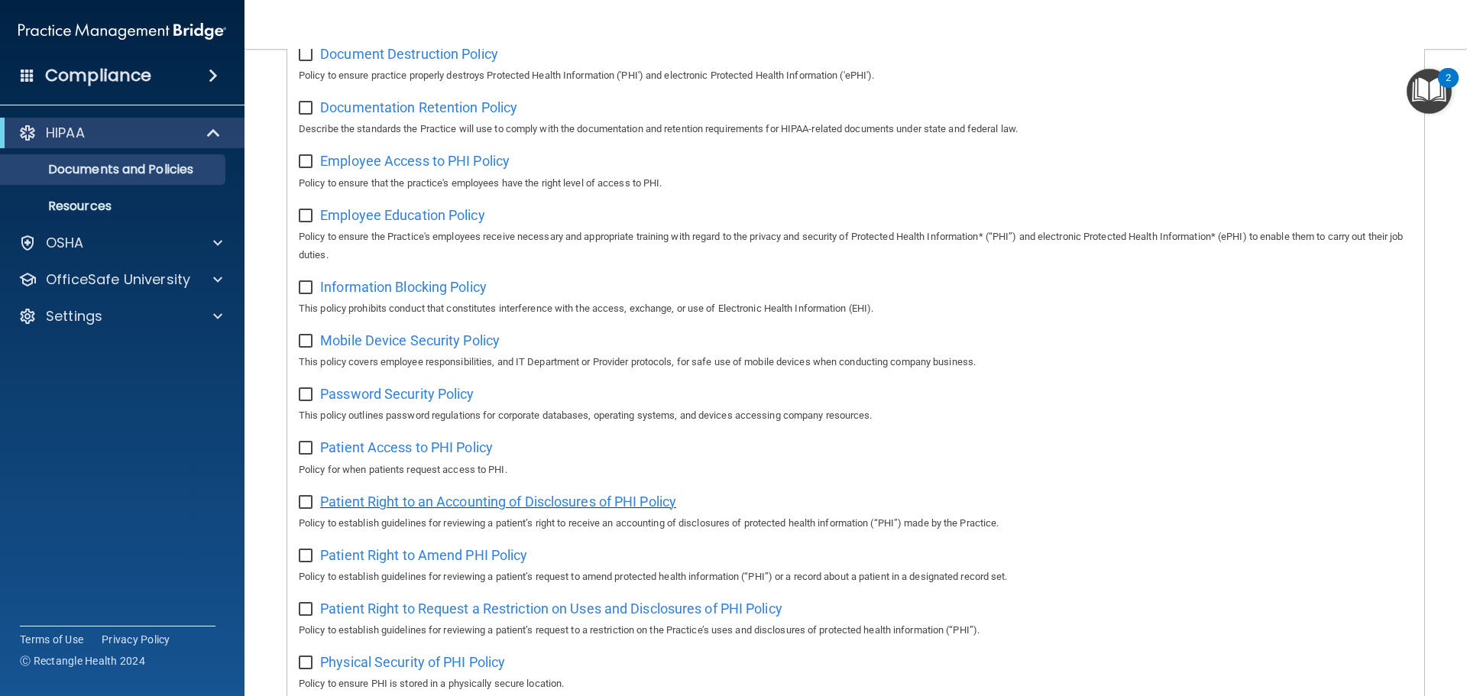
click at [416, 508] on span "Patient Right to an Accounting of Disclosures of PHI Policy" at bounding box center [498, 502] width 356 height 16
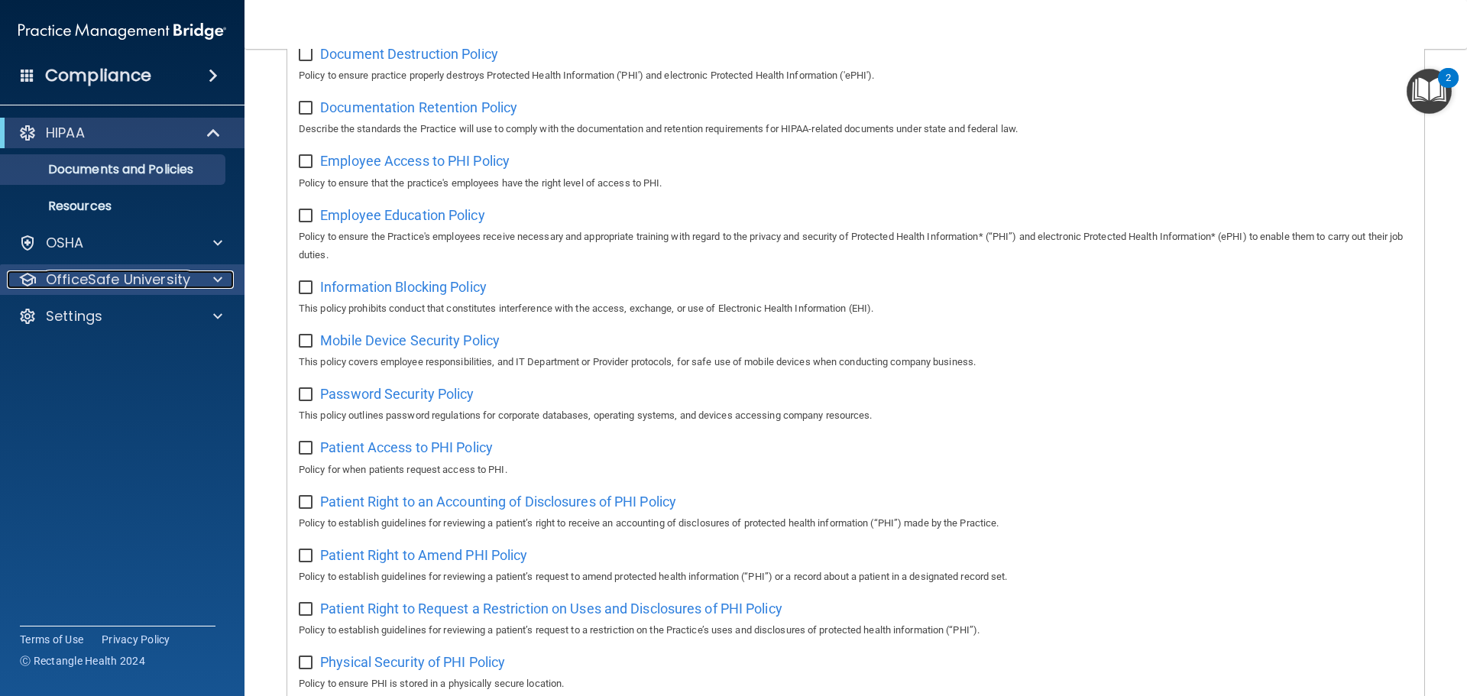
click at [97, 276] on p "OfficeSafe University" at bounding box center [118, 279] width 144 height 18
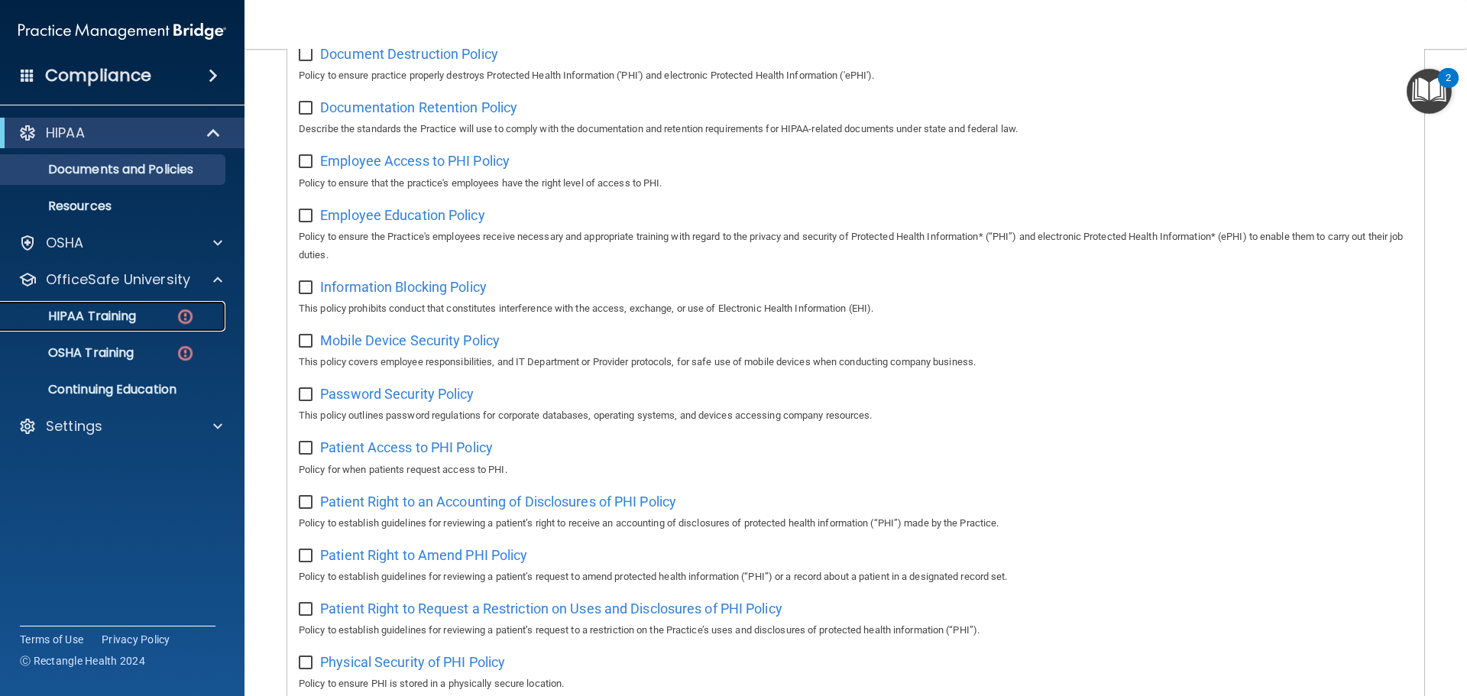
click at [85, 318] on p "HIPAA Training" at bounding box center [73, 316] width 126 height 15
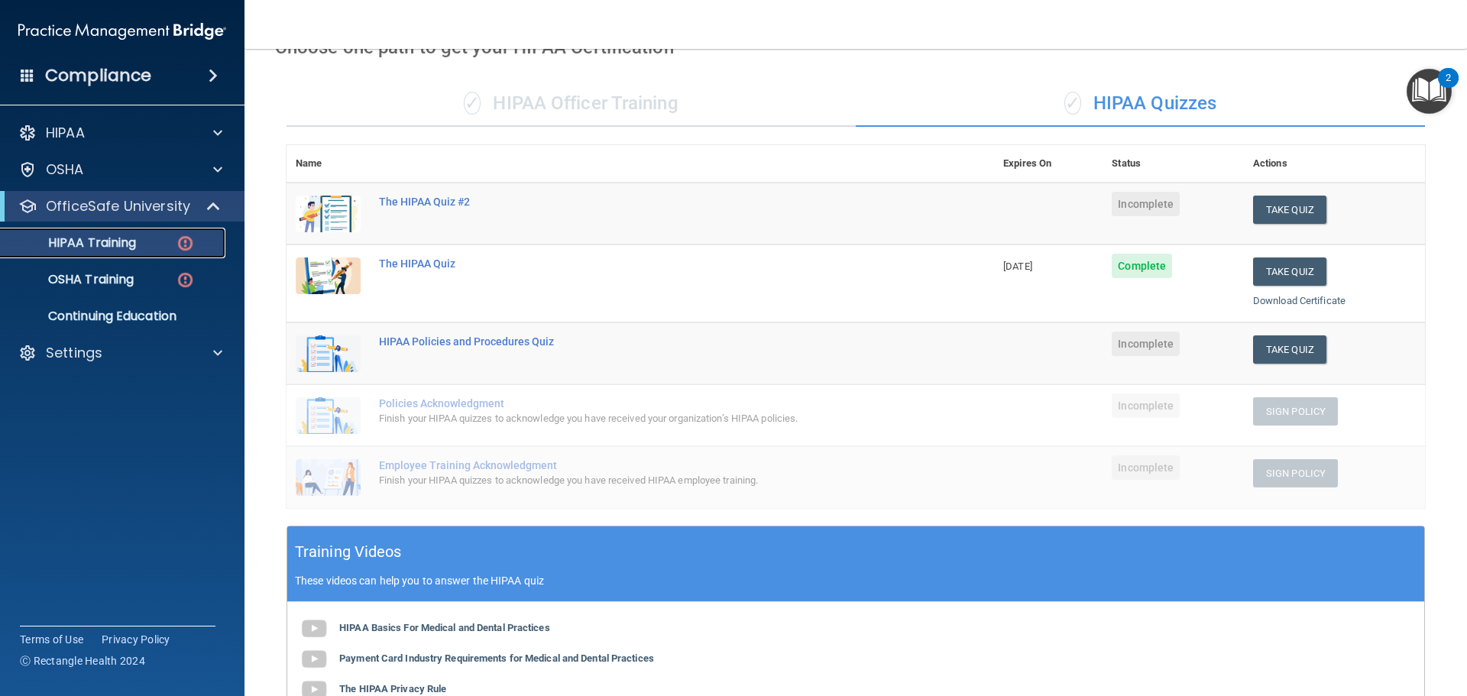
scroll to position [76, 0]
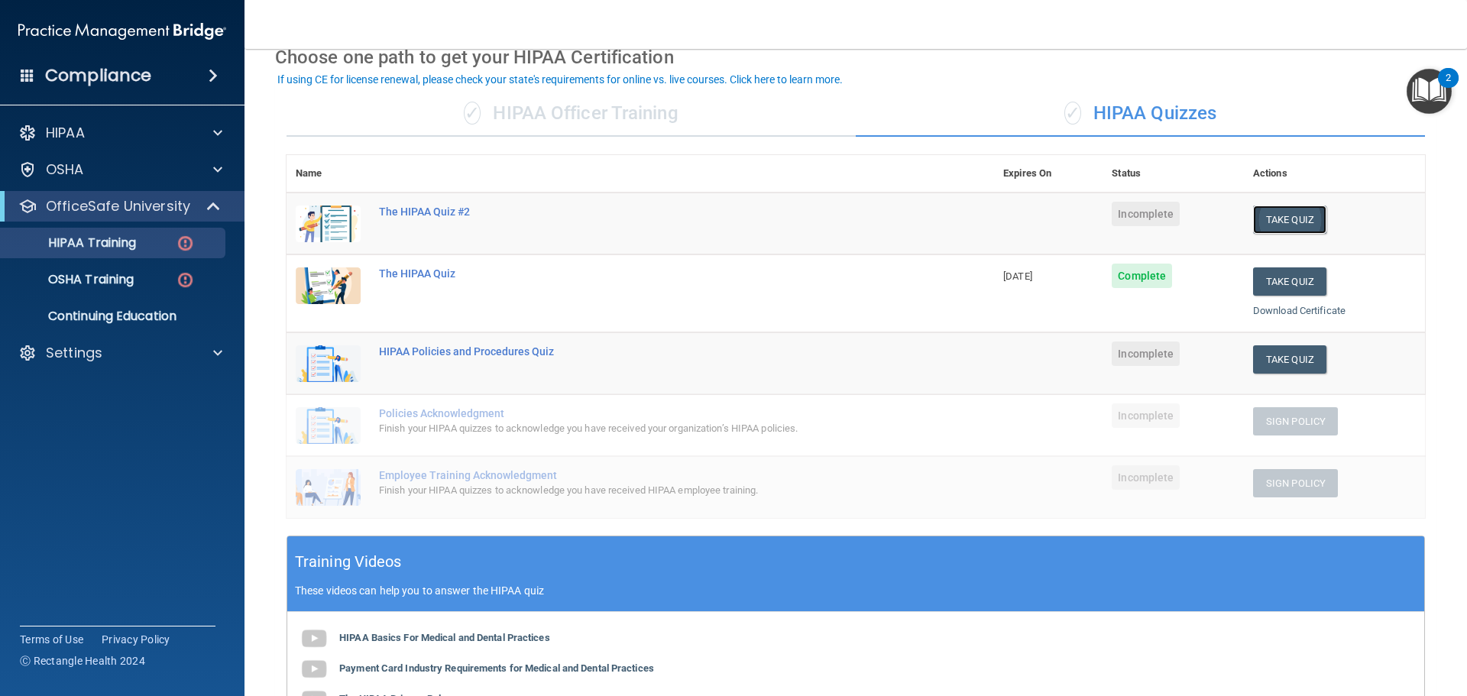
click at [1290, 218] on button "Take Quiz" at bounding box center [1289, 220] width 73 height 28
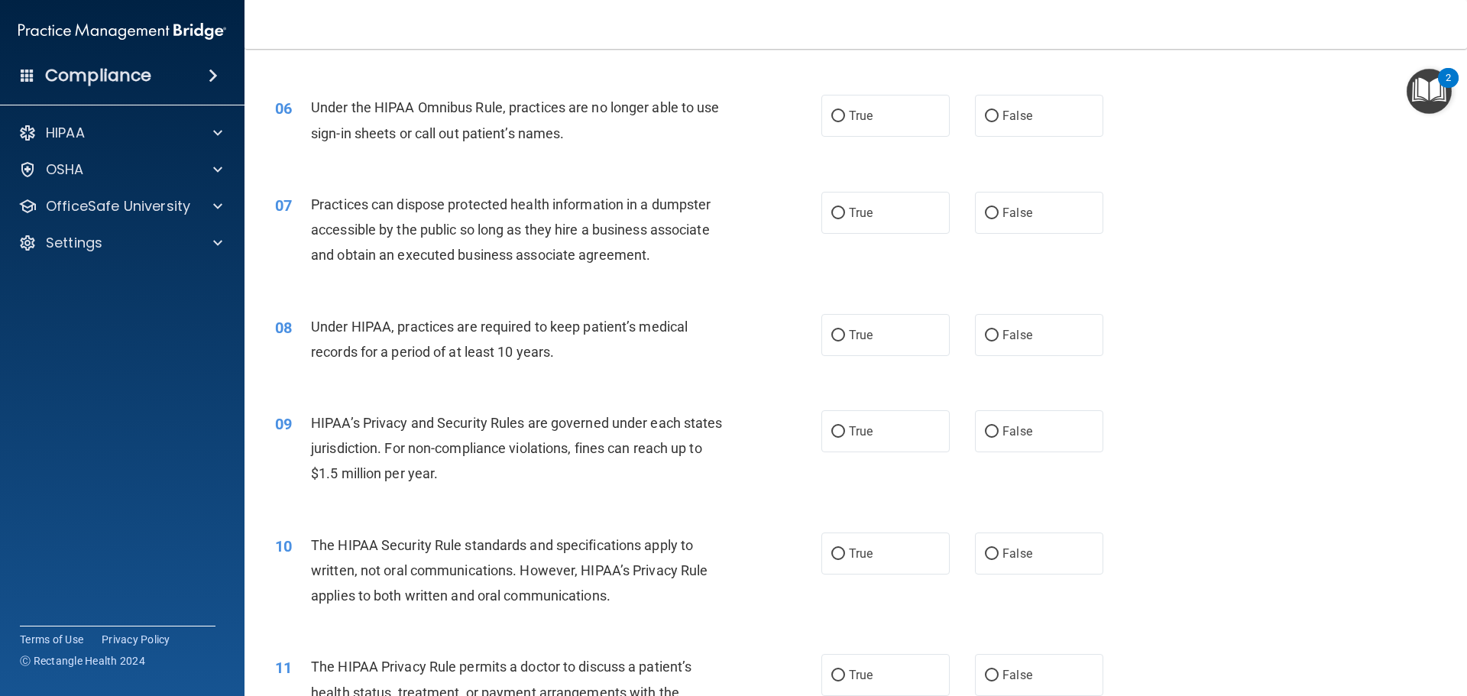
scroll to position [611, 0]
click at [832, 431] on input "True" at bounding box center [838, 431] width 14 height 11
radio input "true"
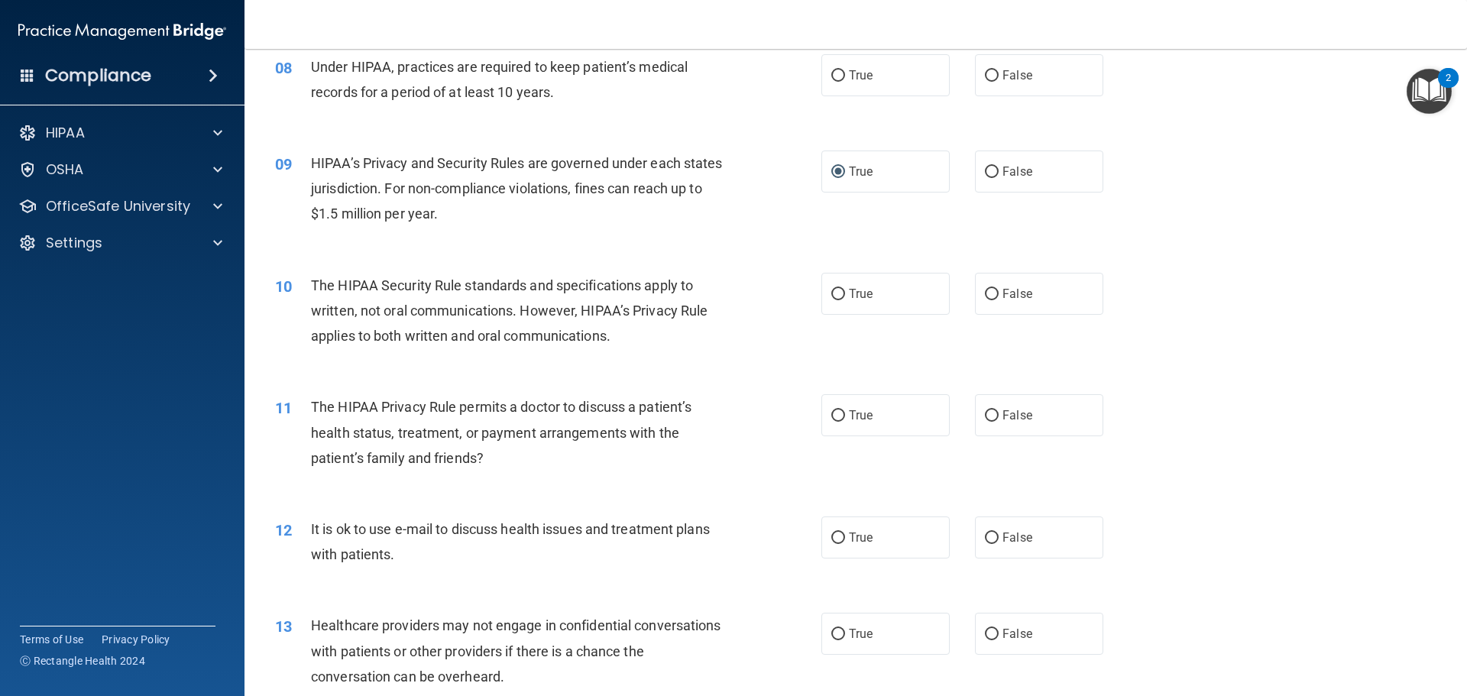
scroll to position [917, 0]
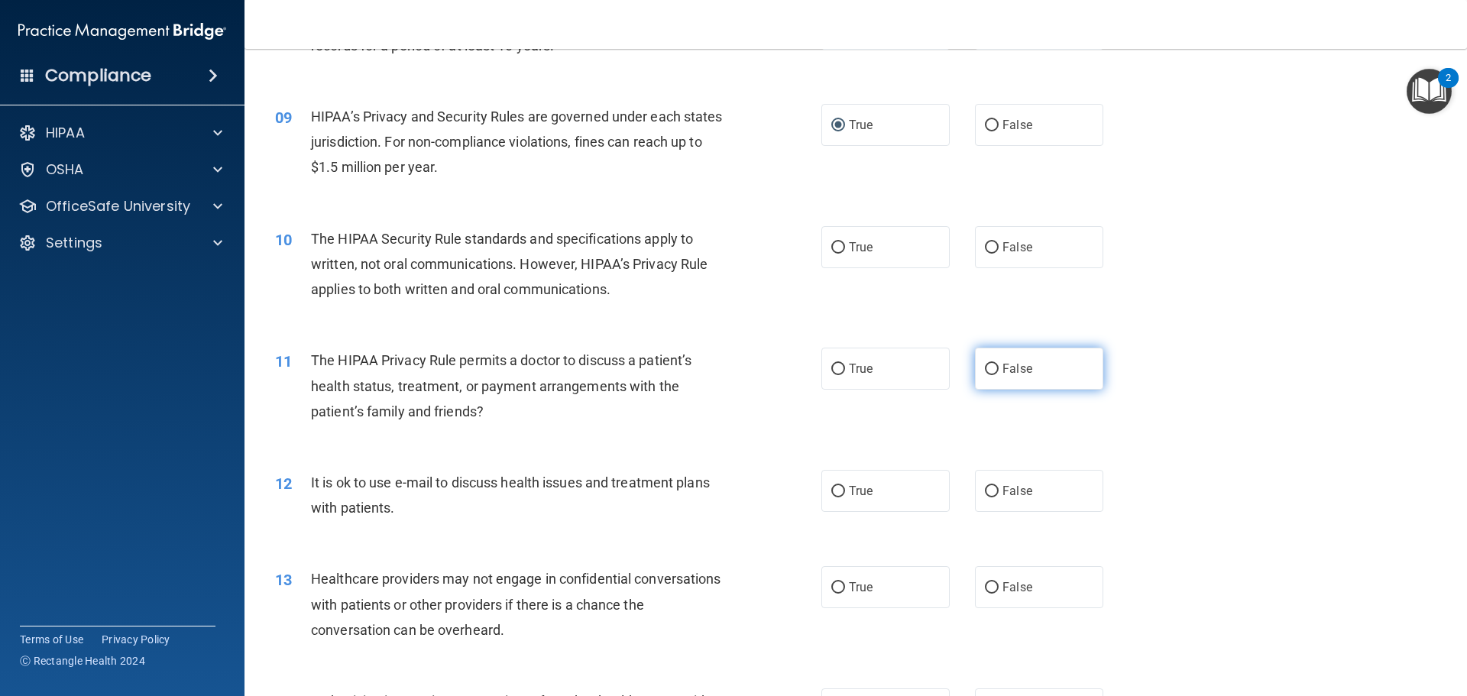
click at [985, 371] on input "False" at bounding box center [992, 369] width 14 height 11
radio input "true"
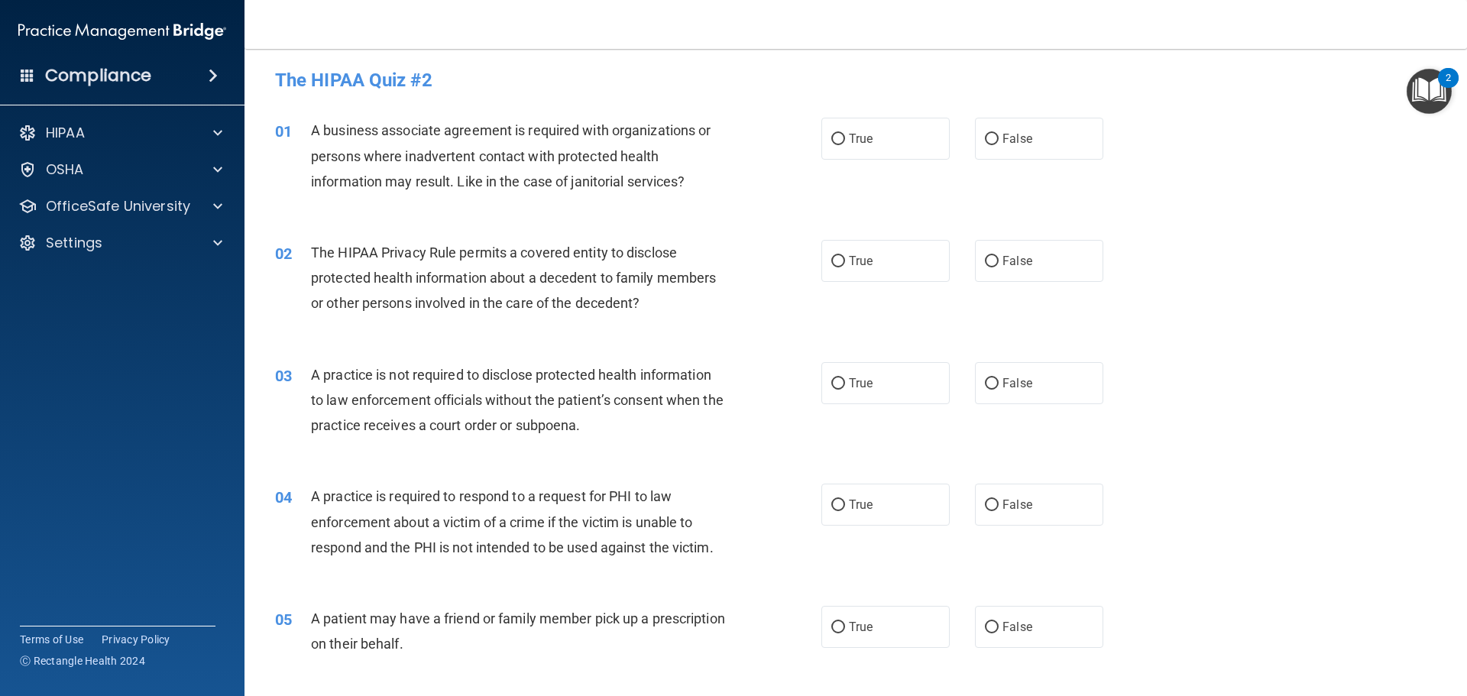
scroll to position [0, 0]
